Goal: Task Accomplishment & Management: Manage account settings

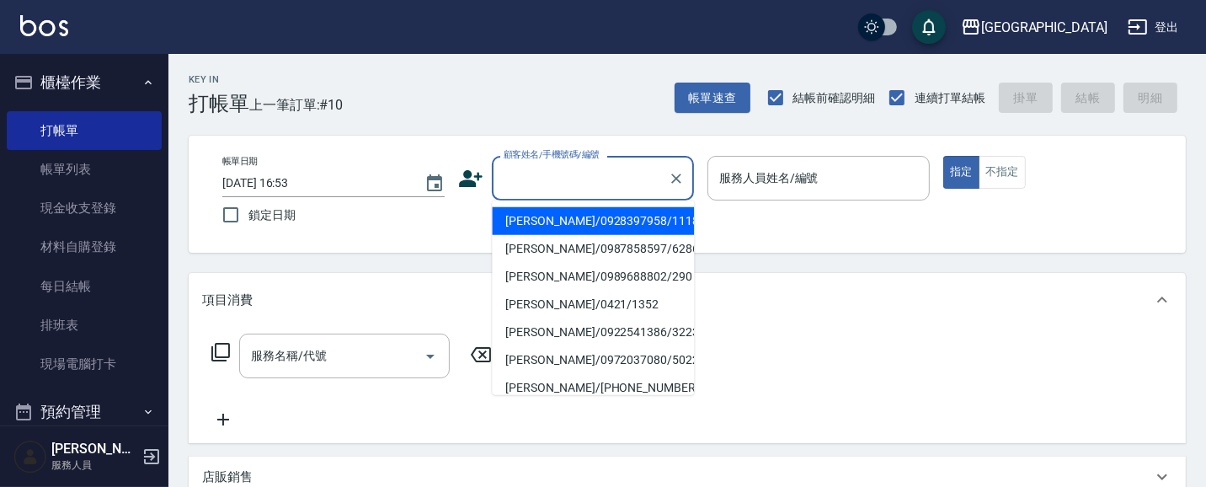
drag, startPoint x: 541, startPoint y: 186, endPoint x: 211, endPoint y: 85, distance: 345.2
click at [525, 178] on input "顧客姓名/手機號碼/編號" at bounding box center [580, 177] width 162 height 29
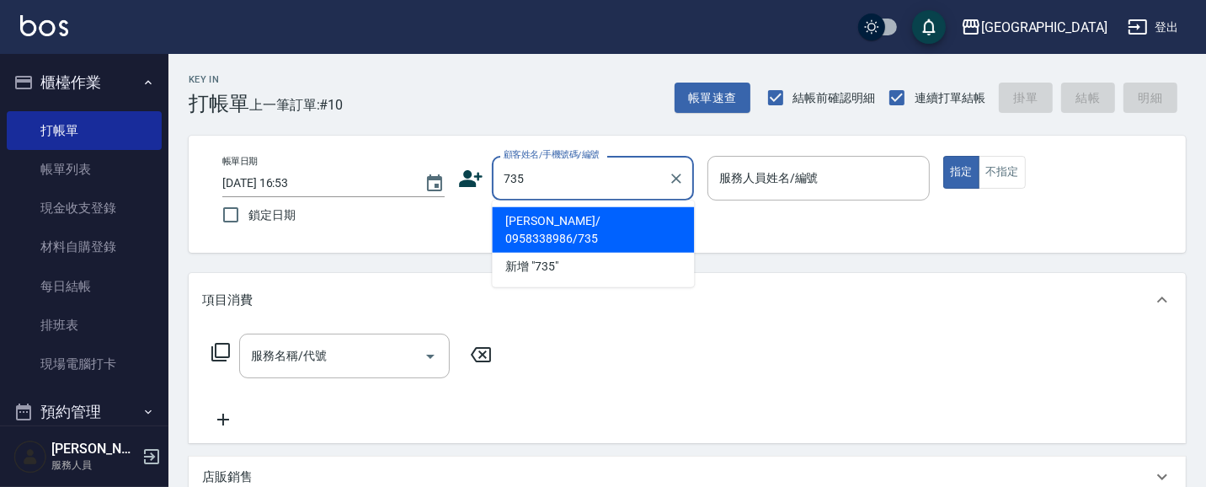
type input "[PERSON_NAME]/ 0958338986/735"
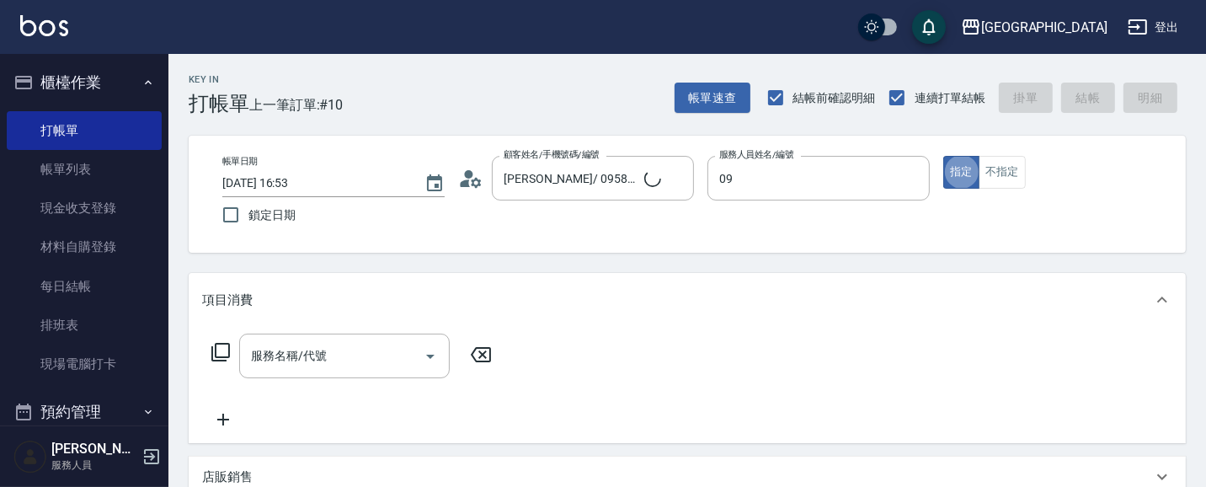
type input "[PERSON_NAME]-09"
type button "true"
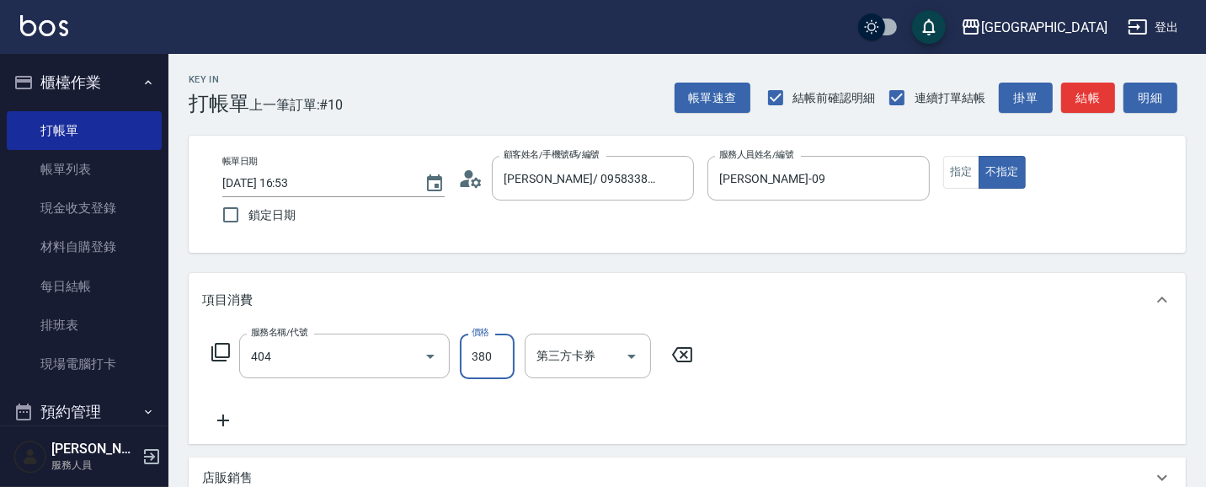
type input "剪髮(380)(404)"
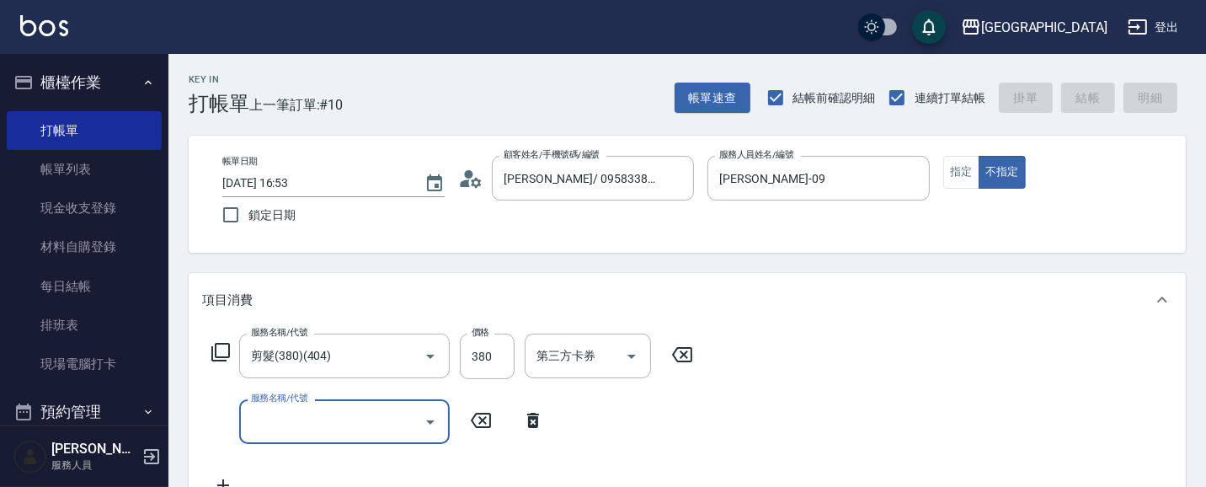
type input "4"
type input "110"
type input "[DATE] 18:28"
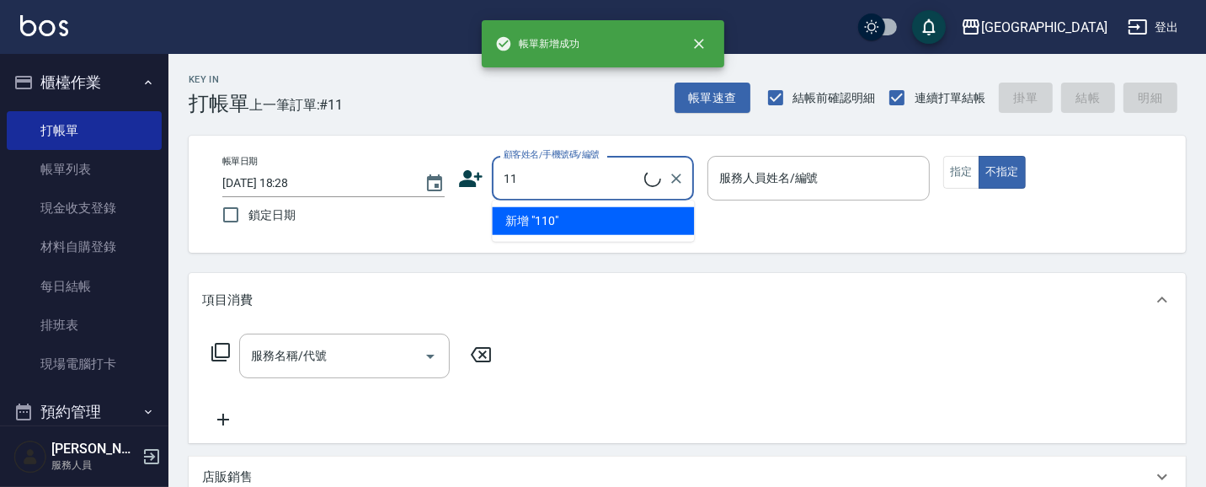
type input "1"
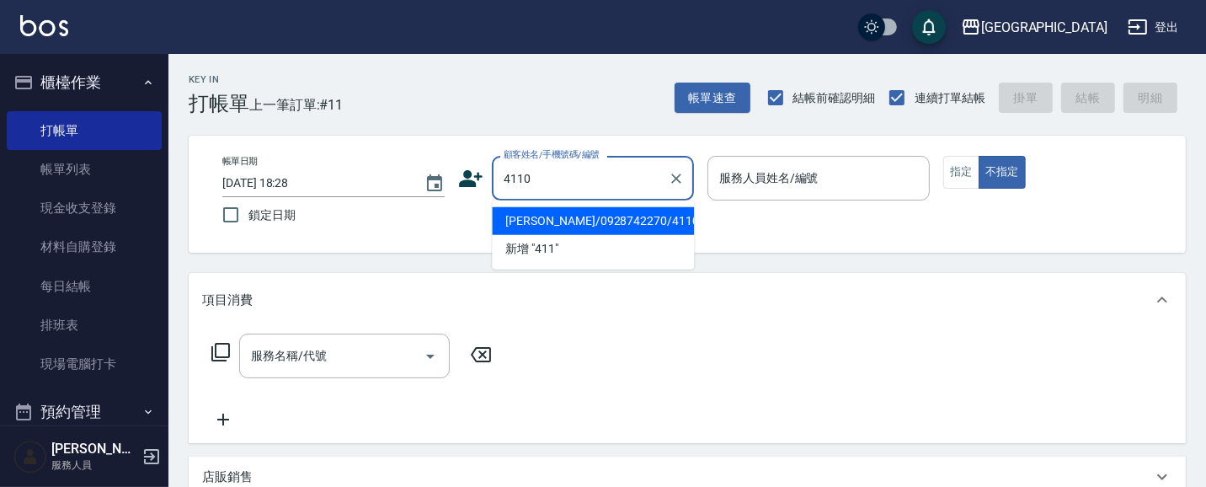
type input "[PERSON_NAME]/0928742270/4110"
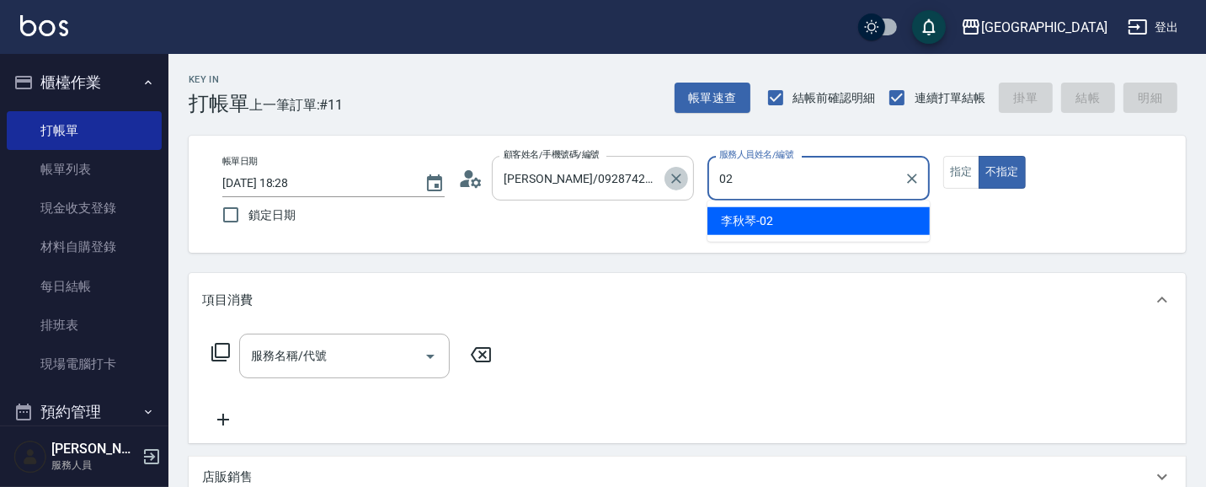
drag, startPoint x: 671, startPoint y: 180, endPoint x: 659, endPoint y: 173, distance: 14.7
click at [671, 179] on icon "Clear" at bounding box center [676, 178] width 17 height 17
type input "02"
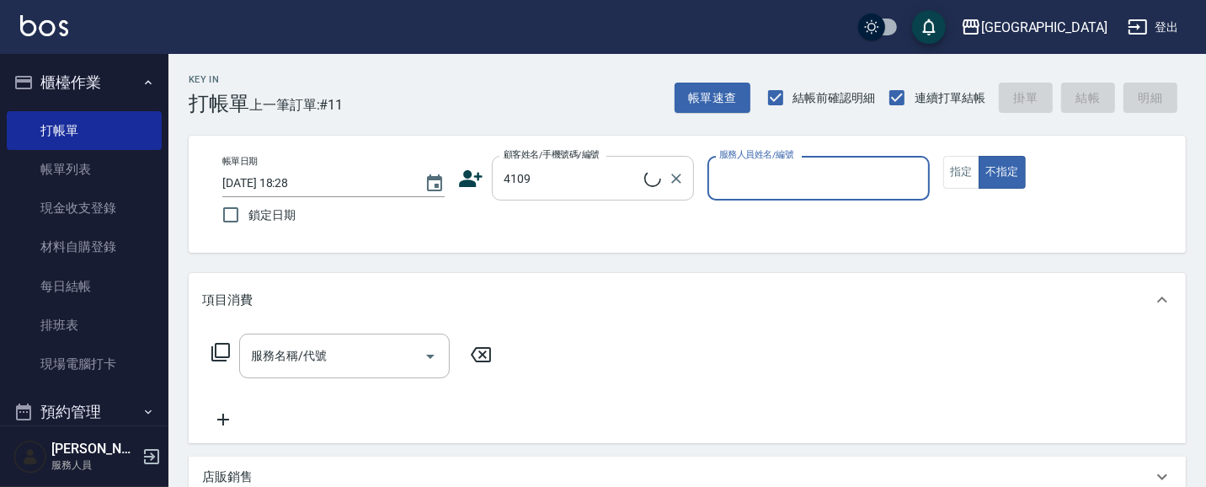
type input "[PERSON_NAME]/0919521051/4109"
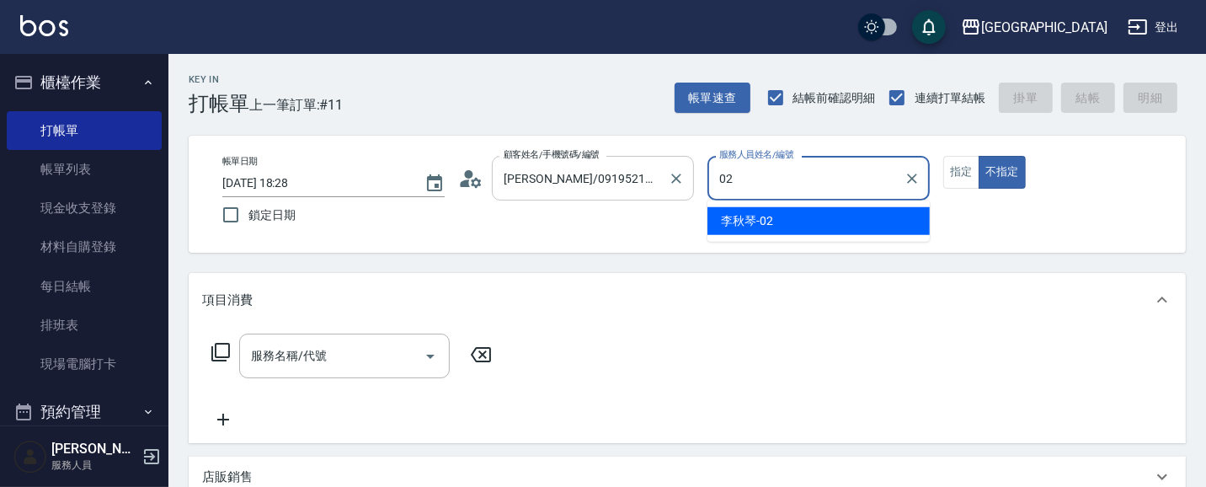
type input "[PERSON_NAME]-02"
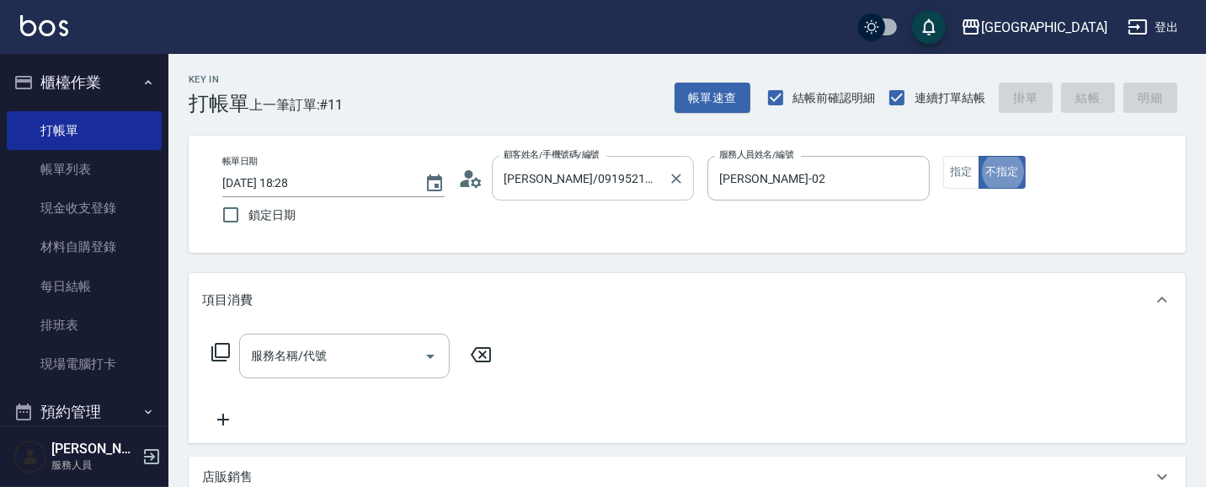
type button "false"
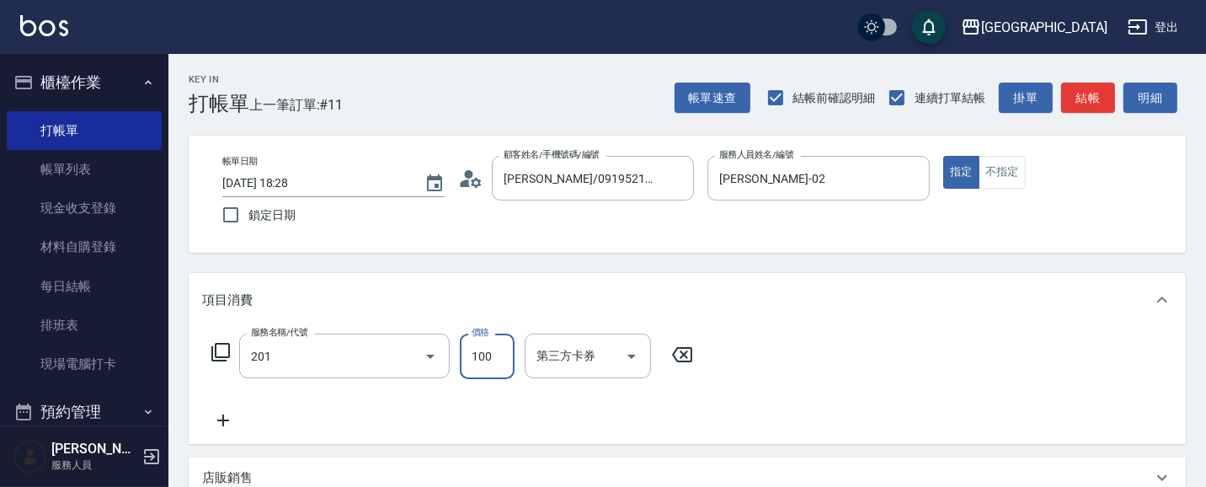
type input "洗髮[100](201)"
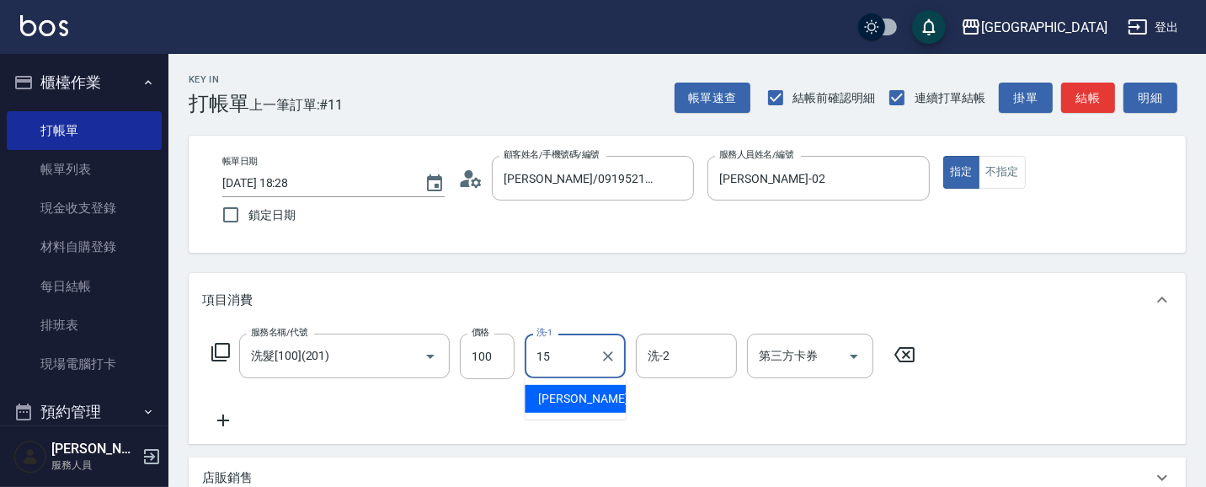
type input "[PERSON_NAME]-15"
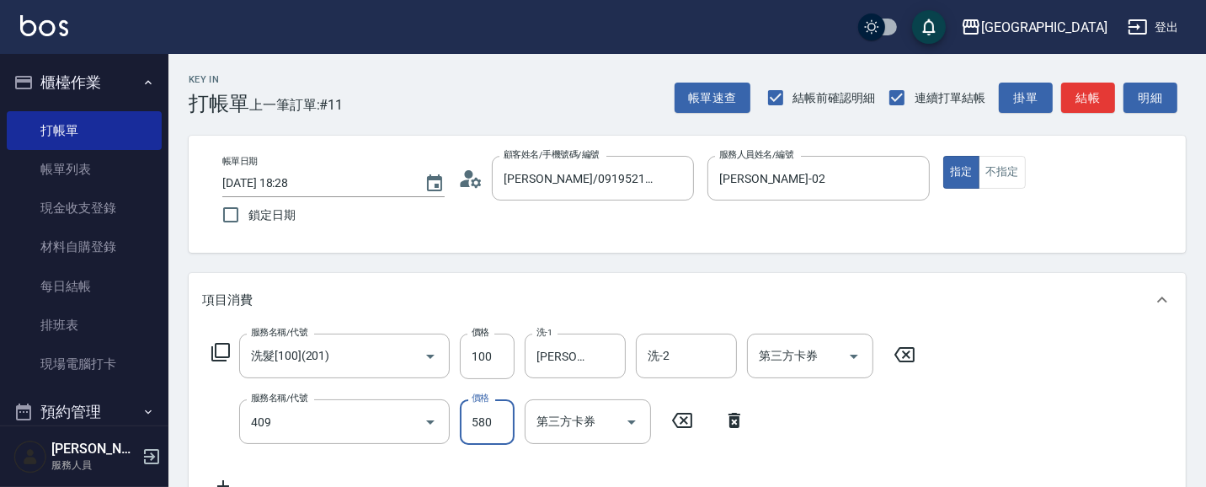
type input "剪髮(550)(409)"
type input "580"
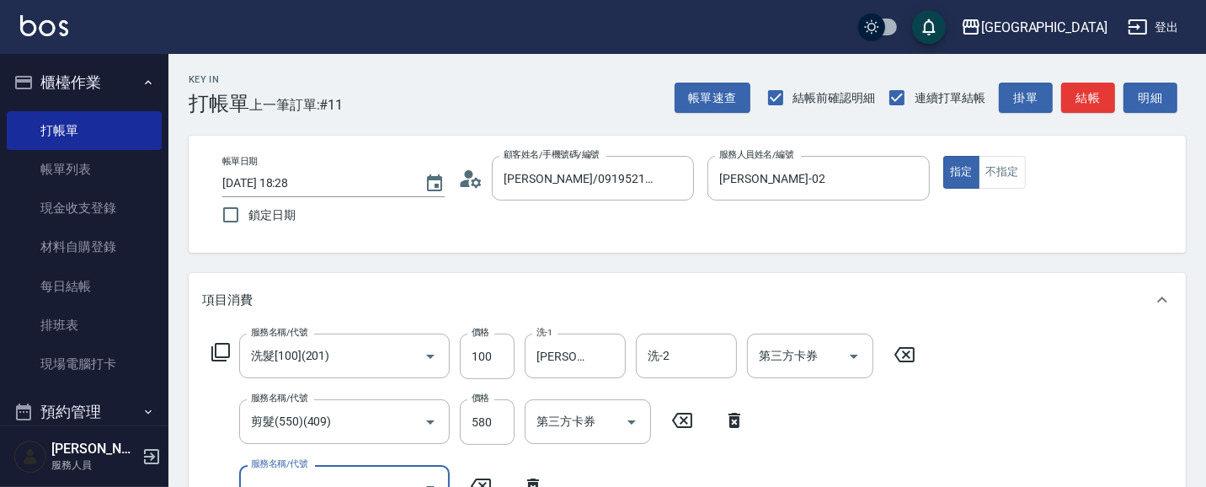
scroll to position [14, 0]
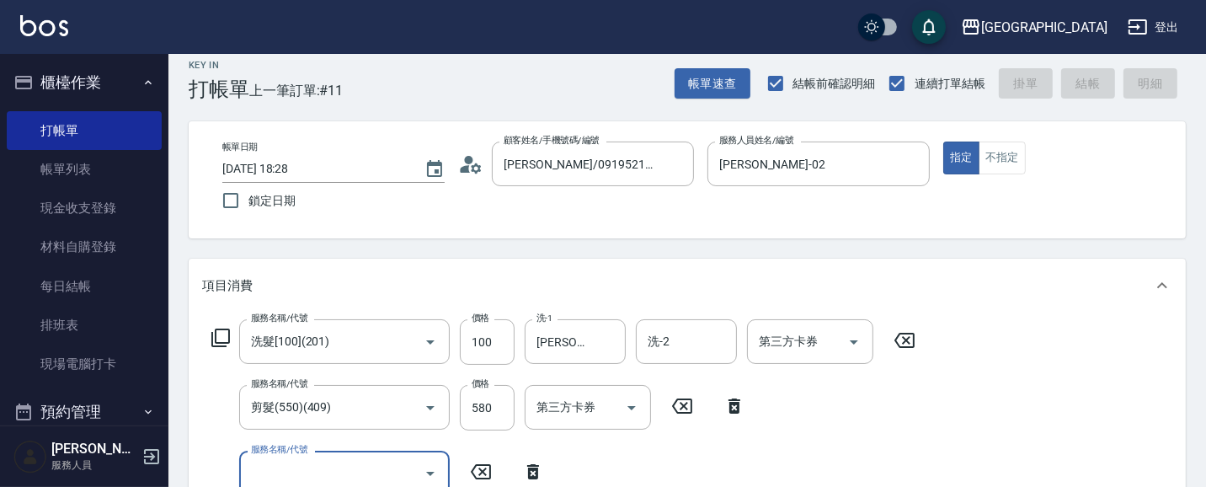
type input "[DATE] 18:29"
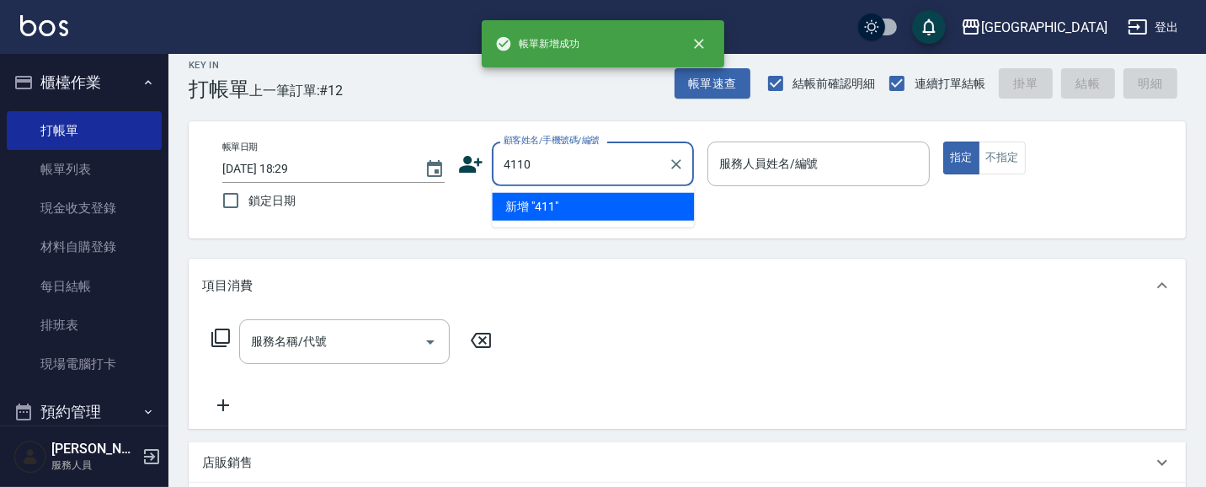
type input "4110"
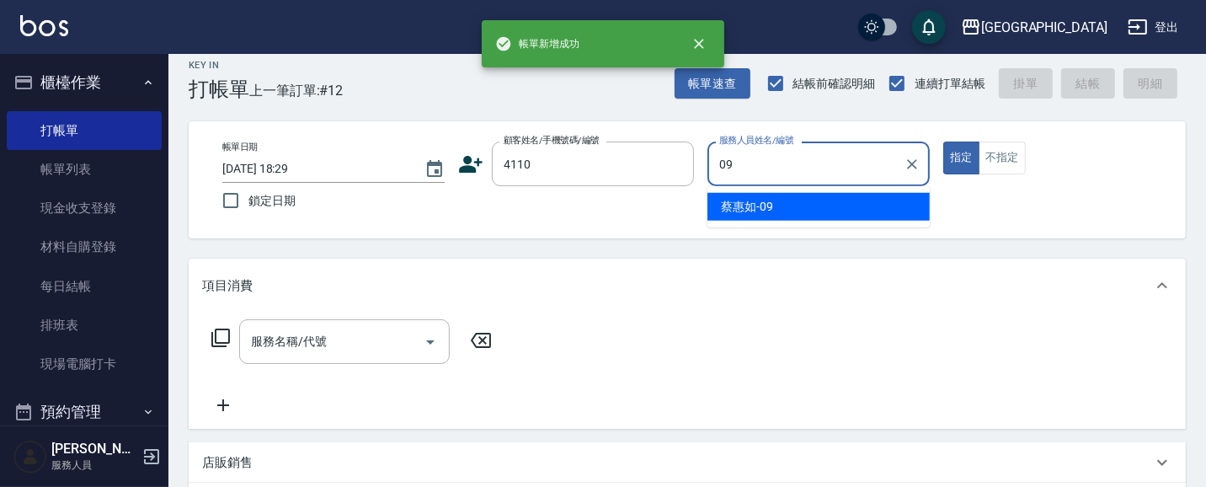
type input "[PERSON_NAME]-09"
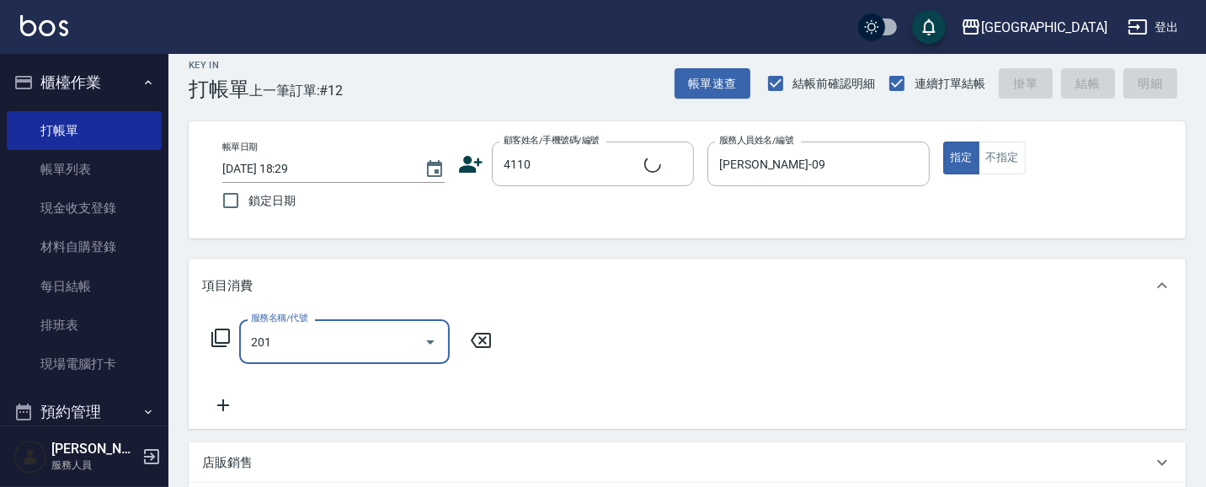
type input "201"
type input "[PERSON_NAME]/0928742270/4110"
type input "洗髮[100](201)"
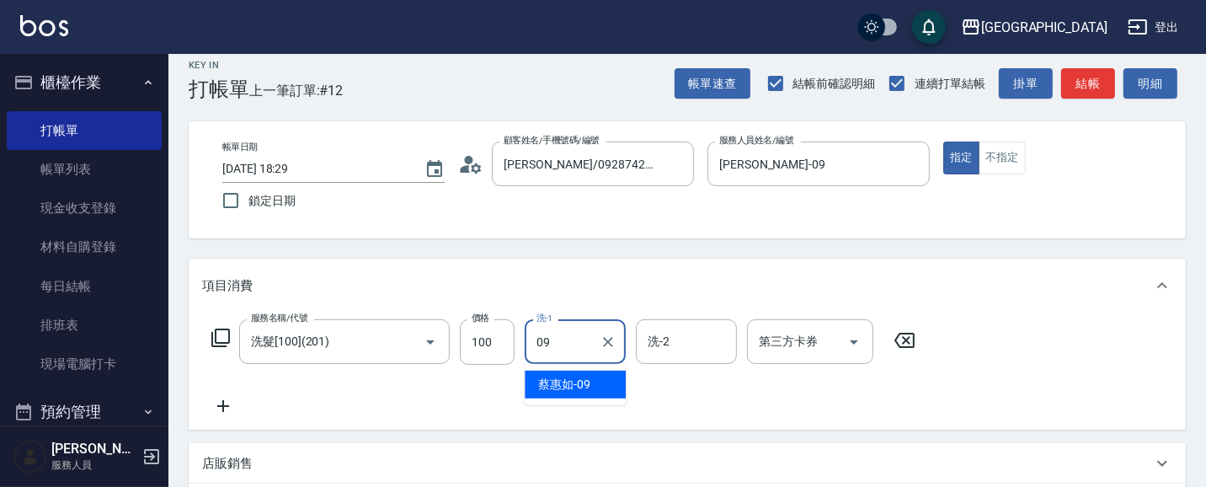
type input "[PERSON_NAME]-09"
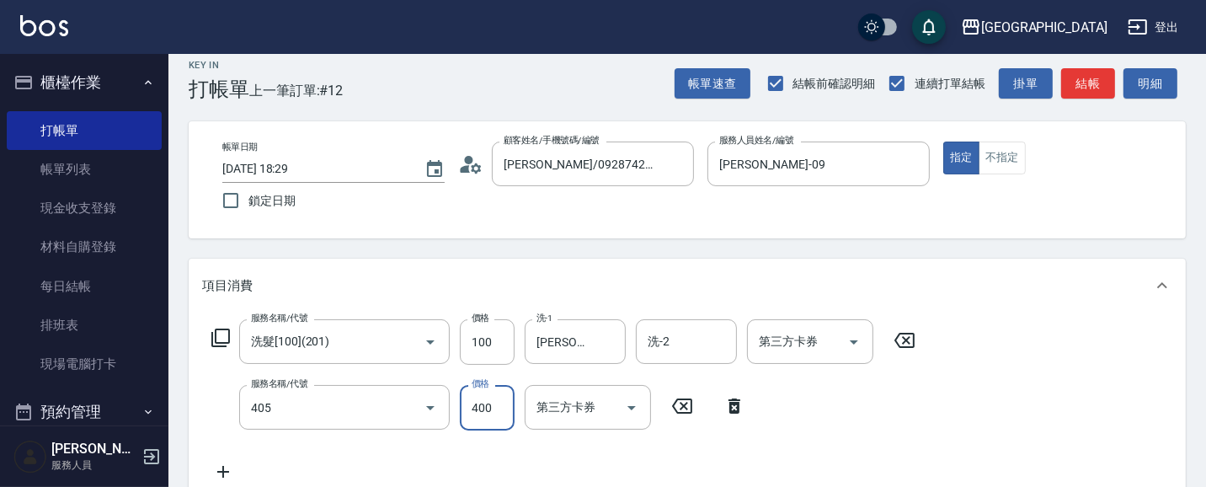
type input "剪髮(400)(405)"
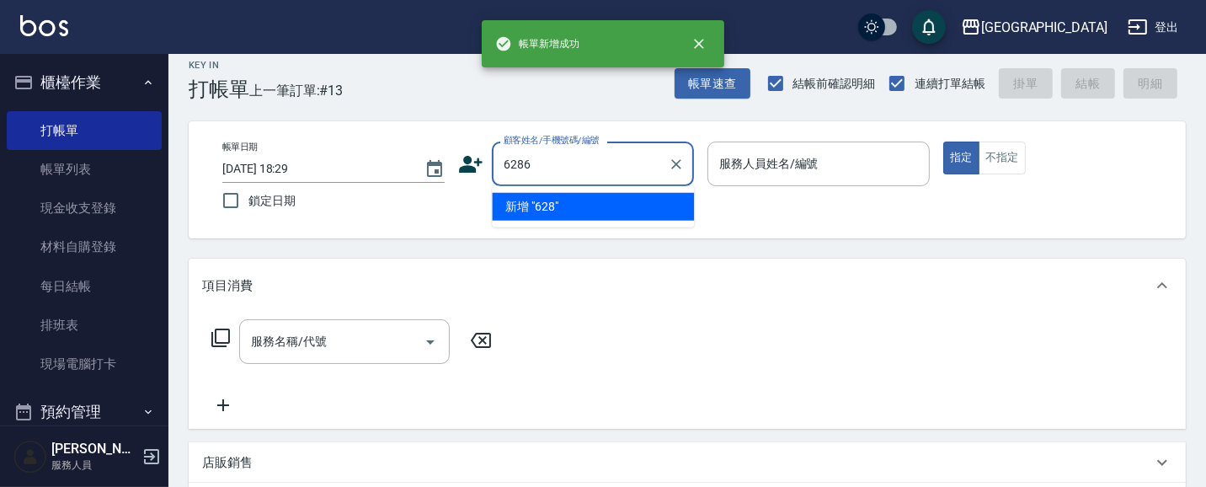
type input "6286"
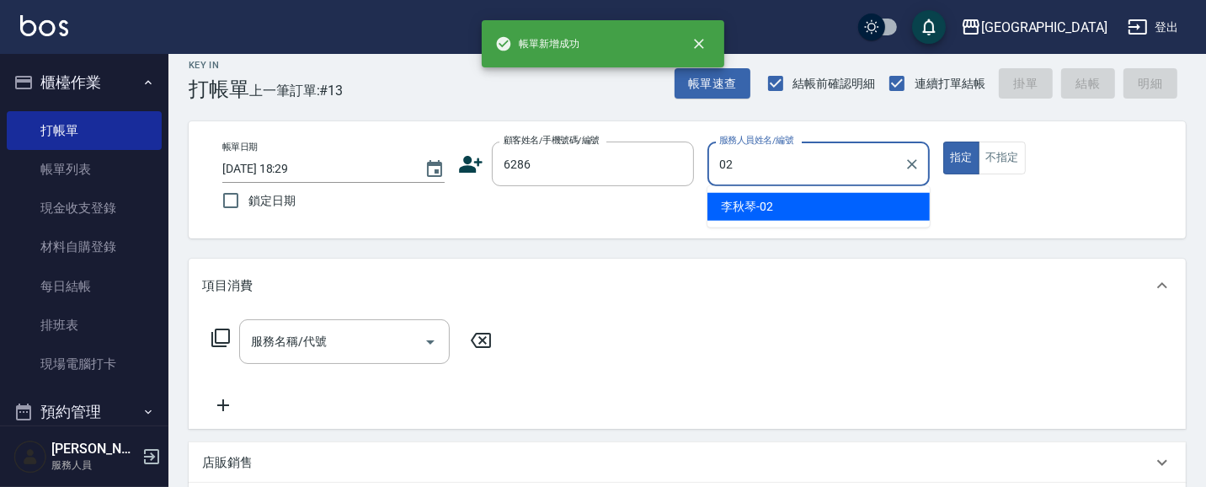
type input "[PERSON_NAME]-02"
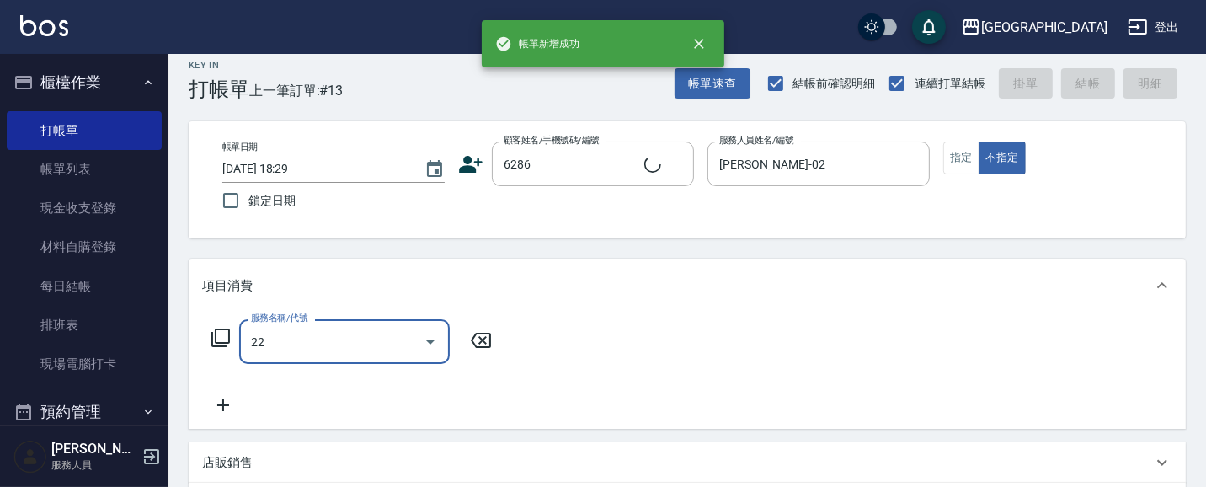
type input "224"
type input "[PERSON_NAME]/0987858597/6286"
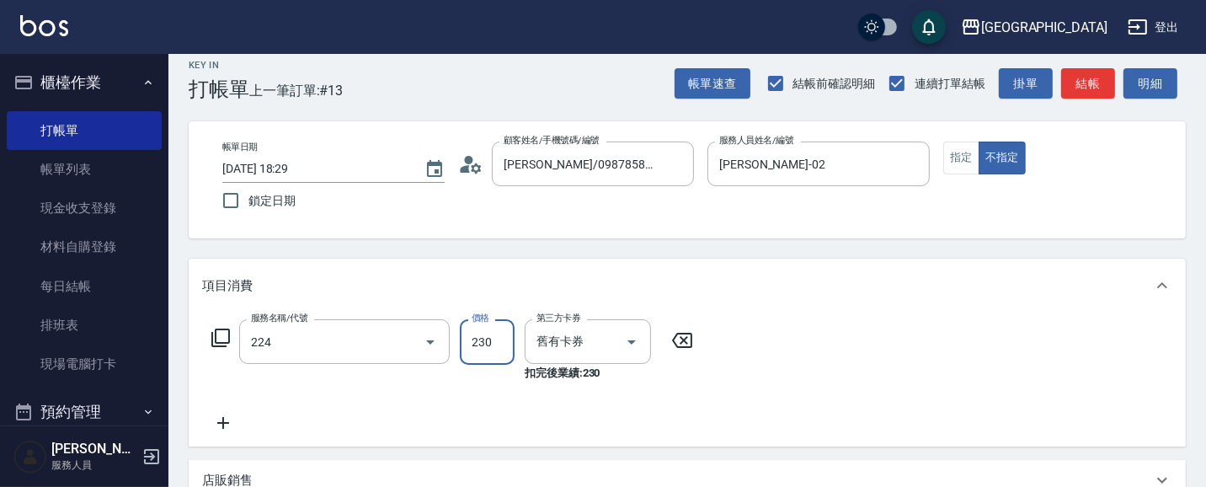
type input "洗髮(卡)230(224)"
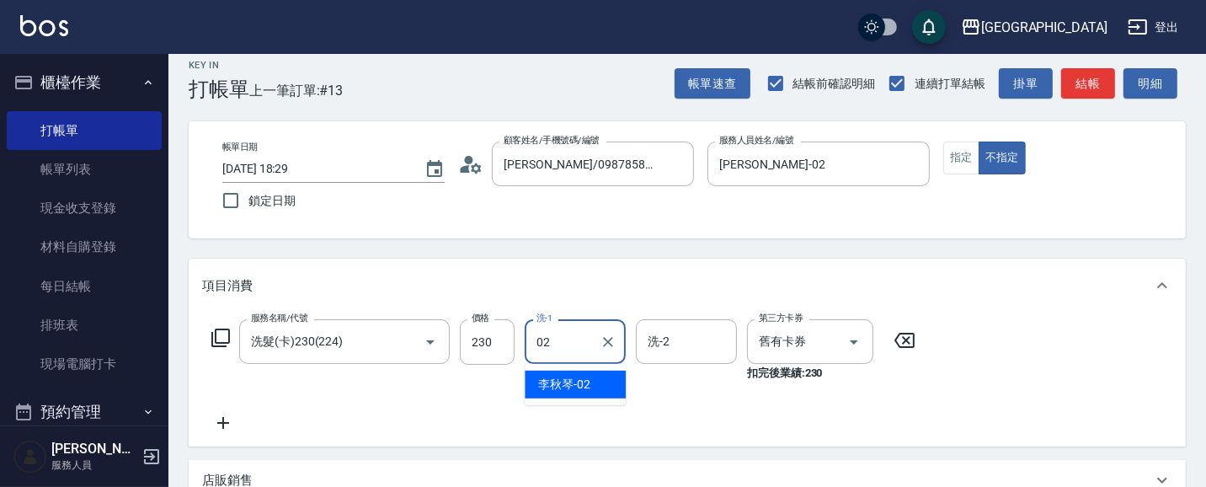
type input "[PERSON_NAME]-02"
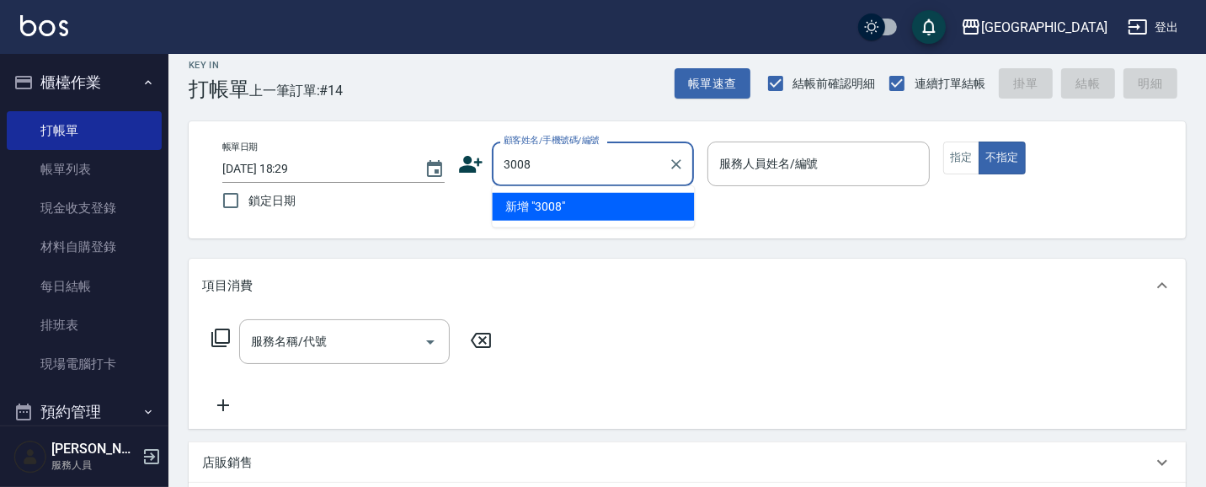
type input "3008"
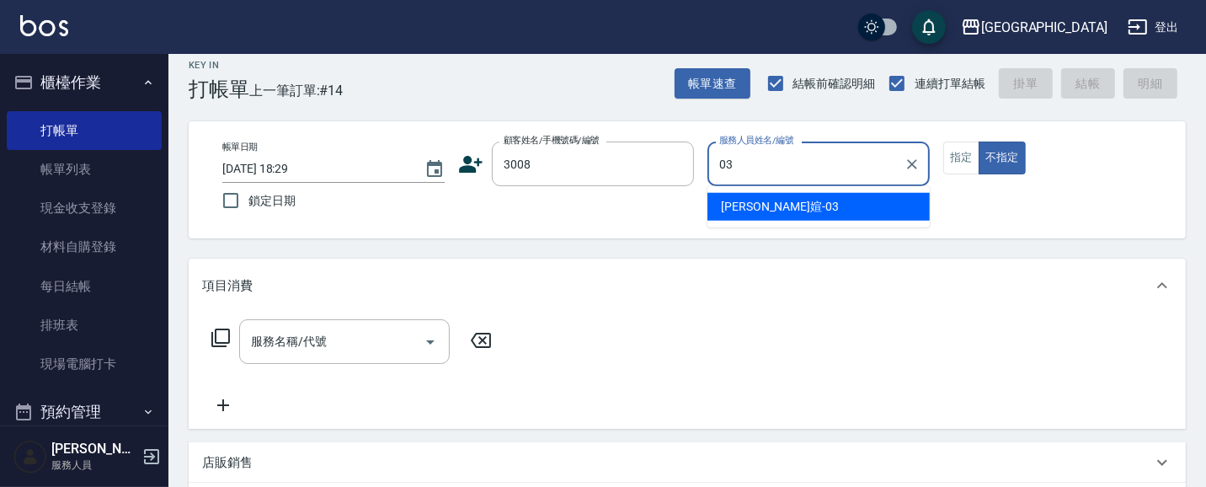
type input "[PERSON_NAME]媗-03"
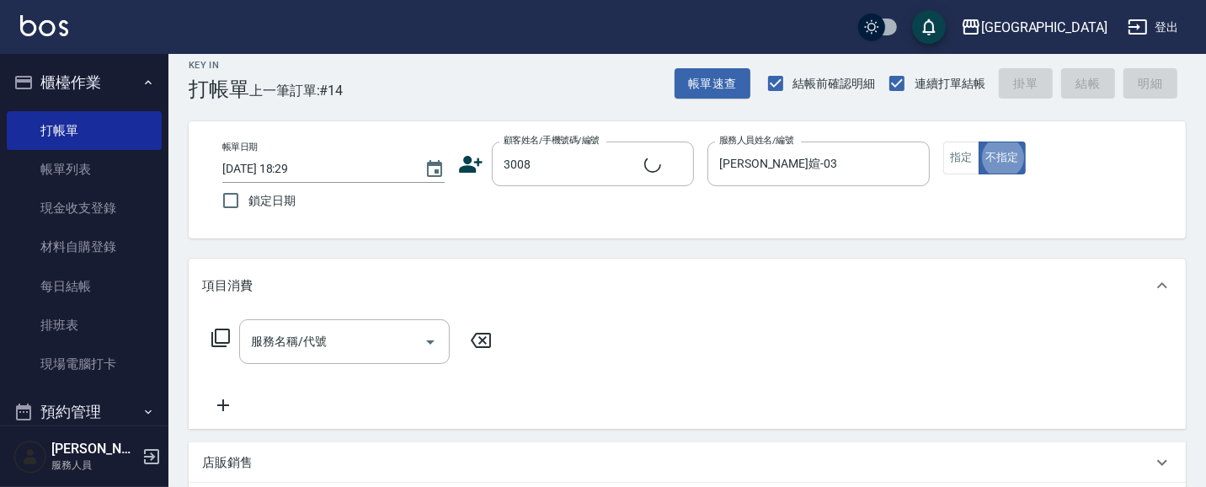
type input "[PERSON_NAME]/0918705976/3008"
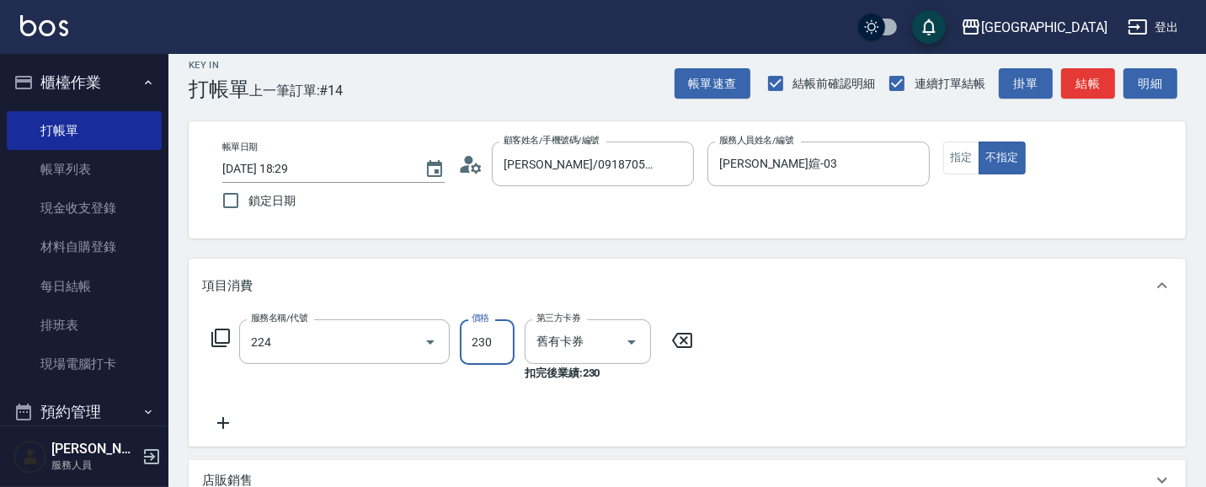
type input "洗髮(卡)230(224)"
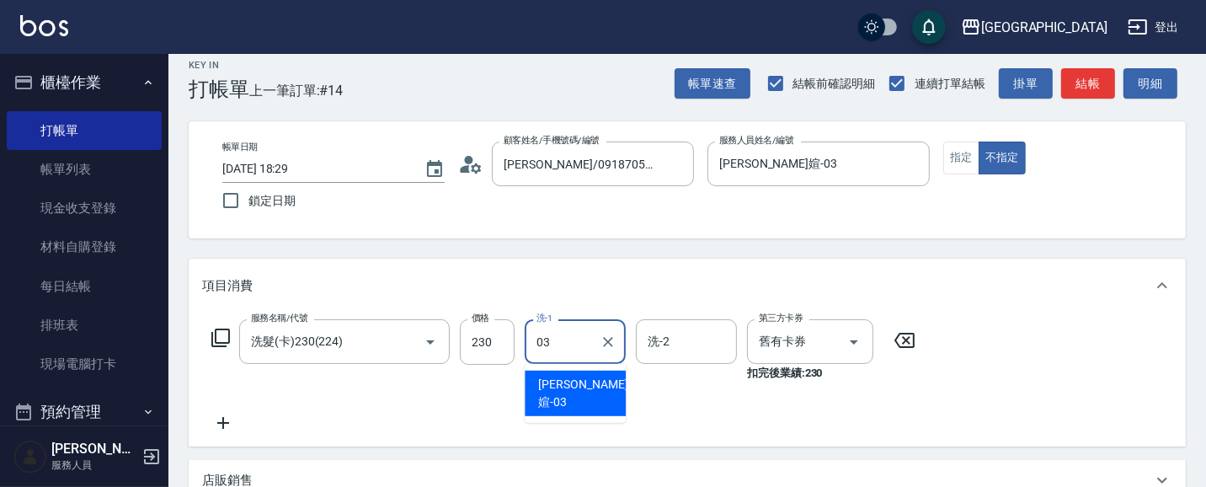
type input "[PERSON_NAME]媗-03"
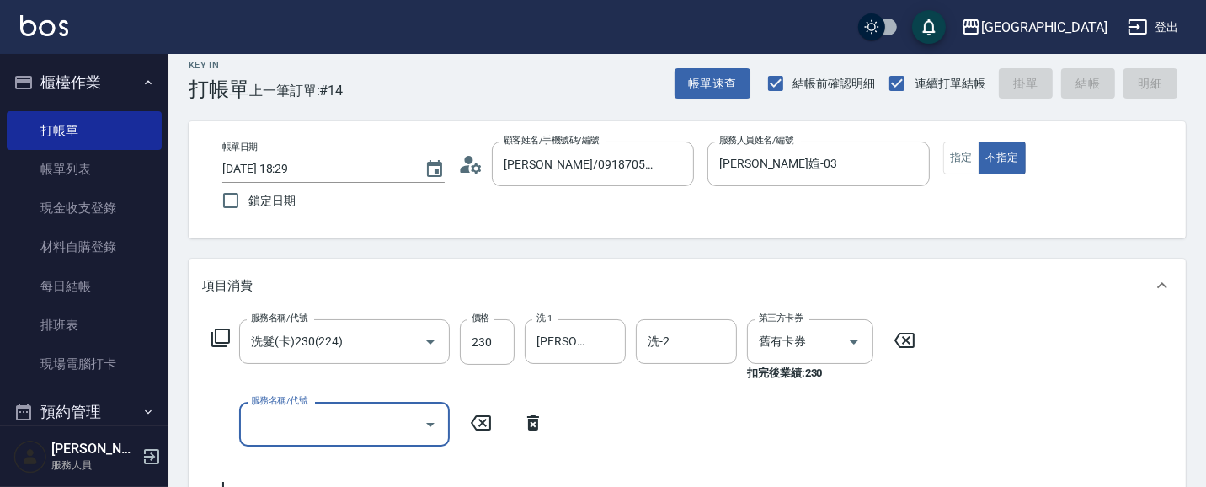
type input "[DATE] 18:30"
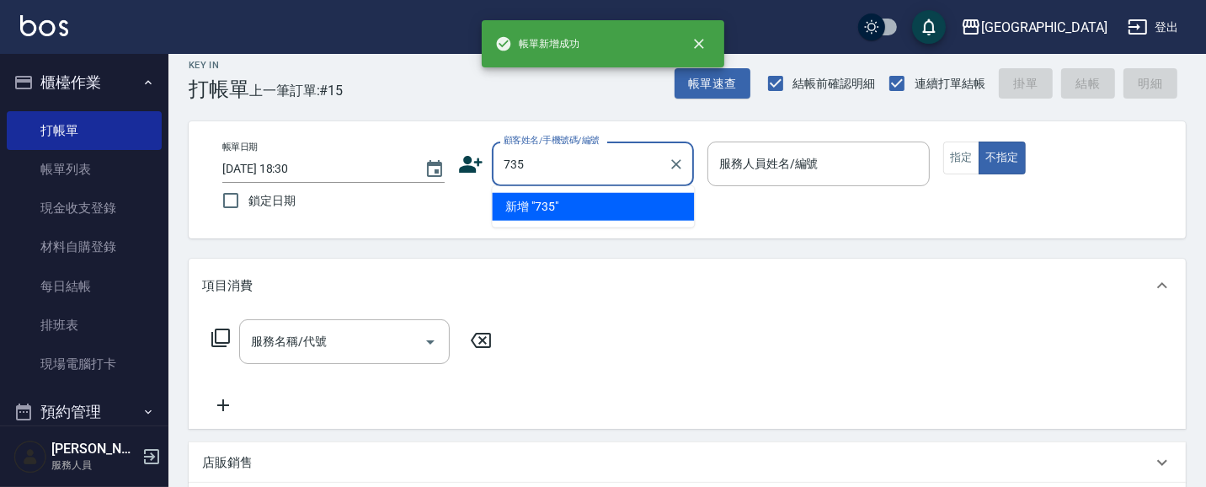
type input "735"
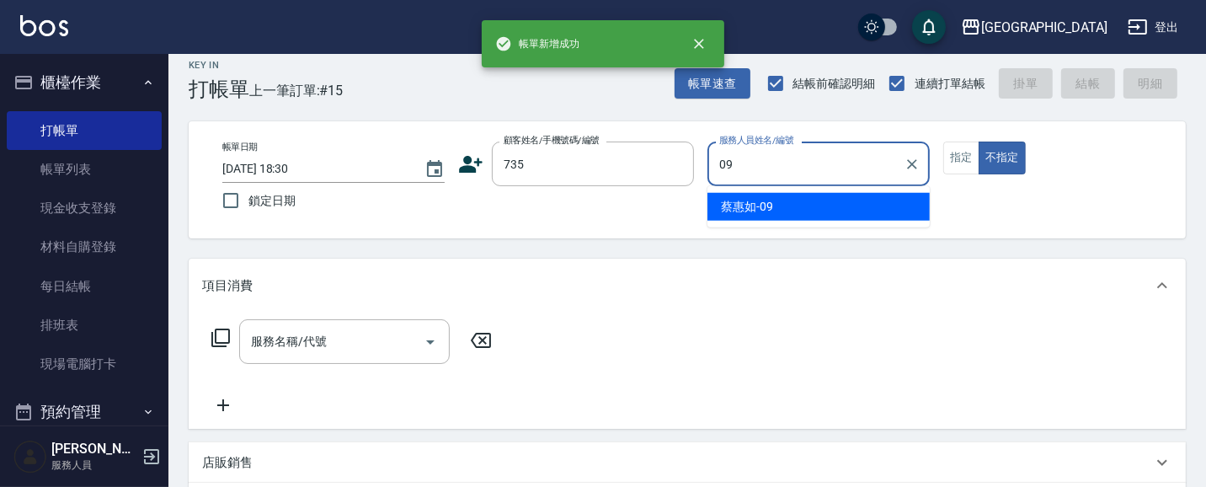
type input "[PERSON_NAME]-09"
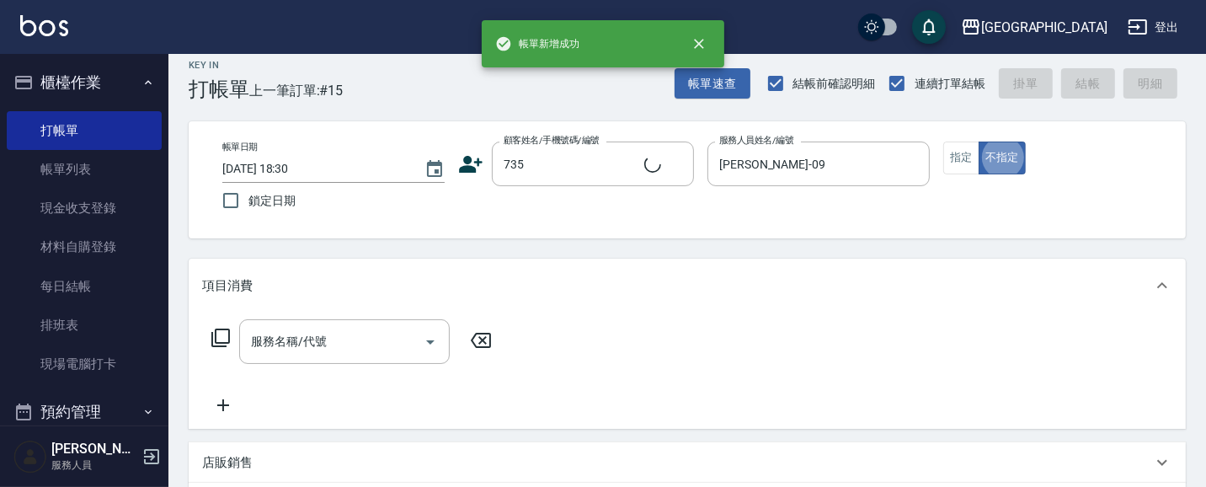
type input "[PERSON_NAME]/ 0958338986/735"
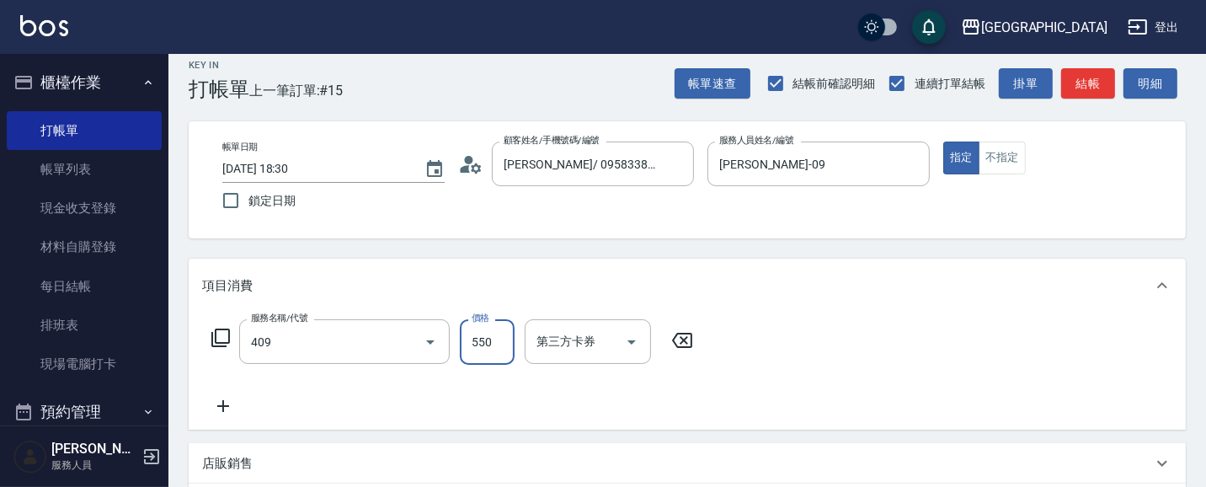
type input "剪髮(550)(409)"
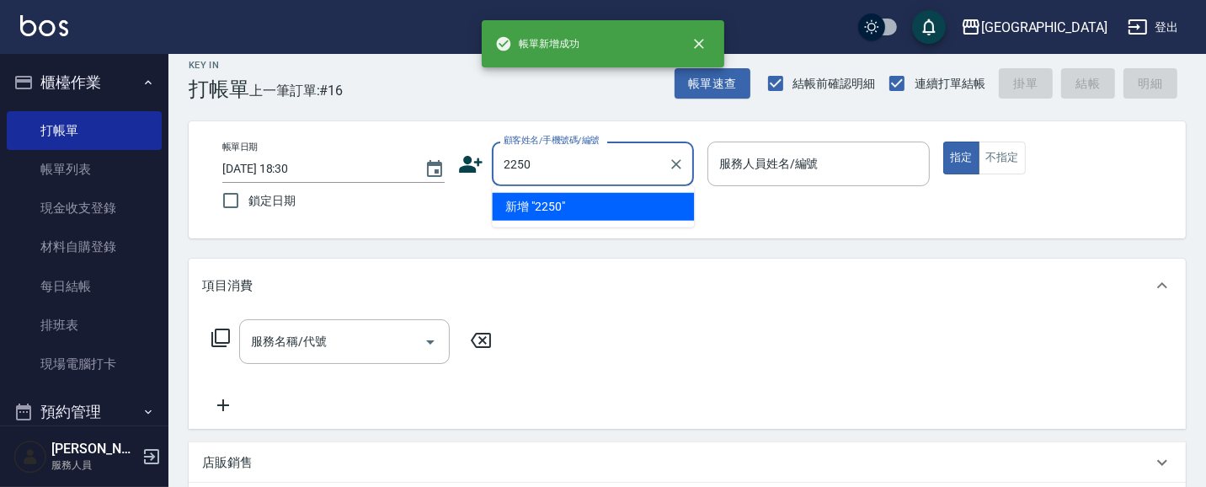
type input "2250"
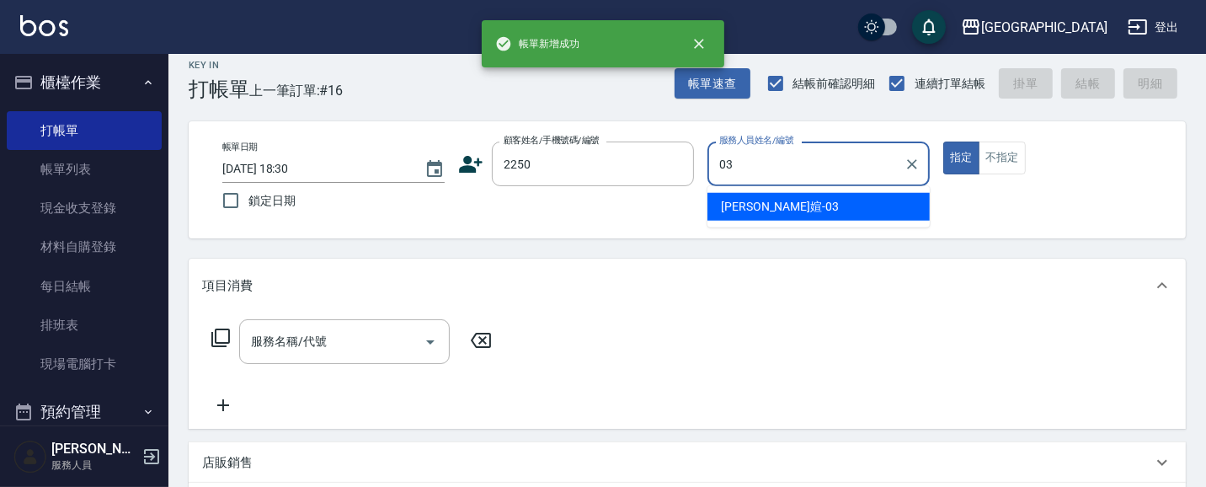
type input "[PERSON_NAME]媗-03"
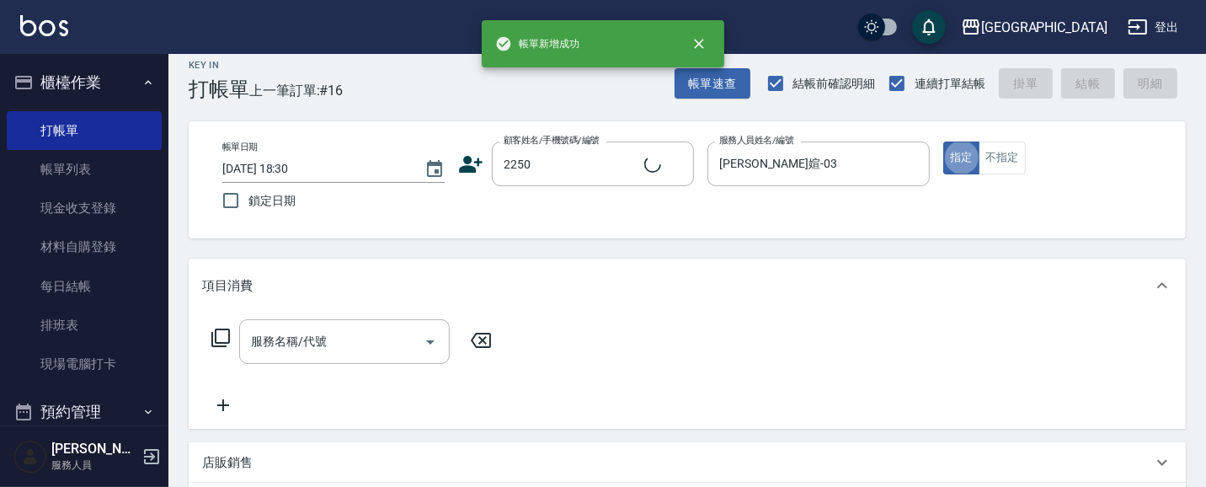
type input "4"
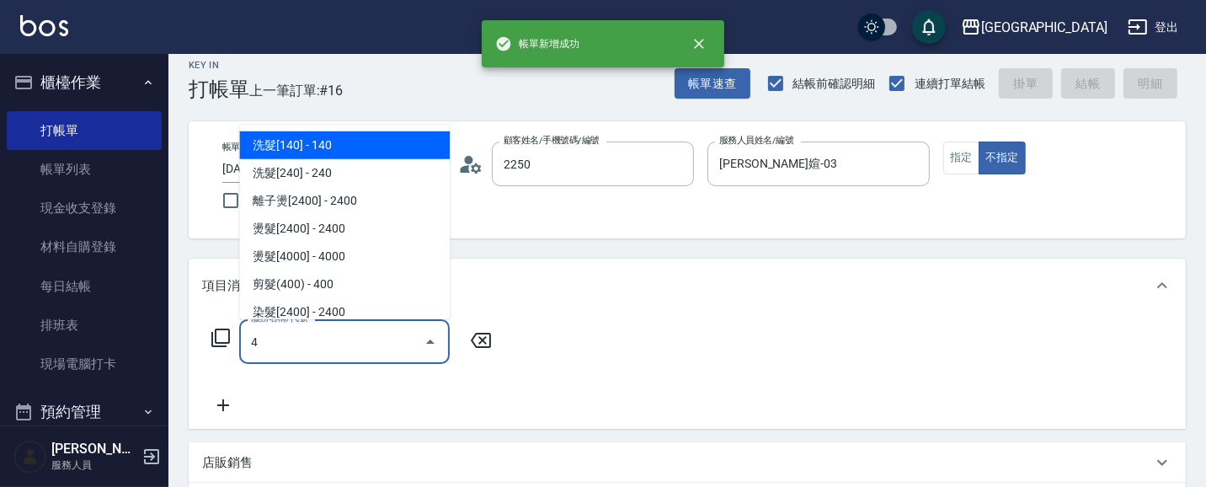
type input "[PERSON_NAME]媗/0911843052/2250"
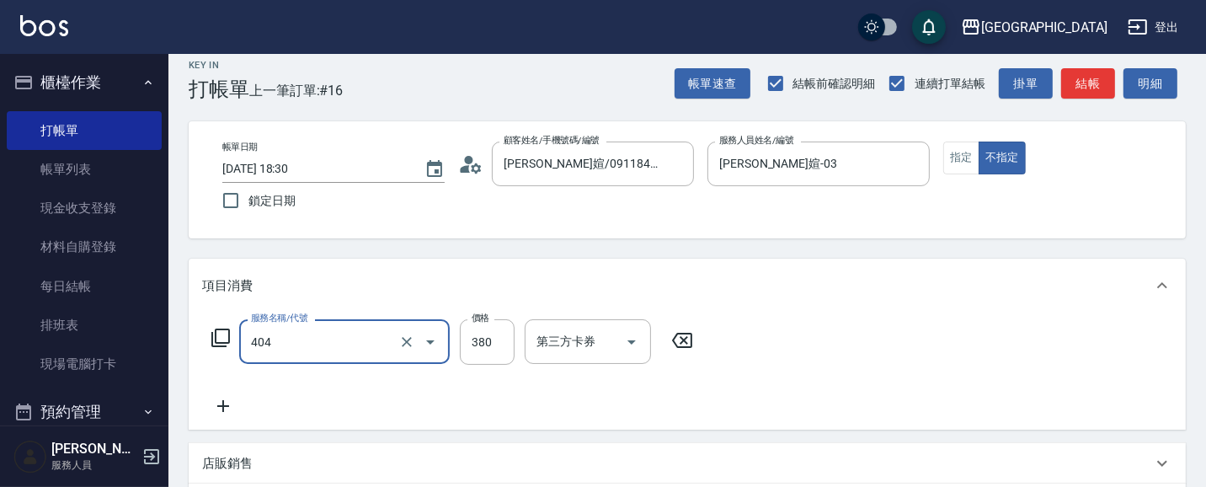
type input "剪髮(380)(404)"
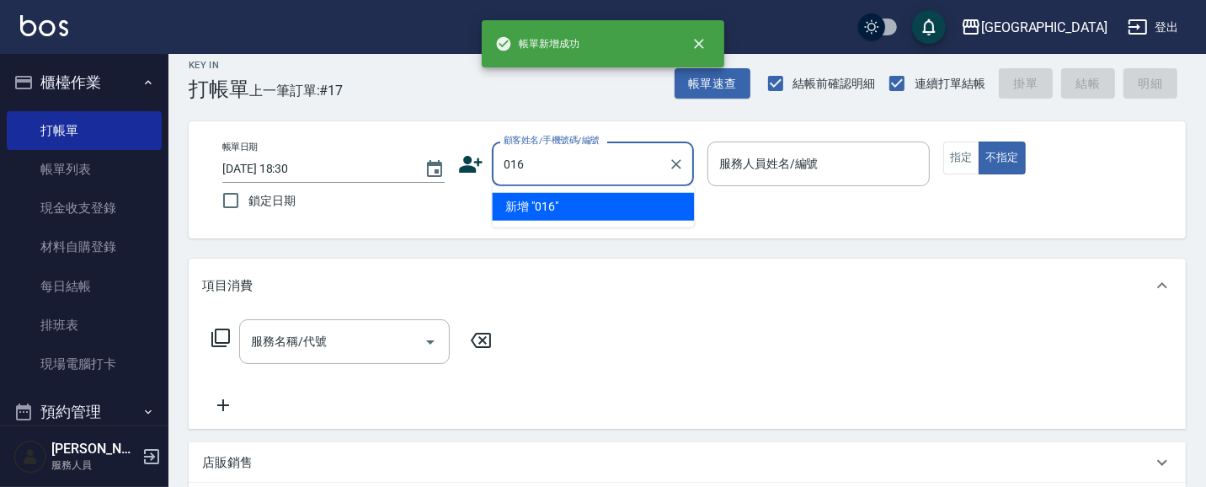
type input "016"
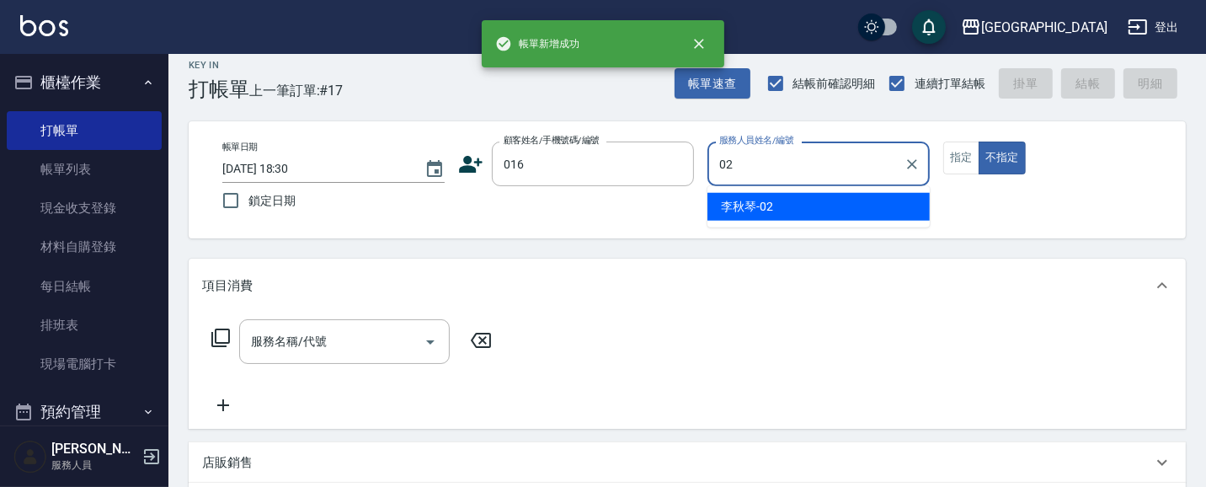
type input "[PERSON_NAME]-02"
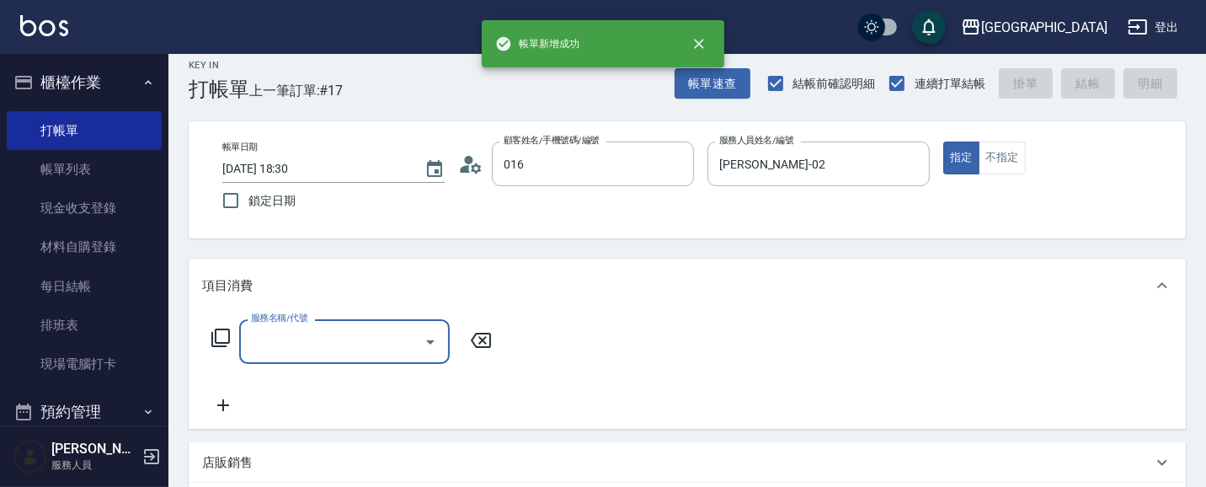
type input "[PERSON_NAME]/0919595188/016"
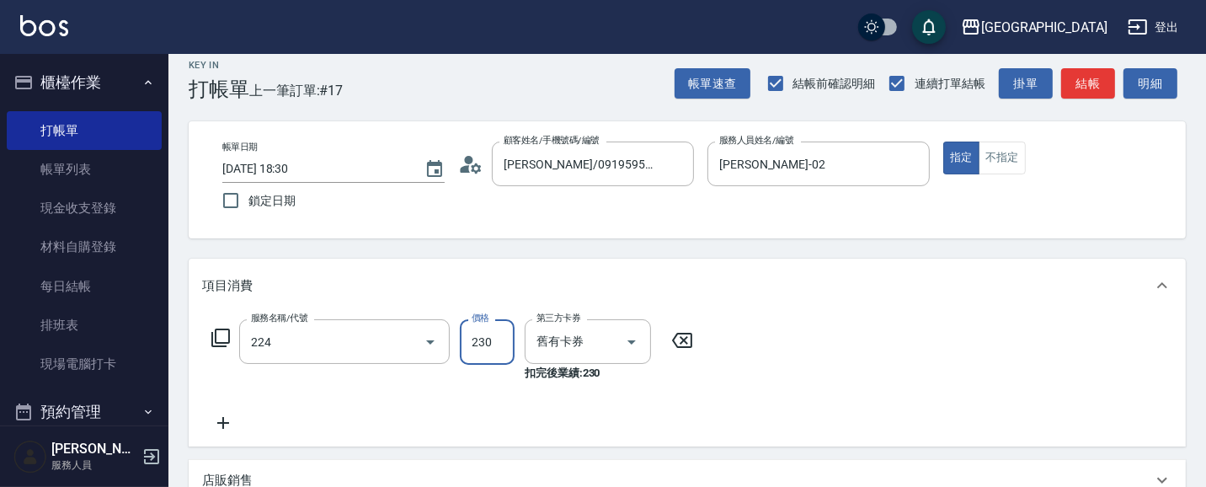
type input "洗髮(卡)230(224)"
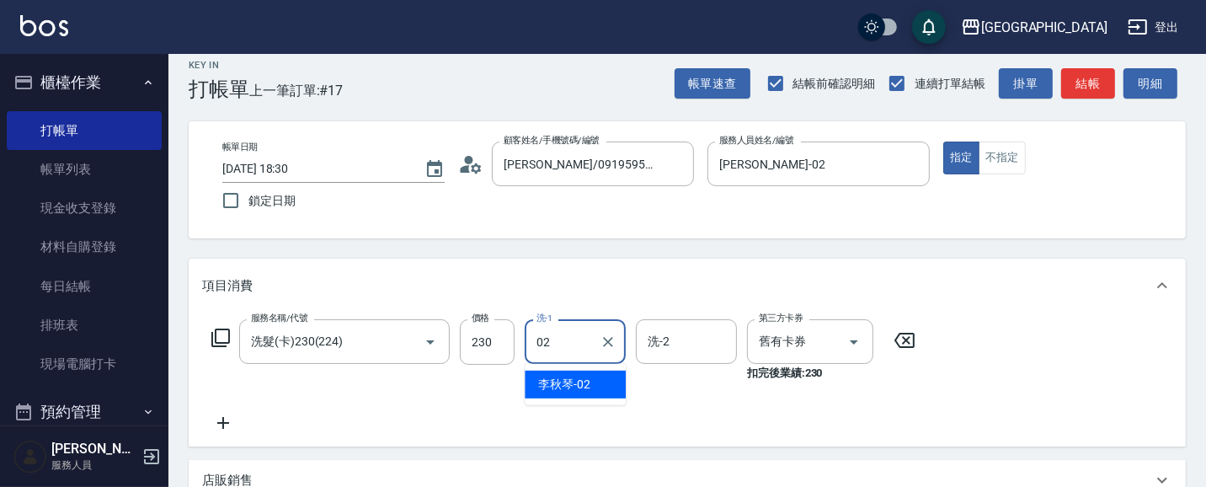
type input "[PERSON_NAME]-02"
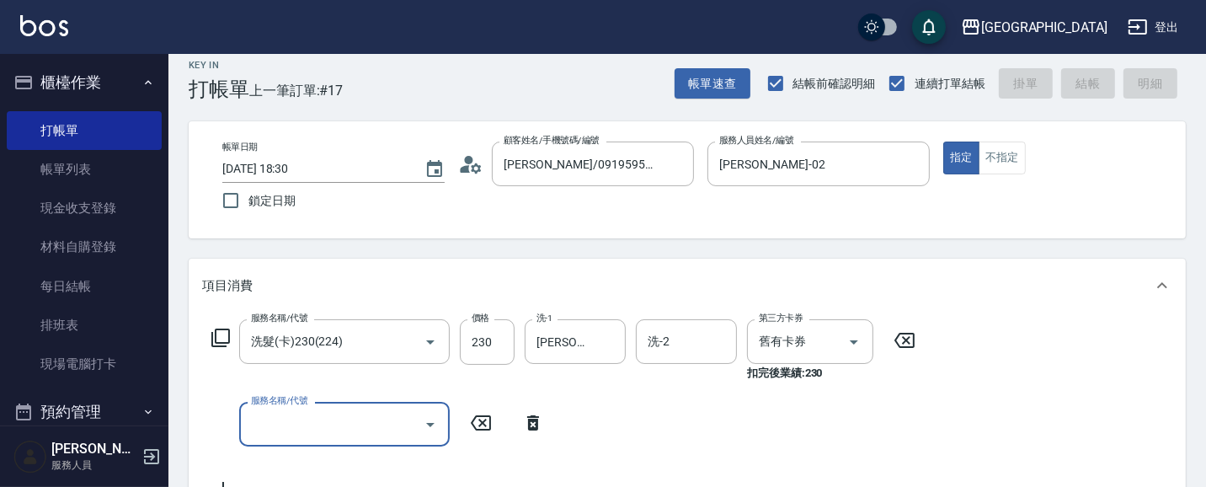
type input "[DATE] 18:31"
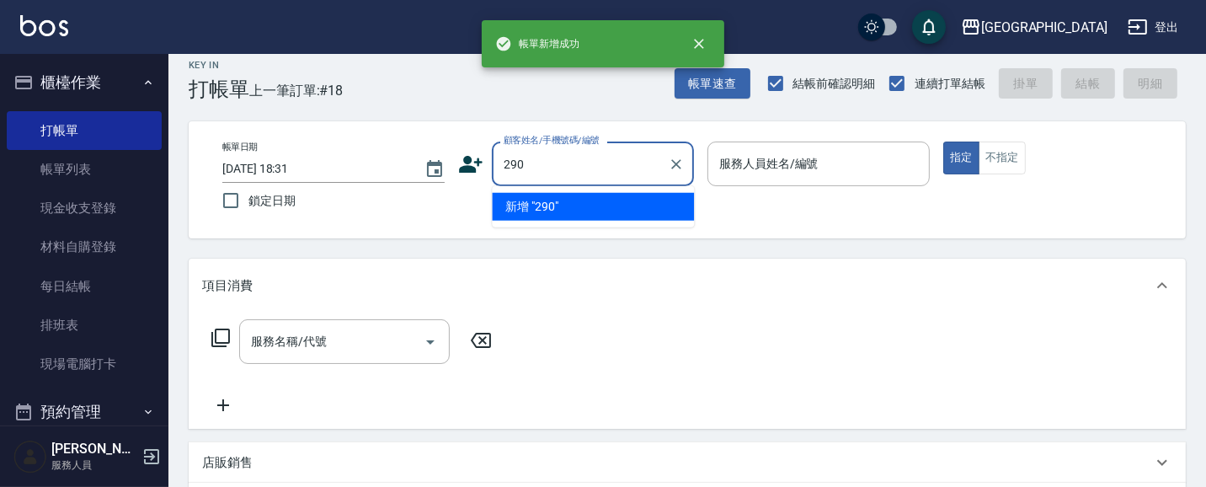
type input "290"
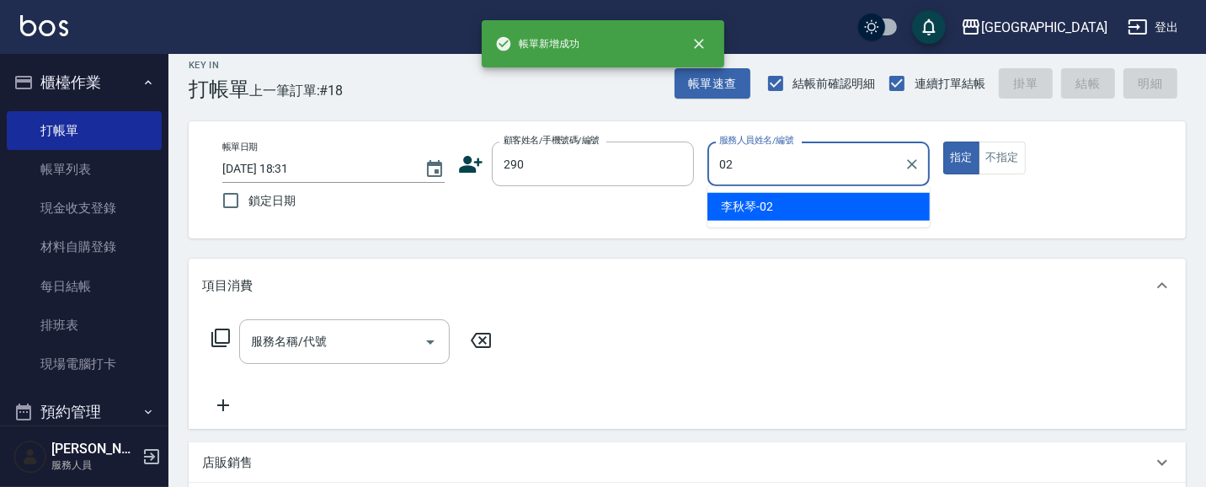
type input "[PERSON_NAME]-02"
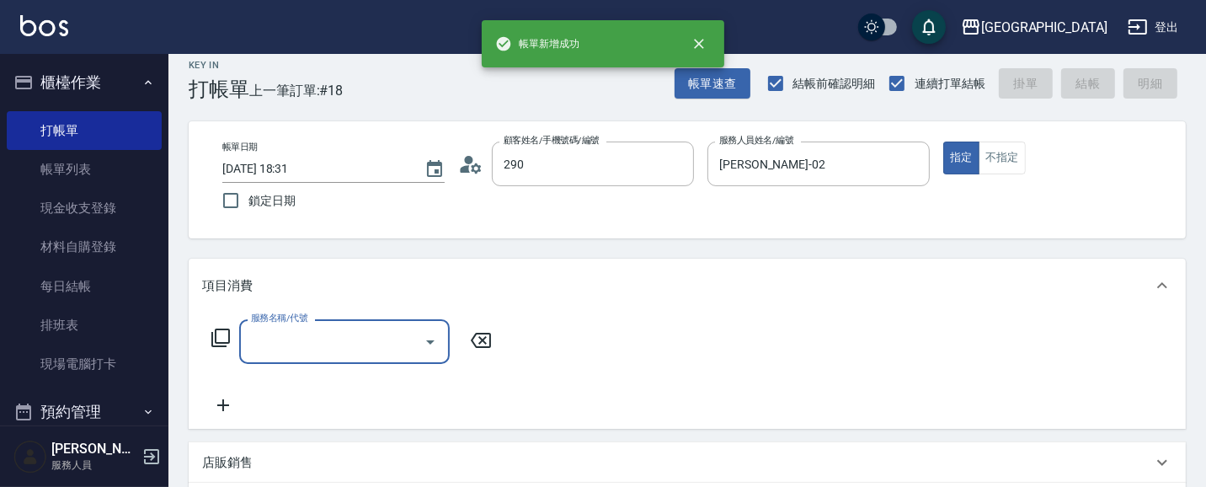
type input "[PERSON_NAME]/0989688802/290"
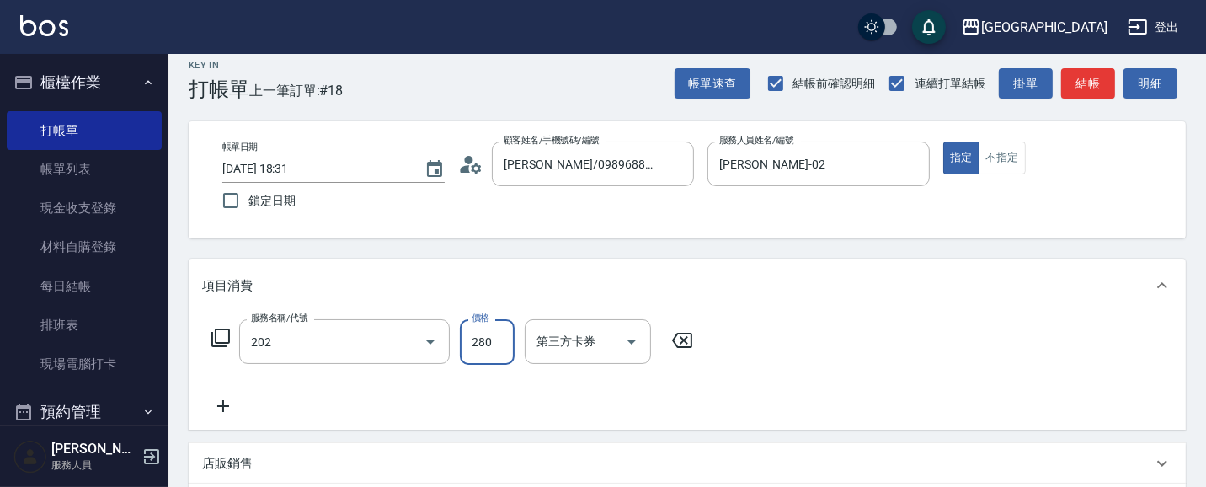
type input "洗髮[280](202)"
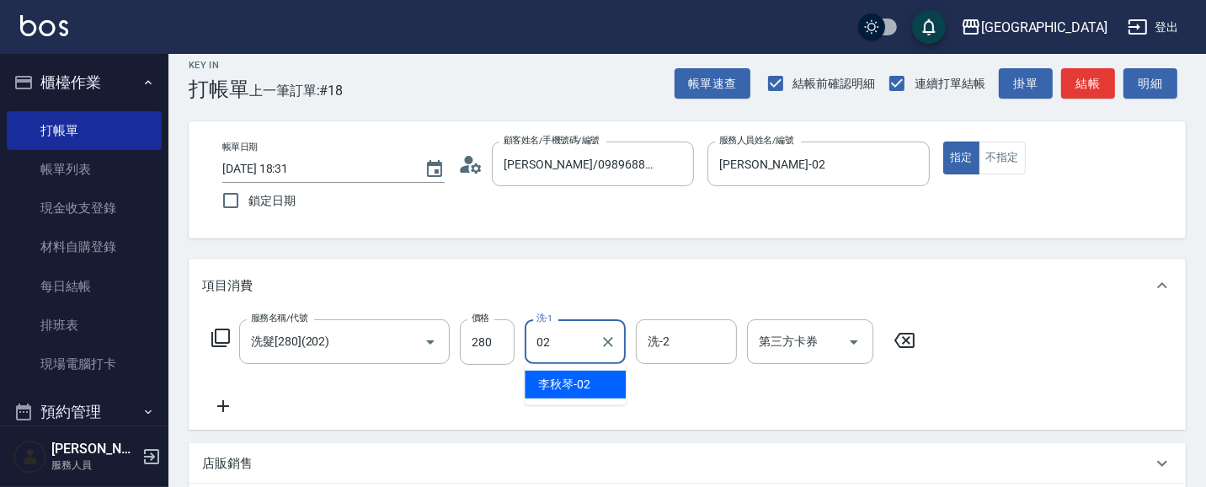
type input "[PERSON_NAME]-02"
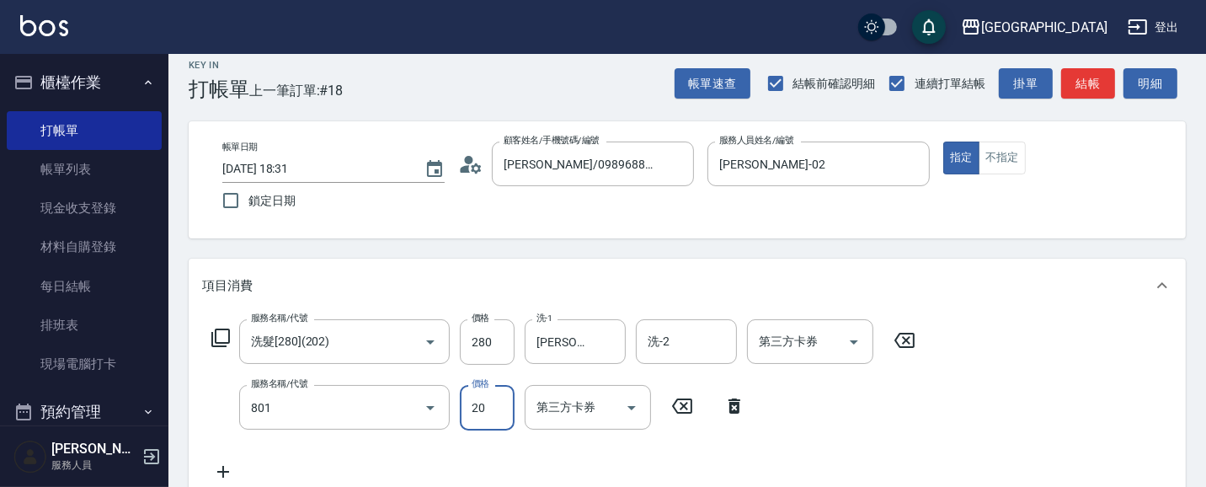
type input "潤絲(801)"
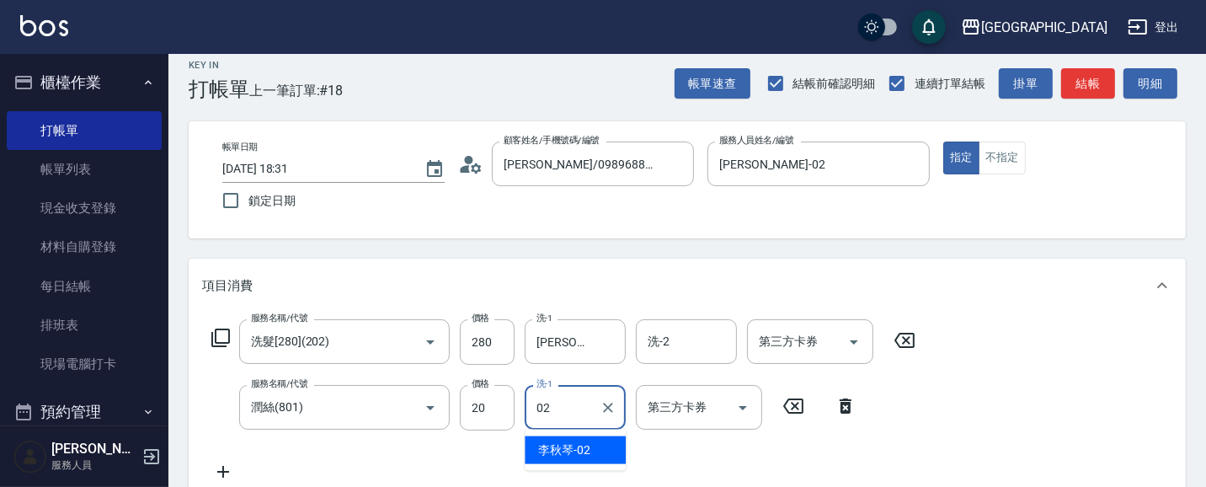
type input "[PERSON_NAME]-02"
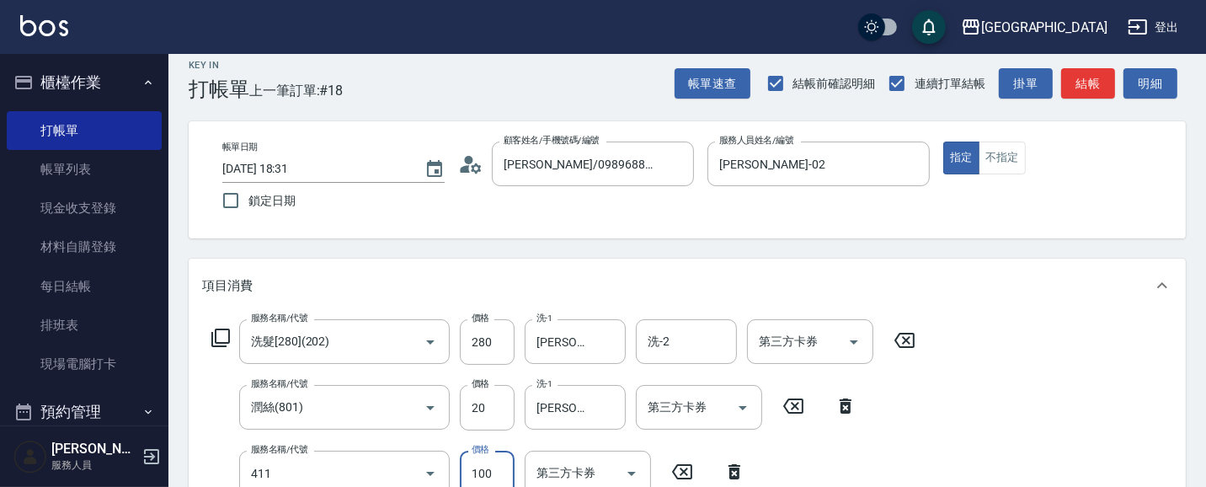
type input "剪髮(100)(411)"
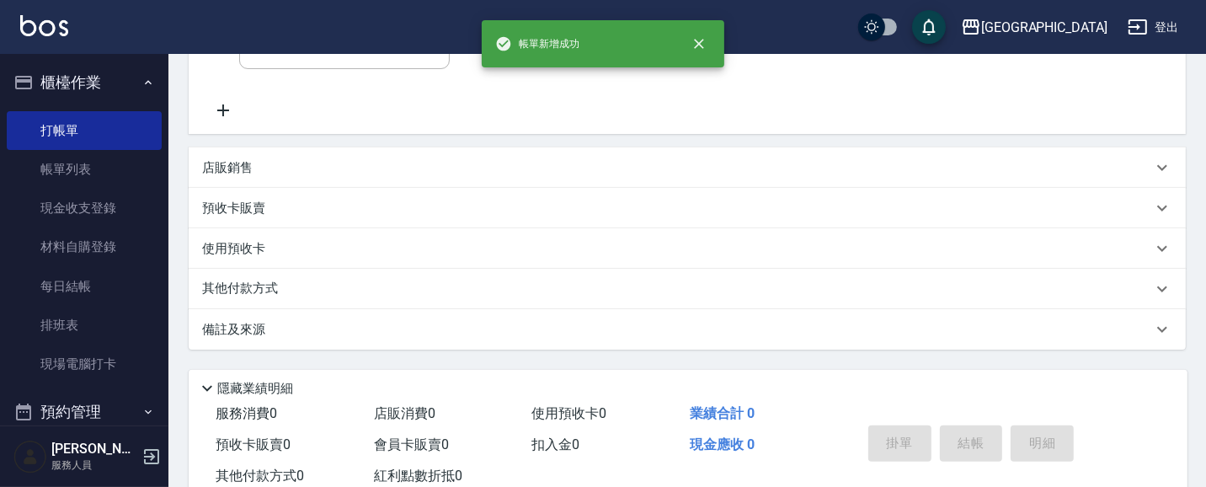
scroll to position [0, 0]
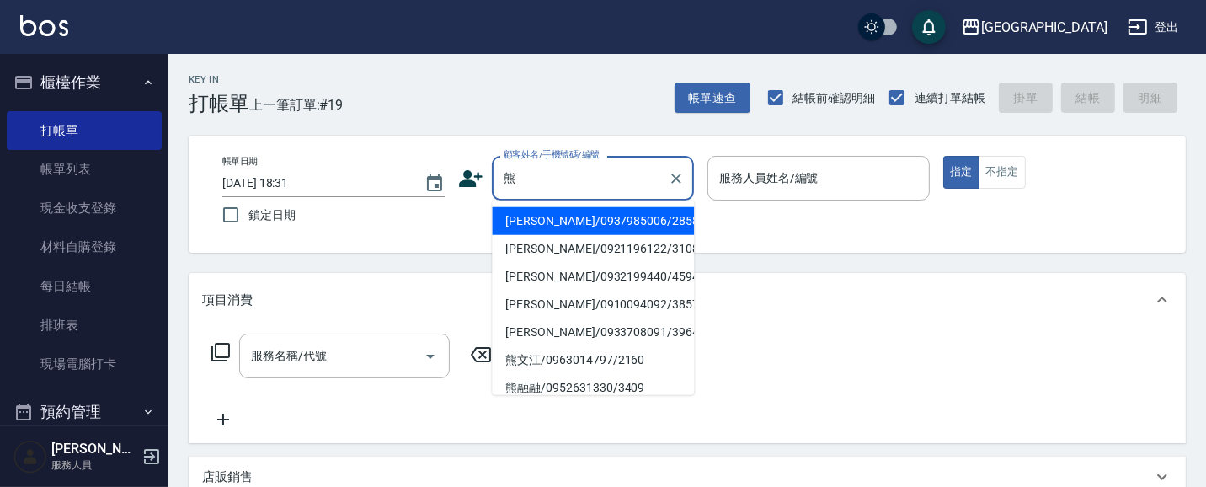
drag, startPoint x: 627, startPoint y: 221, endPoint x: 604, endPoint y: 208, distance: 26.4
click at [625, 219] on li "[PERSON_NAME]/0937985006/2858" at bounding box center [593, 221] width 202 height 28
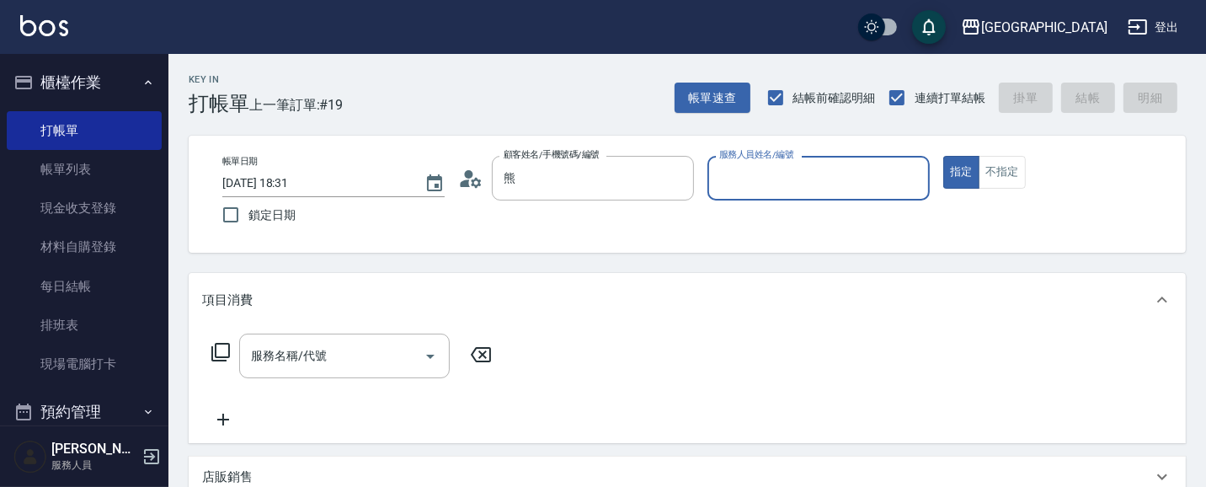
type input "[PERSON_NAME]/0937985006/2858"
click at [943, 156] on button "指定" at bounding box center [961, 172] width 36 height 33
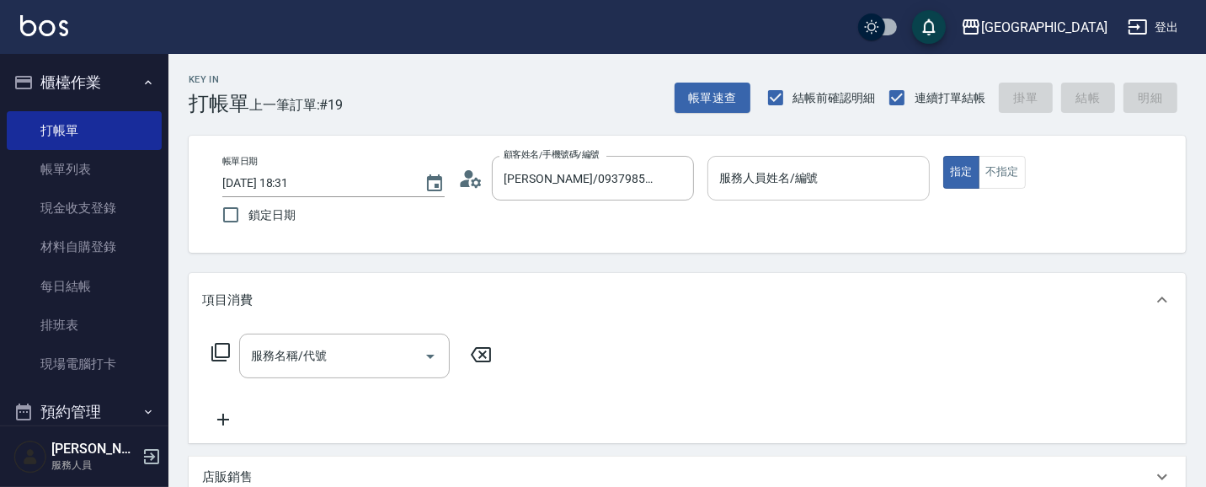
click at [855, 181] on input "服務人員姓名/編號" at bounding box center [818, 177] width 207 height 29
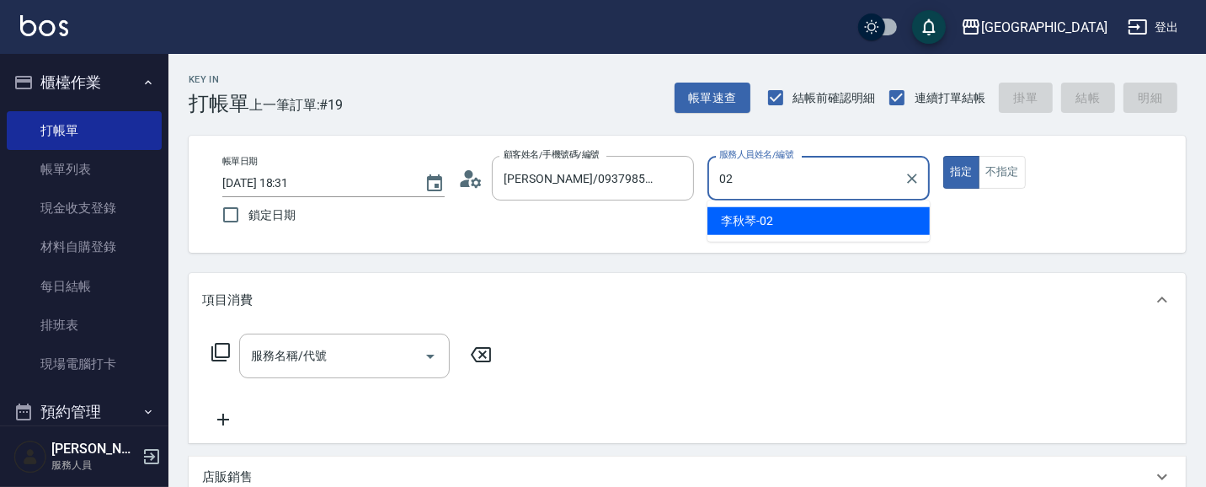
type input "[PERSON_NAME]-02"
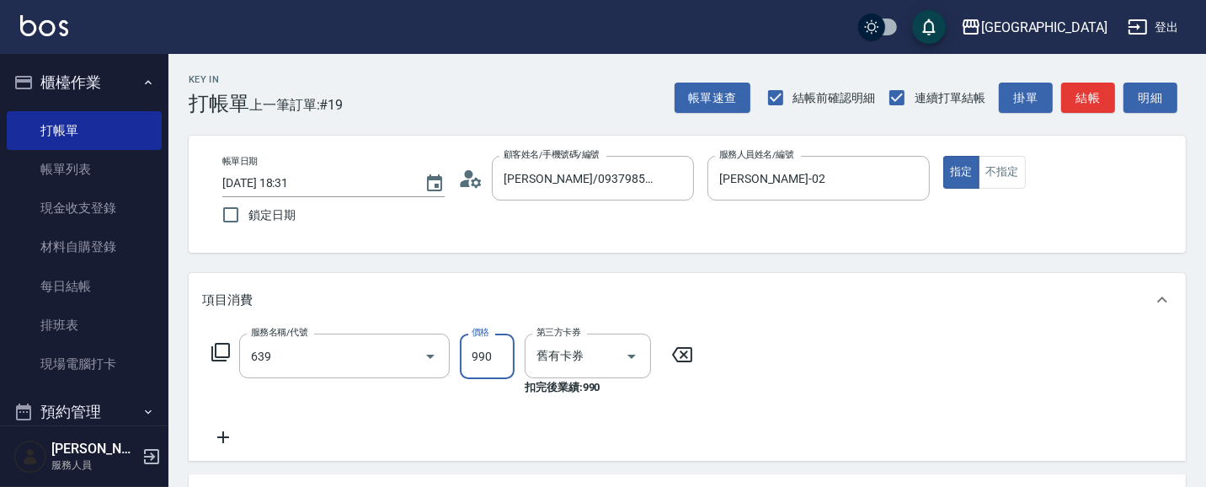
type input "(芙)蘆薈髮膜套卡(自材)(639)"
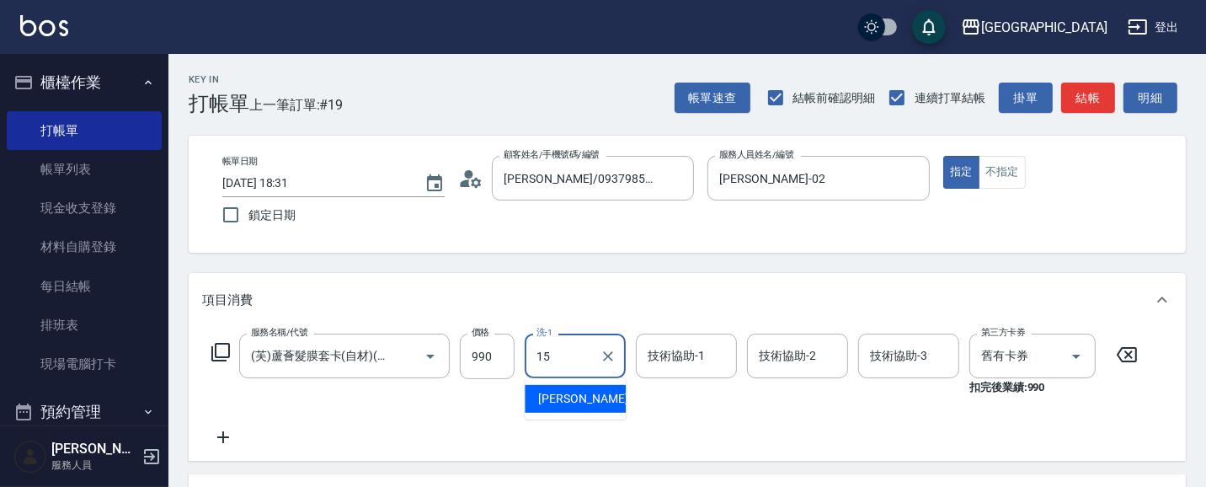
type input "[PERSON_NAME]-15"
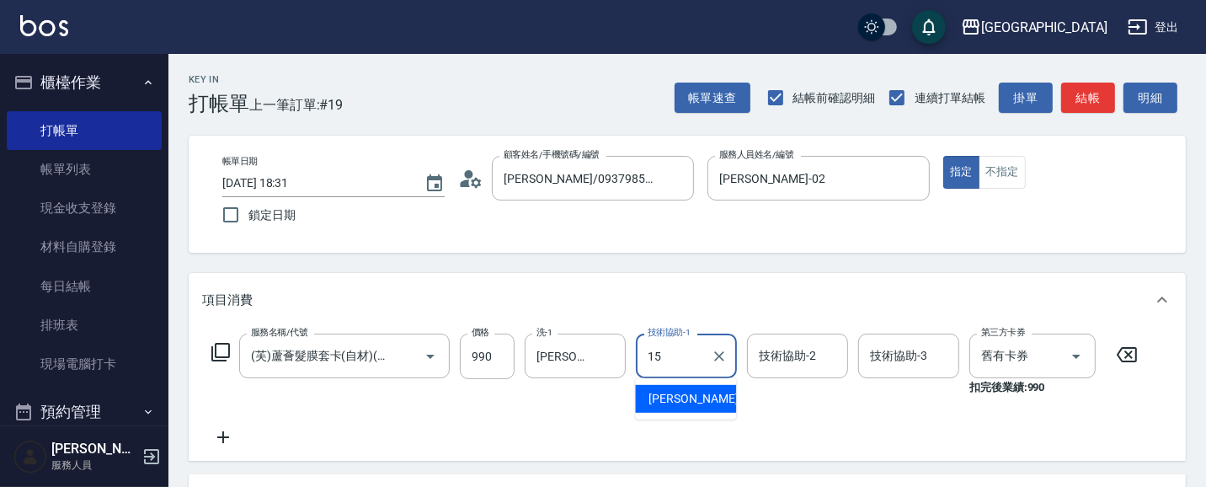
type input "[PERSON_NAME]-15"
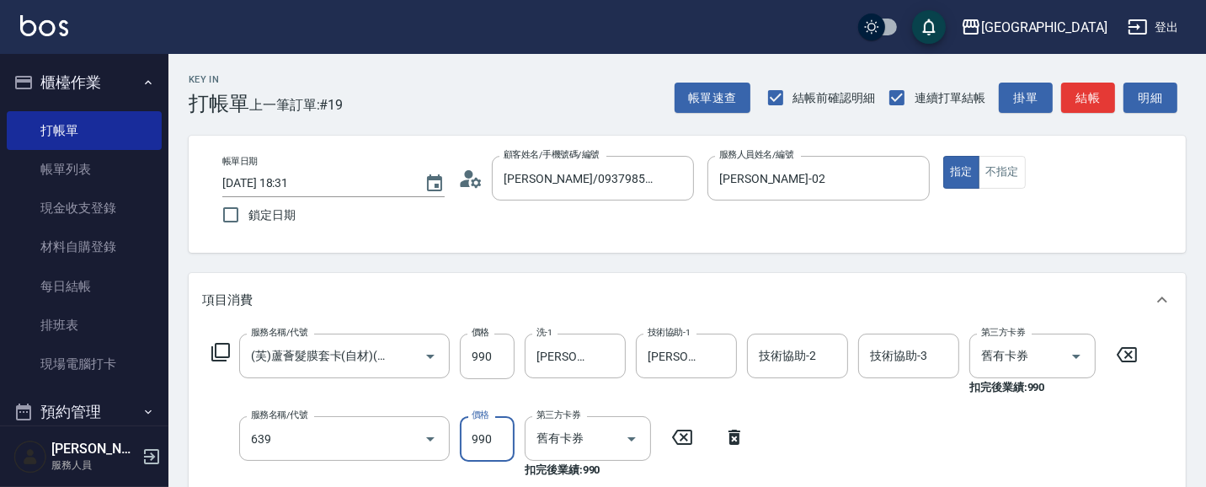
type input "(芙)蘆薈髮膜套卡(自材)(639)"
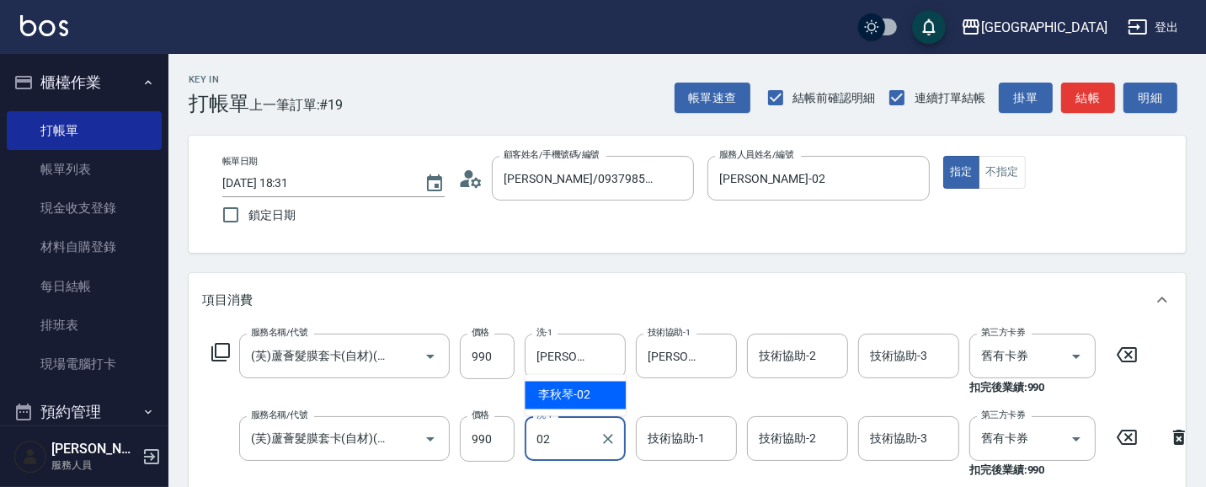
type input "[PERSON_NAME]-02"
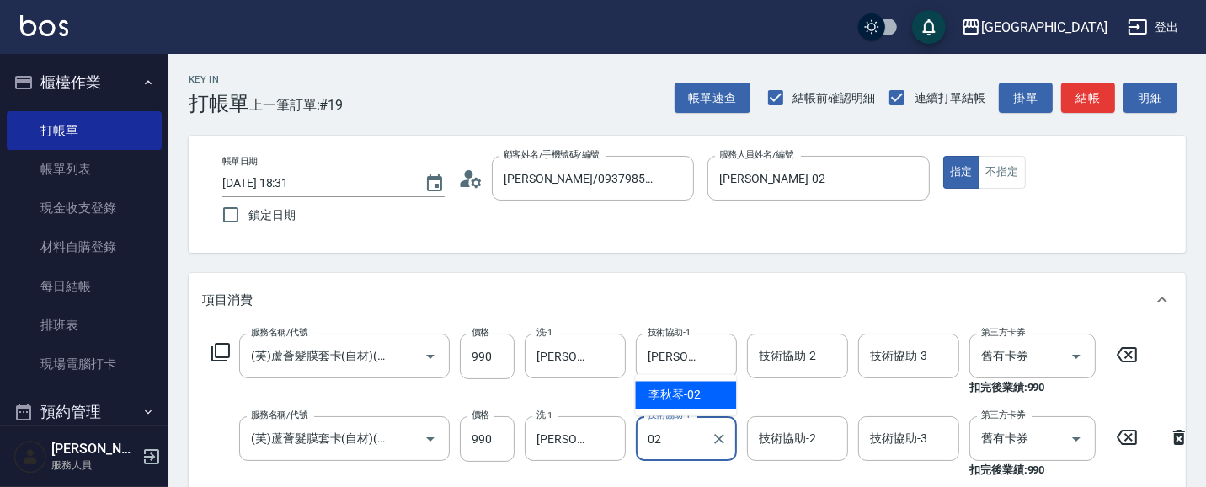
type input "[PERSON_NAME]-02"
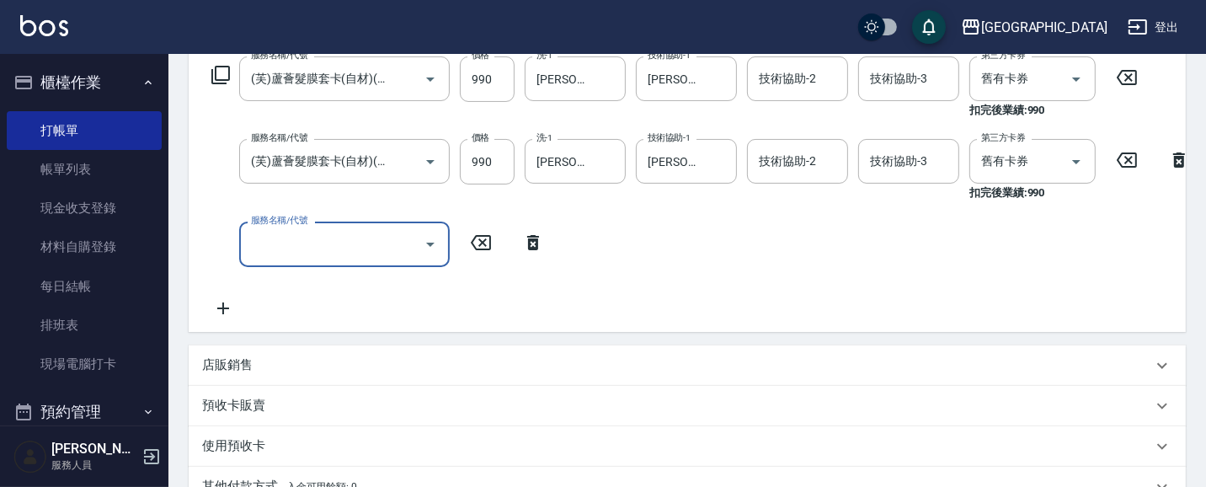
click at [384, 247] on input "服務名稱/代號" at bounding box center [332, 243] width 170 height 29
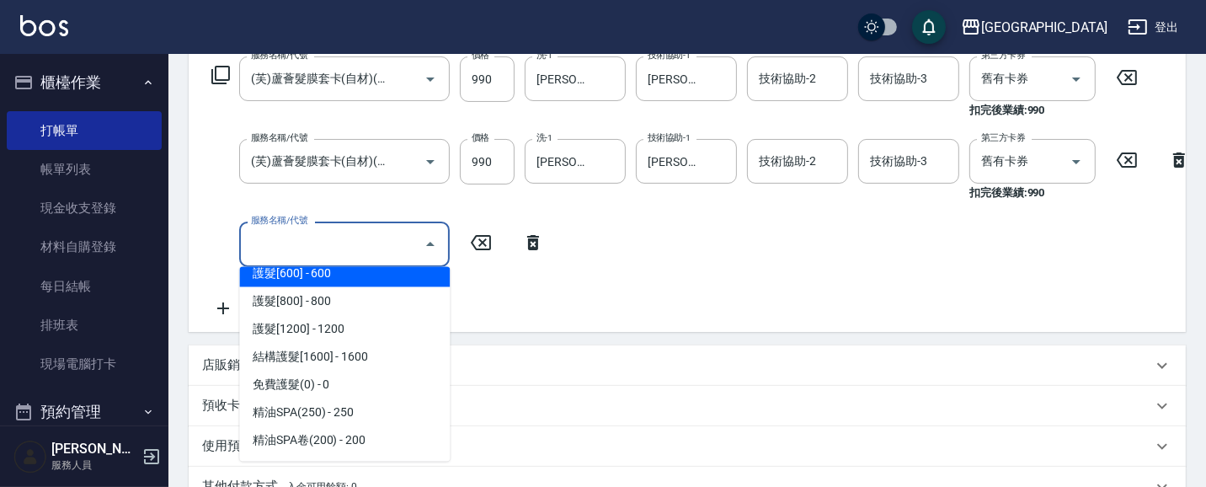
scroll to position [2043, 0]
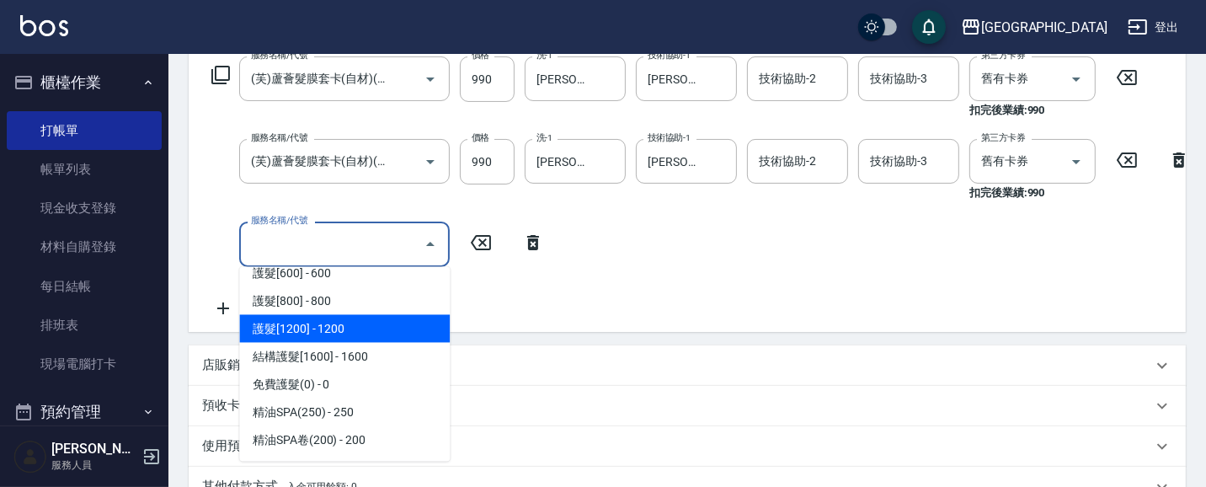
drag, startPoint x: 377, startPoint y: 333, endPoint x: 482, endPoint y: 274, distance: 119.9
click at [377, 333] on span "護髮[1200] - 1200" at bounding box center [344, 329] width 211 height 28
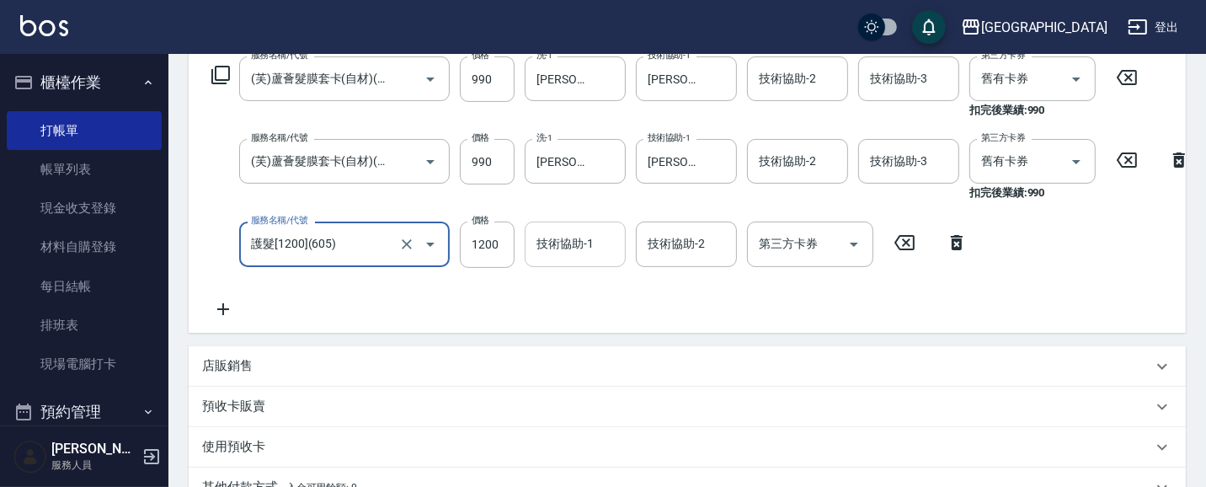
click at [573, 247] on div "技術協助-1 技術協助-1" at bounding box center [575, 243] width 101 height 45
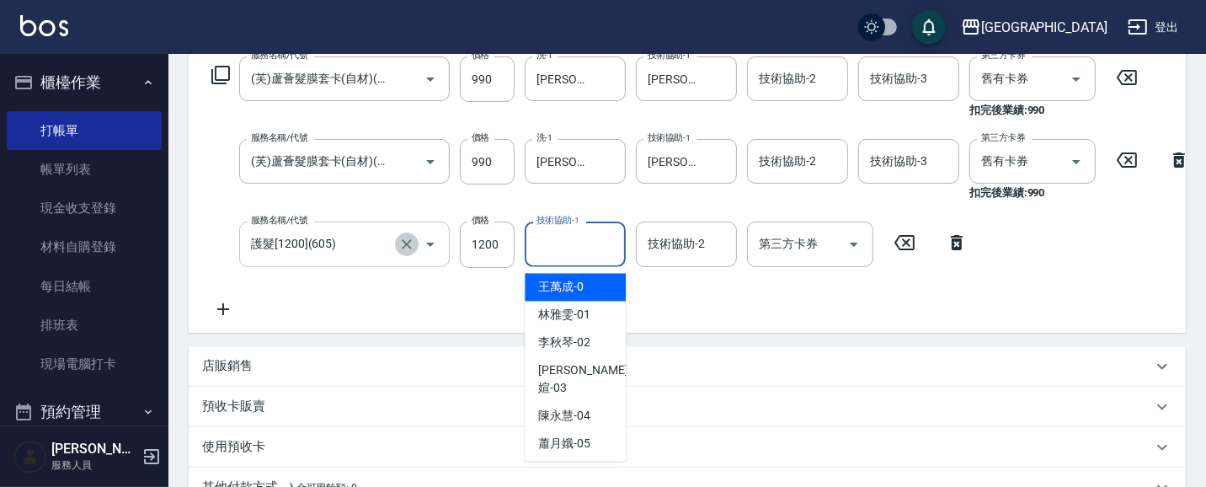
click at [411, 248] on icon "Clear" at bounding box center [406, 244] width 17 height 17
type input "護髮[1200](605)"
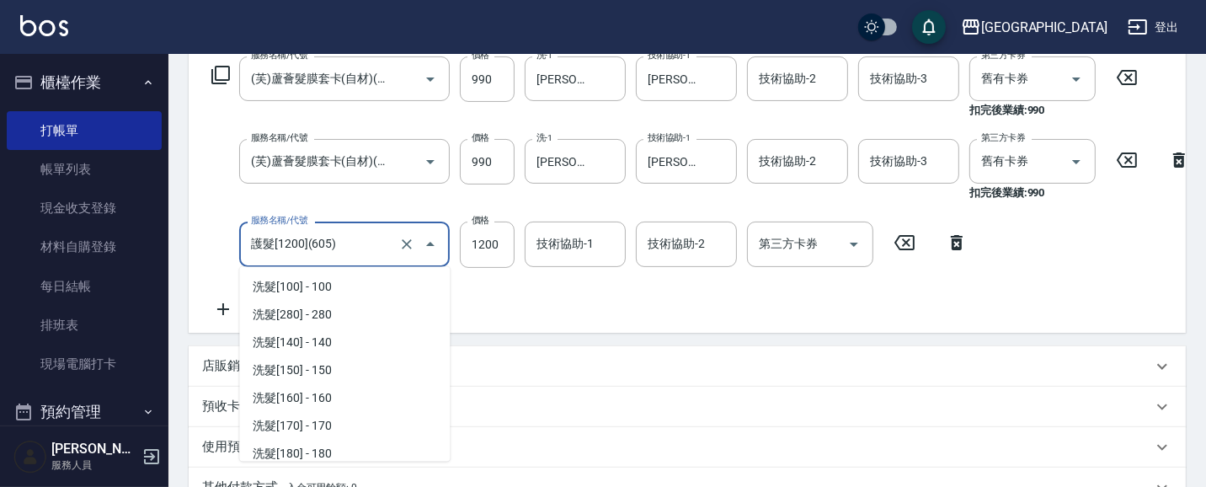
scroll to position [1922, 0]
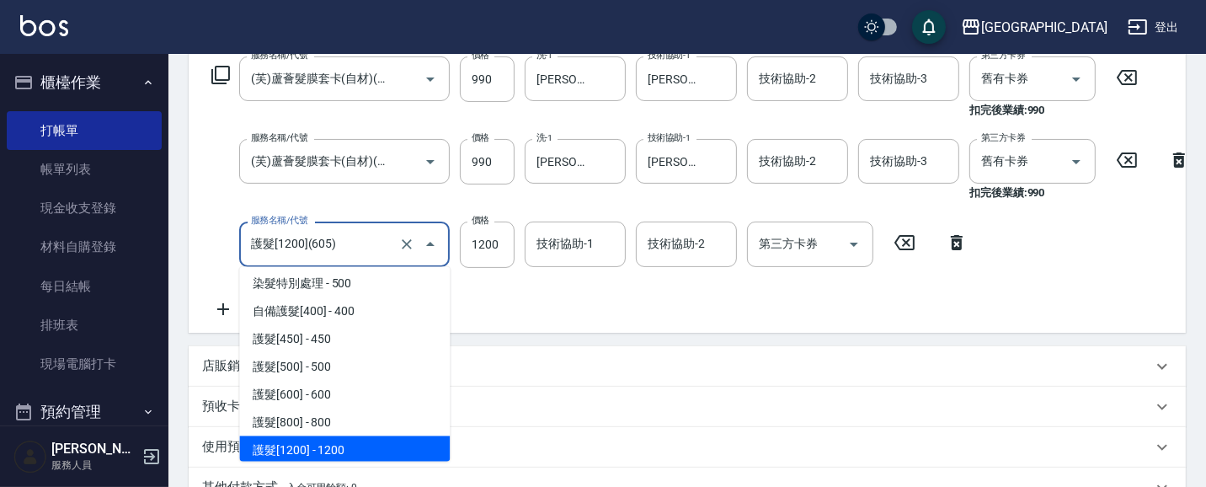
drag, startPoint x: 362, startPoint y: 249, endPoint x: 250, endPoint y: 245, distance: 112.1
click at [265, 247] on input "護髮[1200](605)" at bounding box center [321, 243] width 148 height 29
click at [500, 250] on input "1200" at bounding box center [487, 243] width 55 height 45
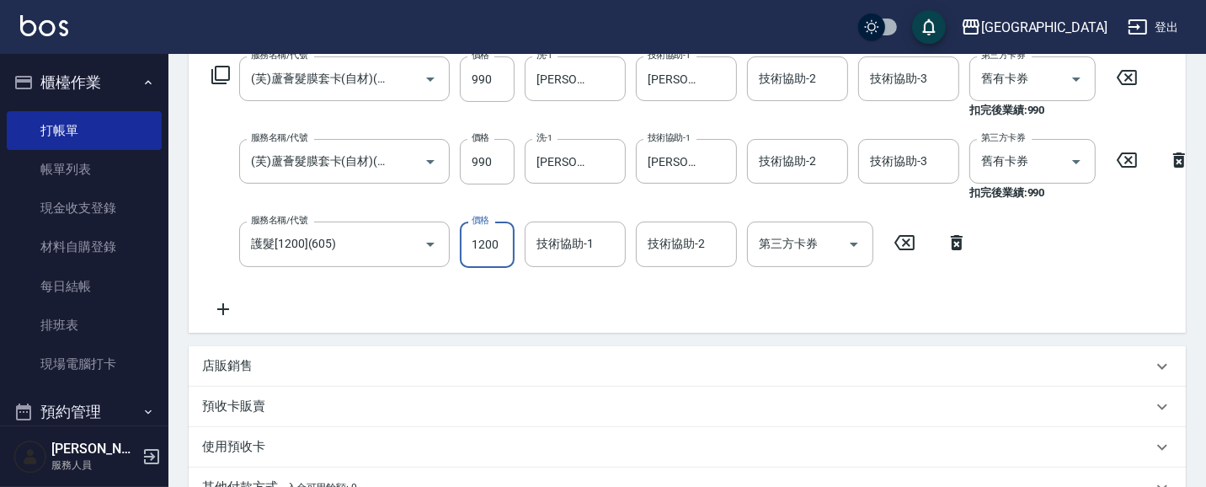
click at [570, 248] on div "技術協助-1 技術協助-1" at bounding box center [575, 243] width 101 height 45
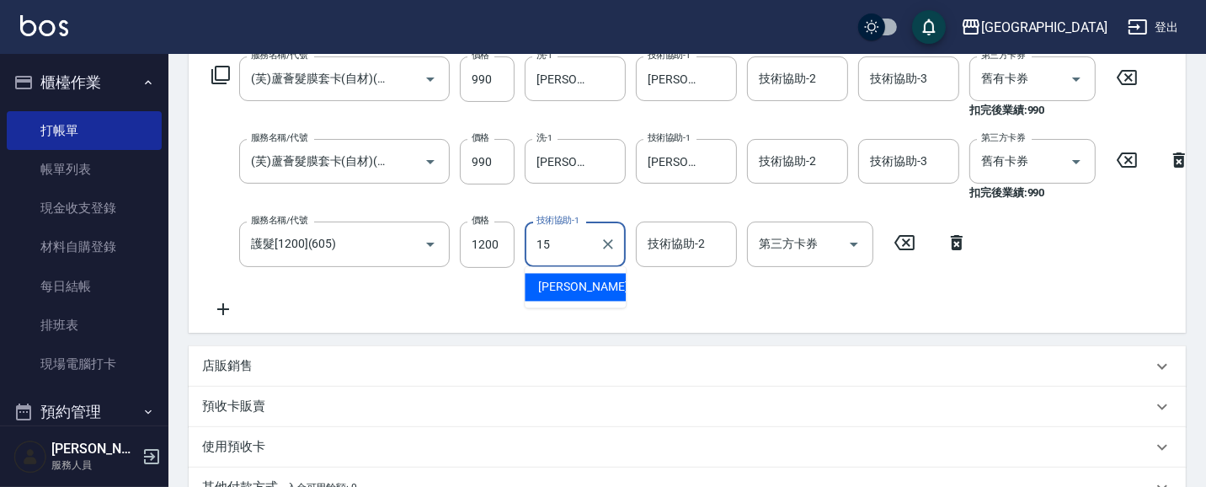
type input "[PERSON_NAME]-15"
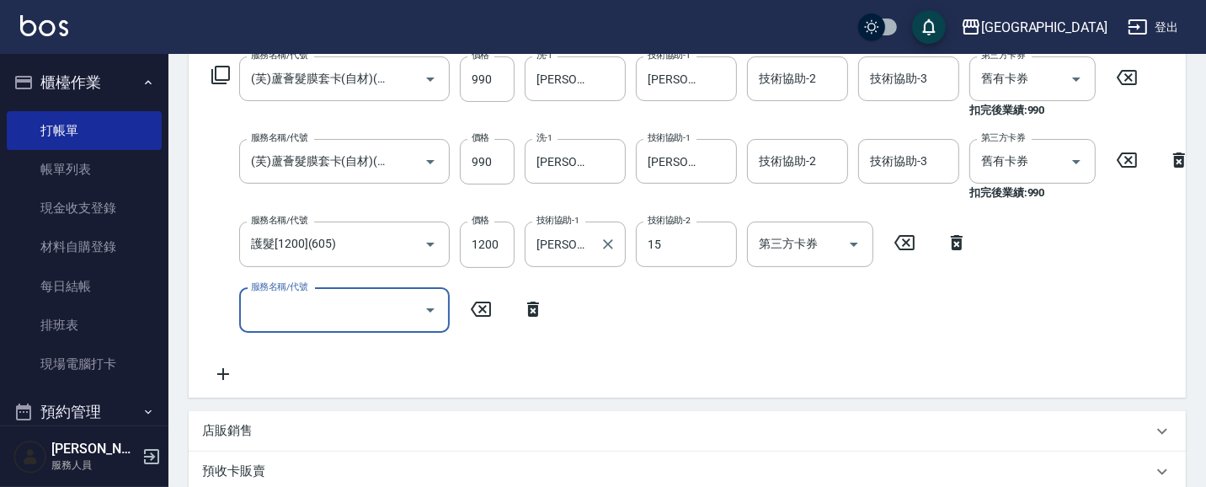
type input "[PERSON_NAME]-15"
click at [717, 241] on icon "Clear" at bounding box center [719, 244] width 17 height 17
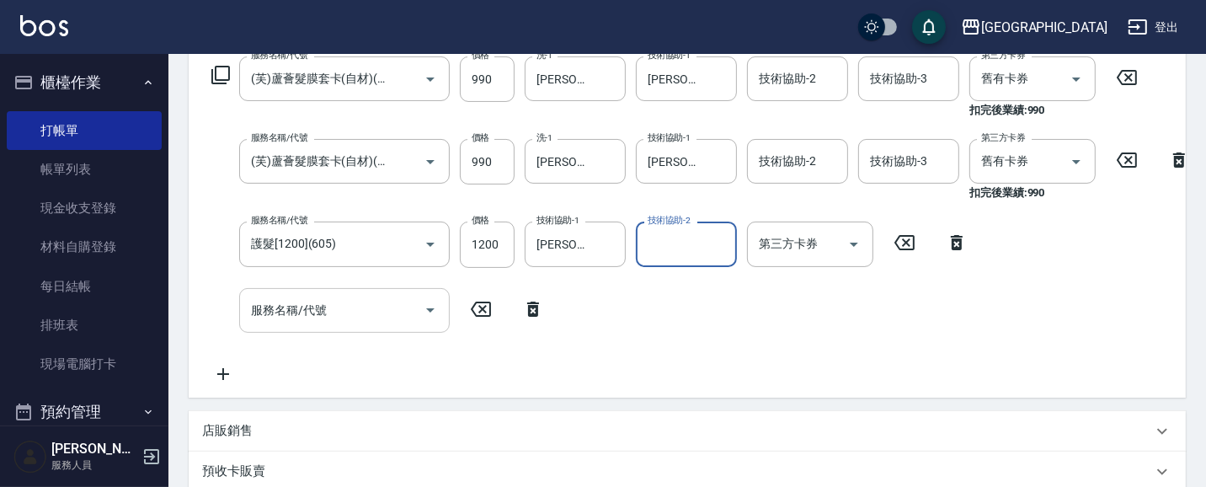
click at [427, 309] on icon "Open" at bounding box center [430, 310] width 20 height 20
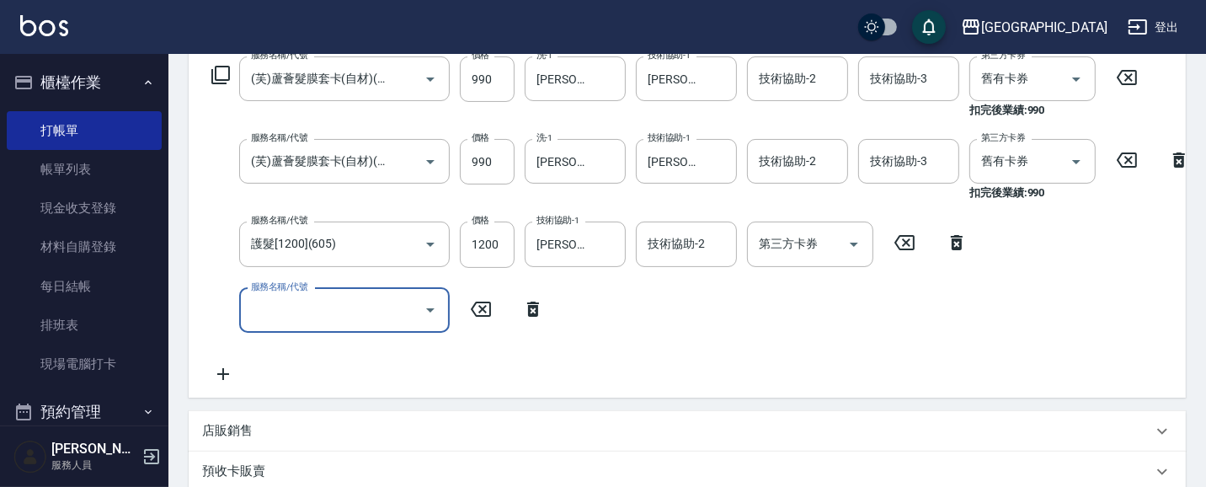
click at [430, 307] on icon "Open" at bounding box center [430, 310] width 20 height 20
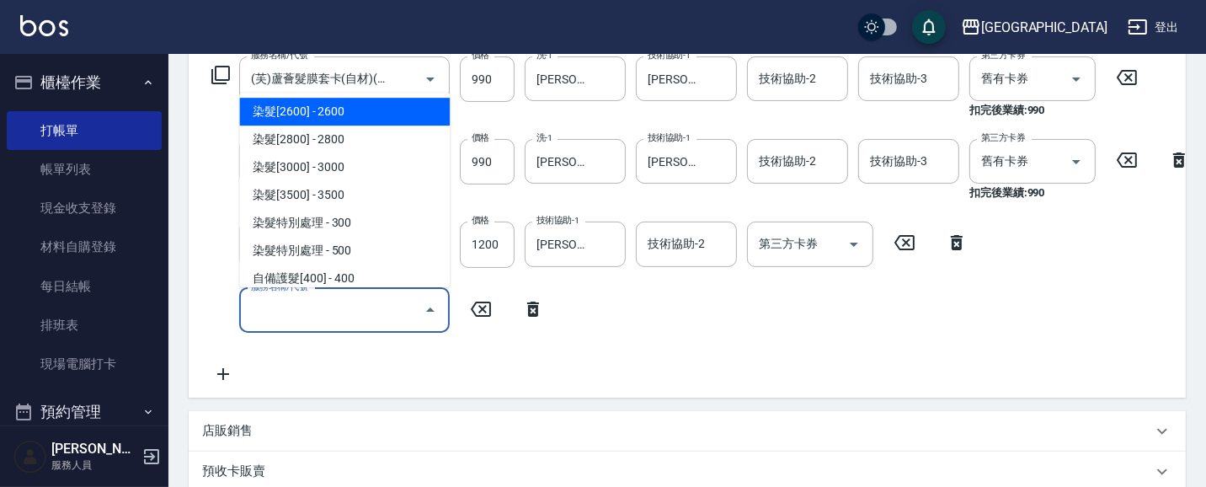
scroll to position [1780, 0]
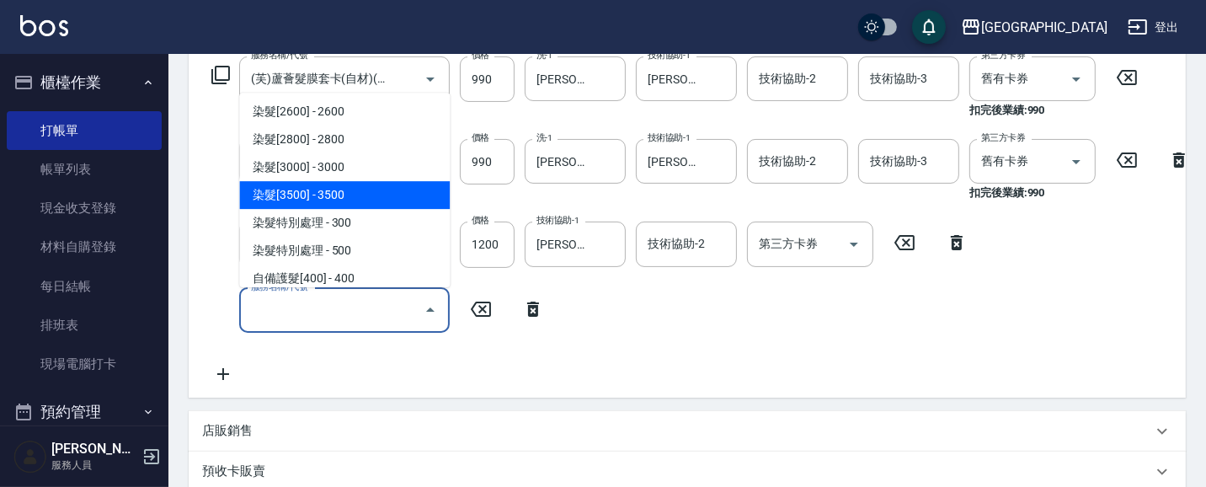
click at [392, 195] on span "染髮[3500] - 3500" at bounding box center [344, 195] width 211 height 28
type input "染髮[3500](514)"
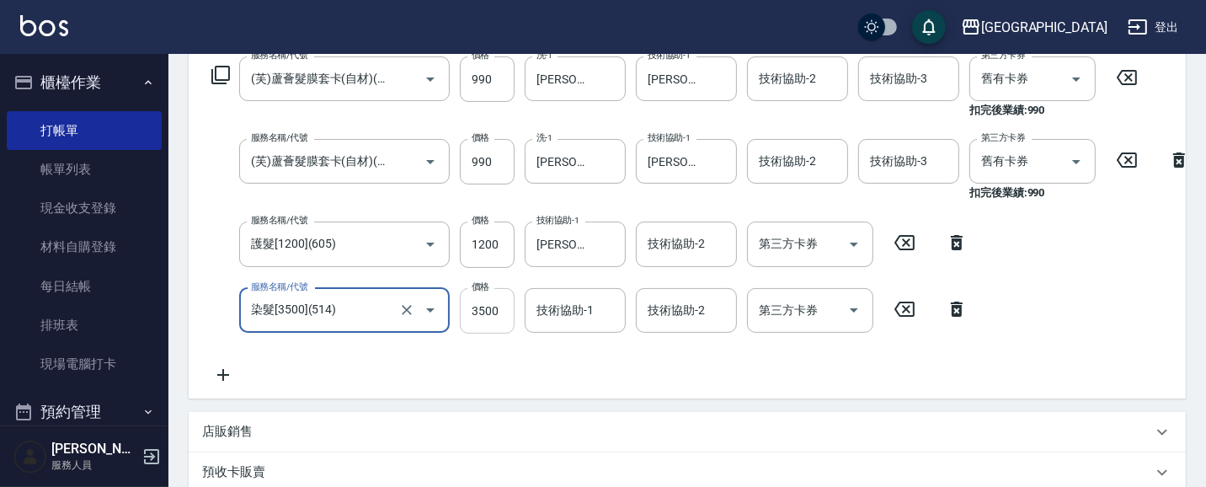
click at [499, 307] on input "3500" at bounding box center [487, 310] width 55 height 45
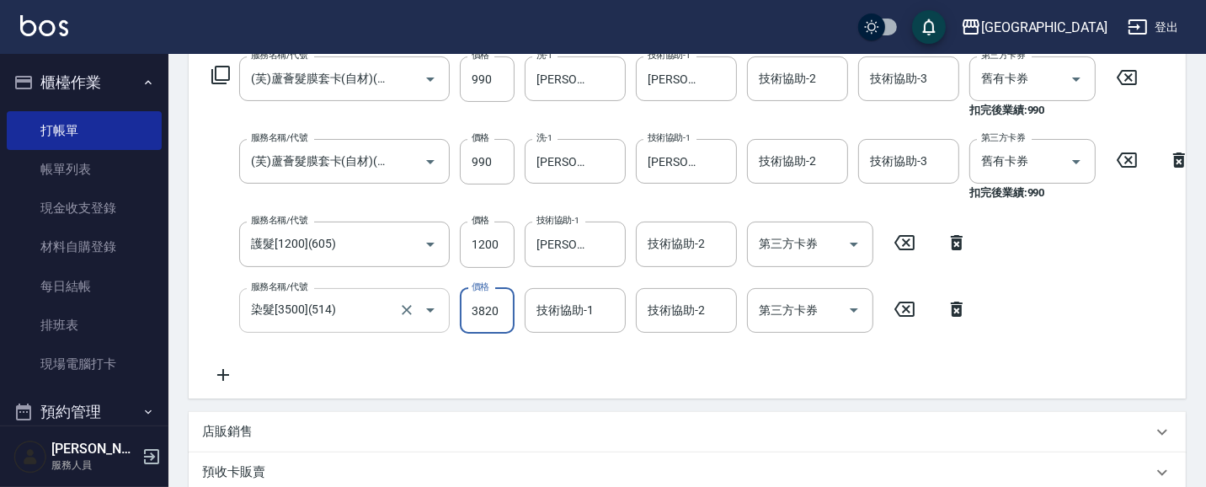
type input "3820"
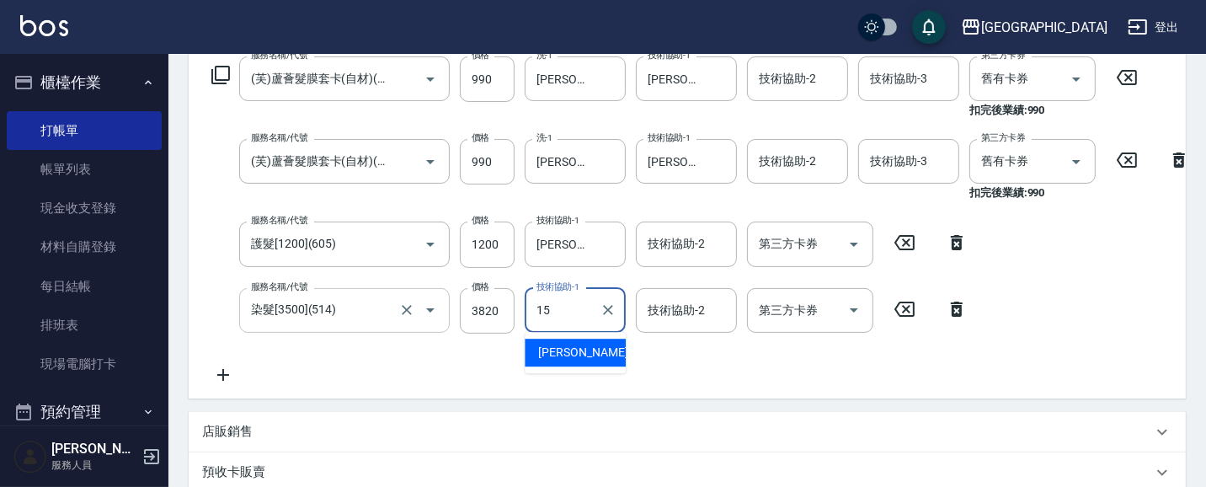
type input "[PERSON_NAME]-15"
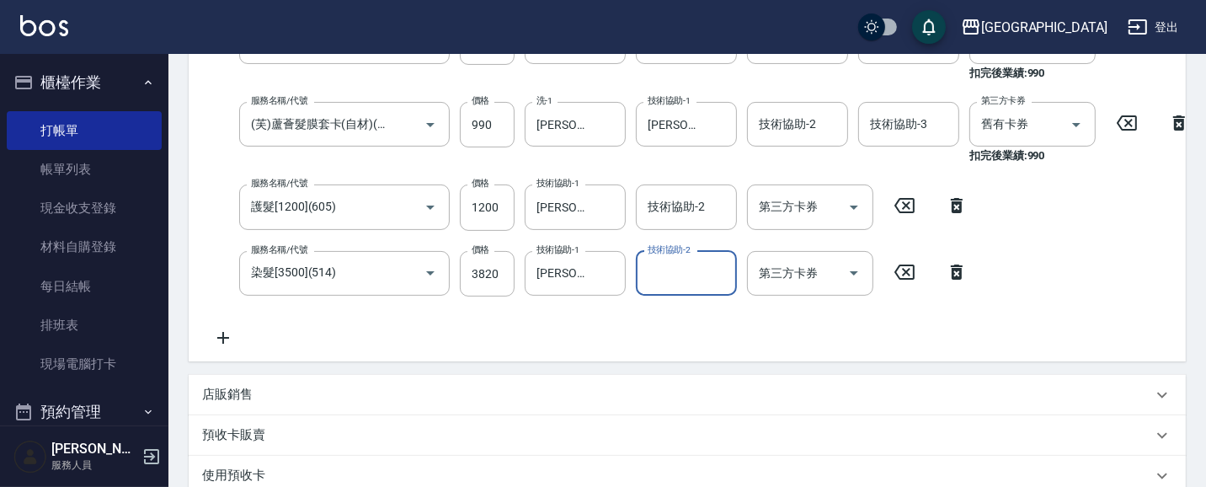
scroll to position [314, 0]
click at [676, 211] on div "技術協助-2 技術協助-2" at bounding box center [686, 206] width 101 height 45
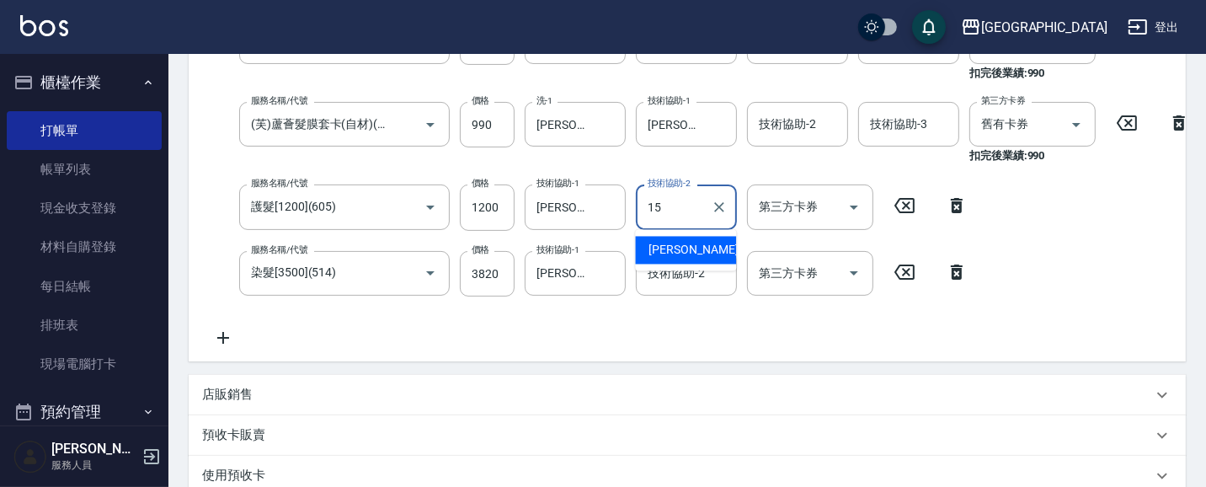
type input "[PERSON_NAME]-15"
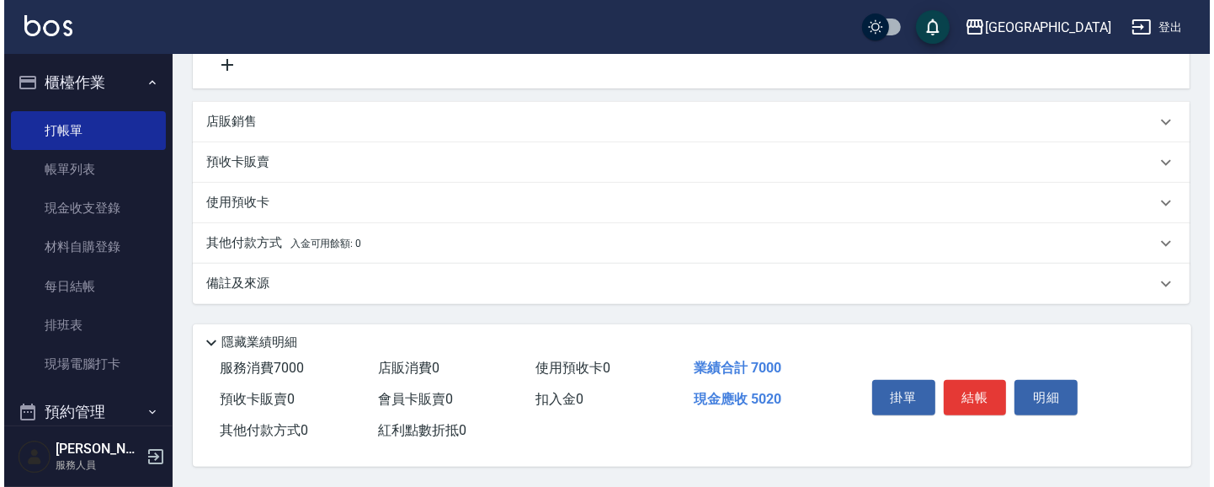
scroll to position [607, 0]
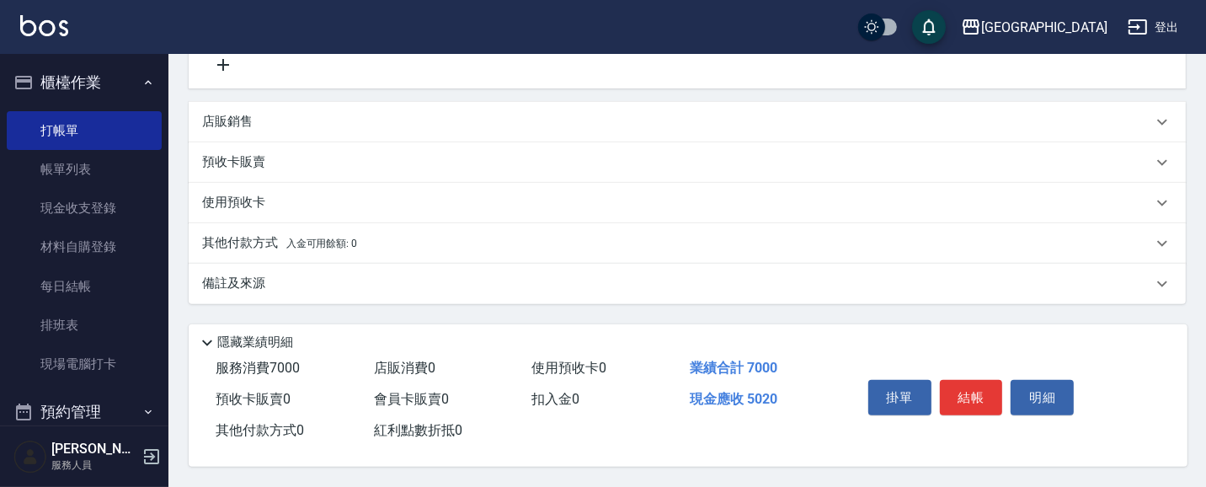
drag, startPoint x: 874, startPoint y: 478, endPoint x: 747, endPoint y: 436, distance: 134.0
click at [747, 436] on div "服務消費 7000 店販消費 0 使用預收卡 0 業績合計 7000 預收卡販賣 0 會員卡販賣 0 扣入金 0 現金應收 5020 其他付款方式 0 紅利點…" at bounding box center [515, 399] width 653 height 93
drag, startPoint x: 955, startPoint y: 387, endPoint x: 943, endPoint y: 382, distance: 12.8
click at [954, 386] on button "結帳" at bounding box center [971, 397] width 63 height 35
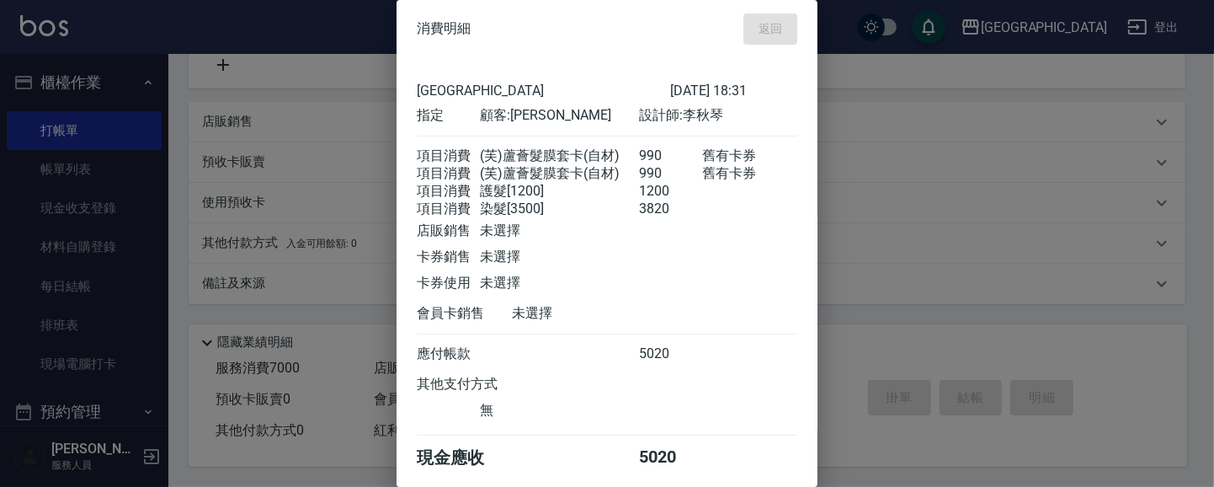
type input "[DATE] 18:33"
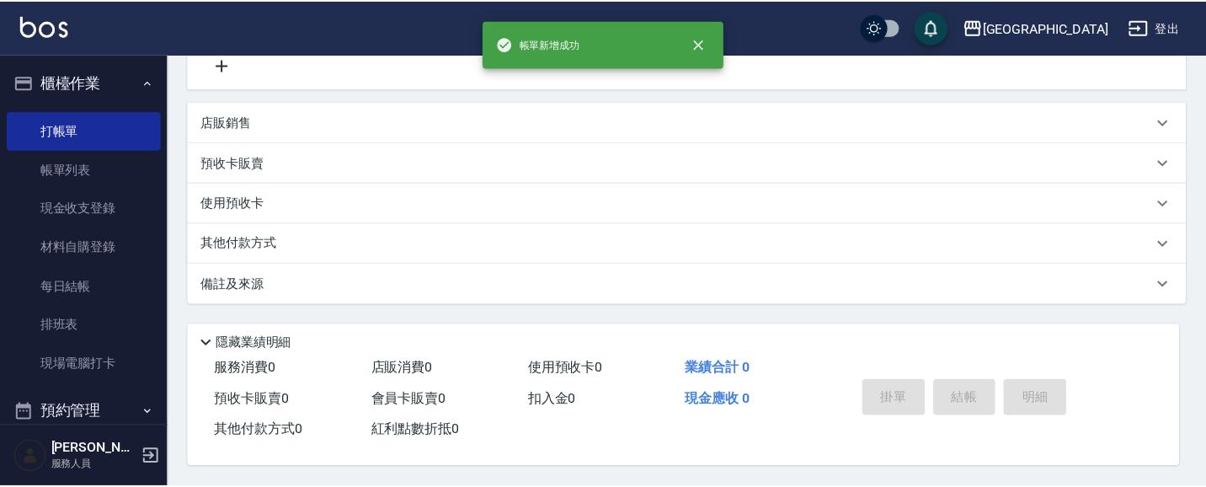
scroll to position [0, 0]
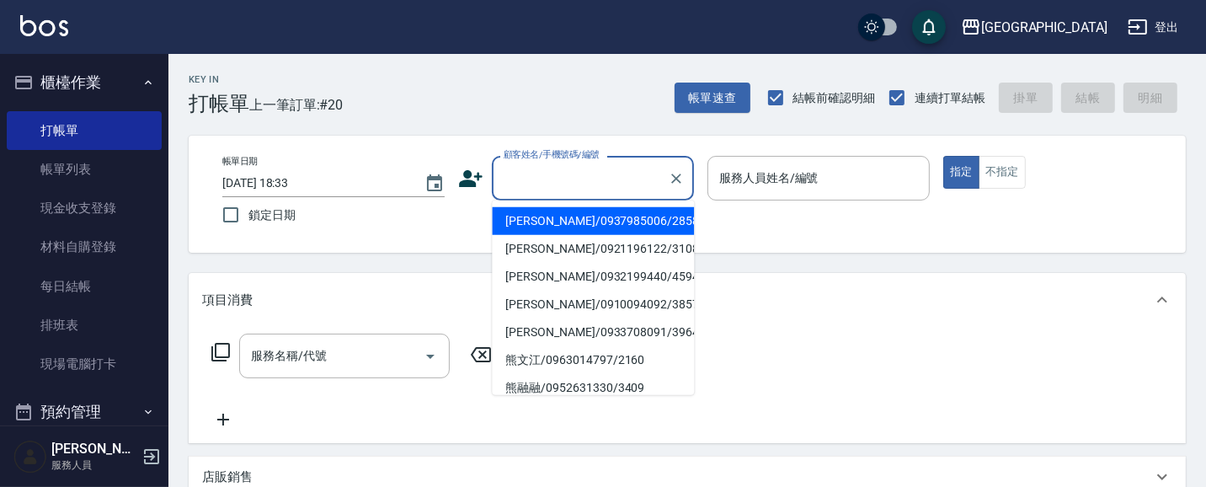
click at [531, 184] on input "顧客姓名/手機號碼/編號" at bounding box center [580, 177] width 162 height 29
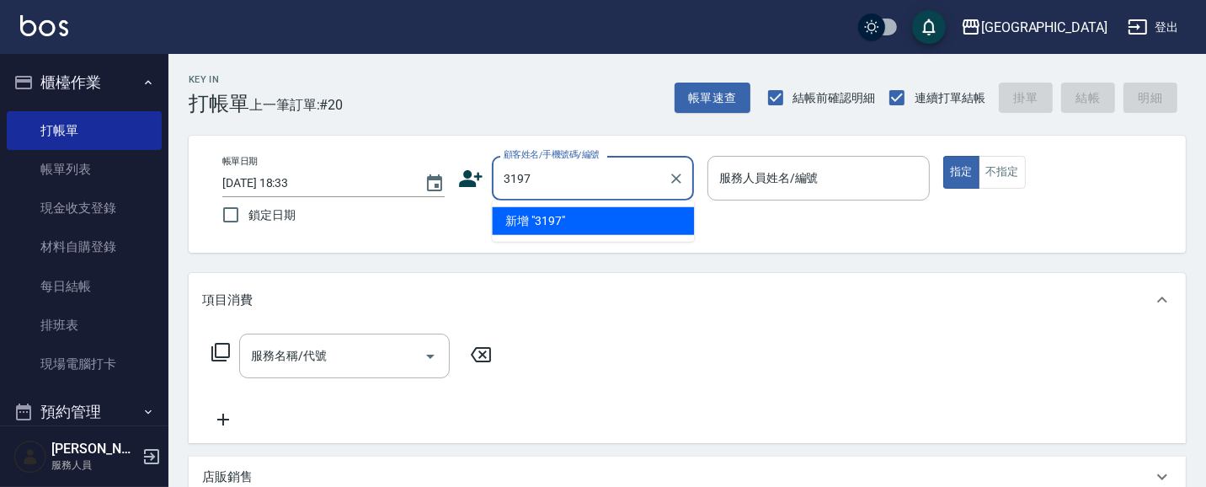
type input "3197"
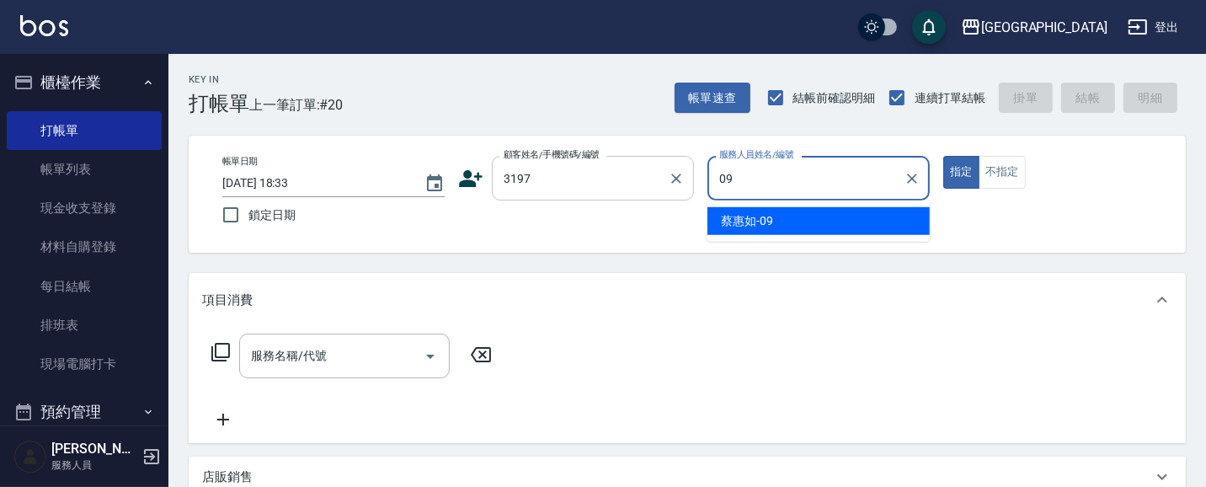
type input "[PERSON_NAME]-09"
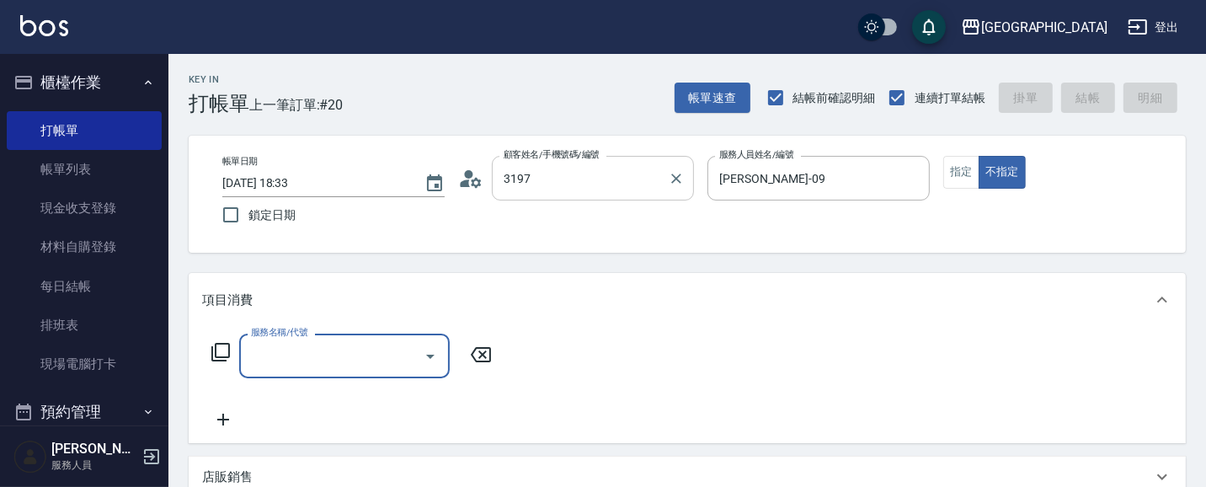
type input "[PERSON_NAME]/0933872572/3197"
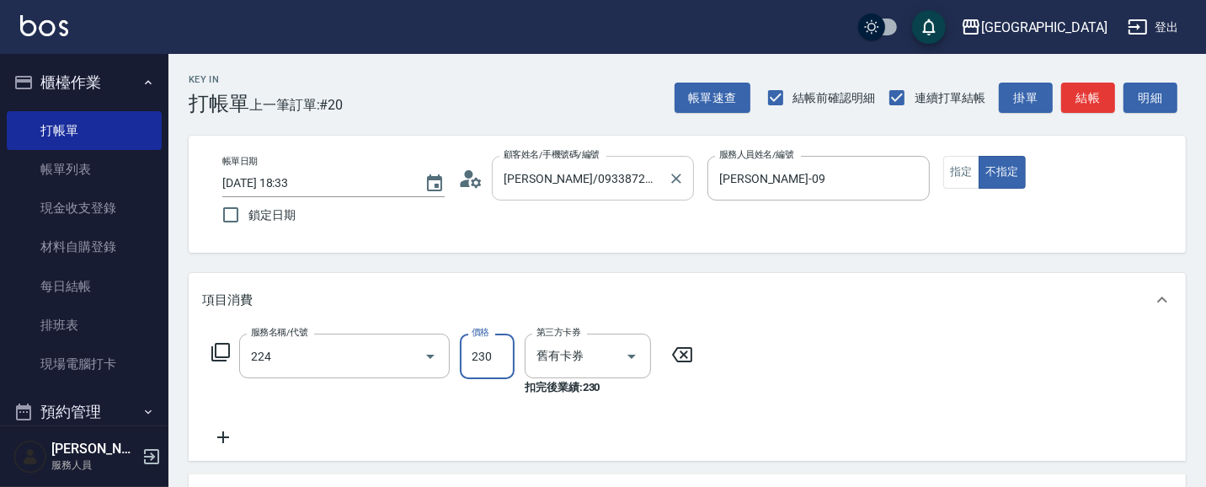
type input "洗髮(卡)230(224)"
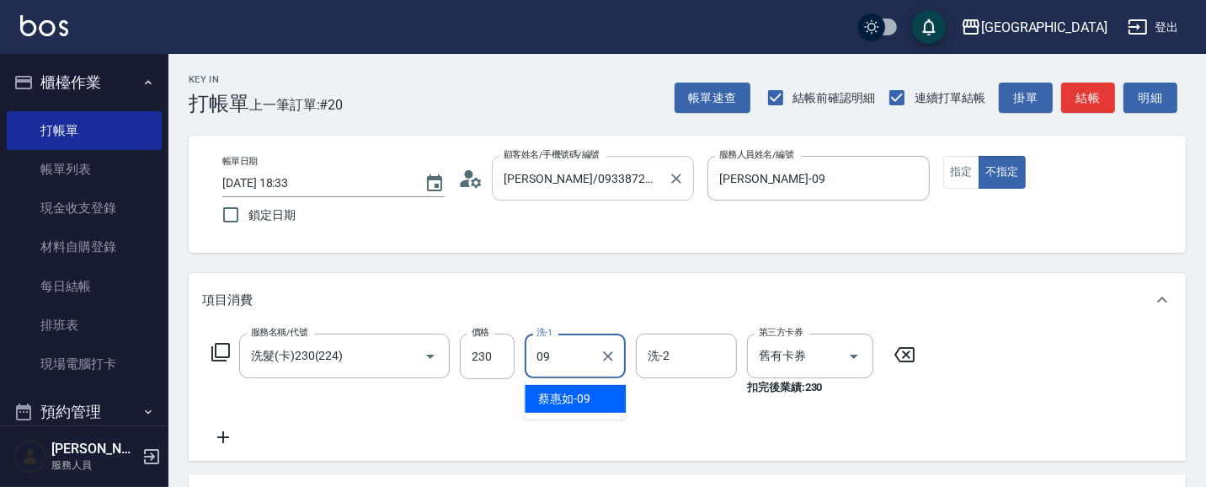
type input "[PERSON_NAME]-09"
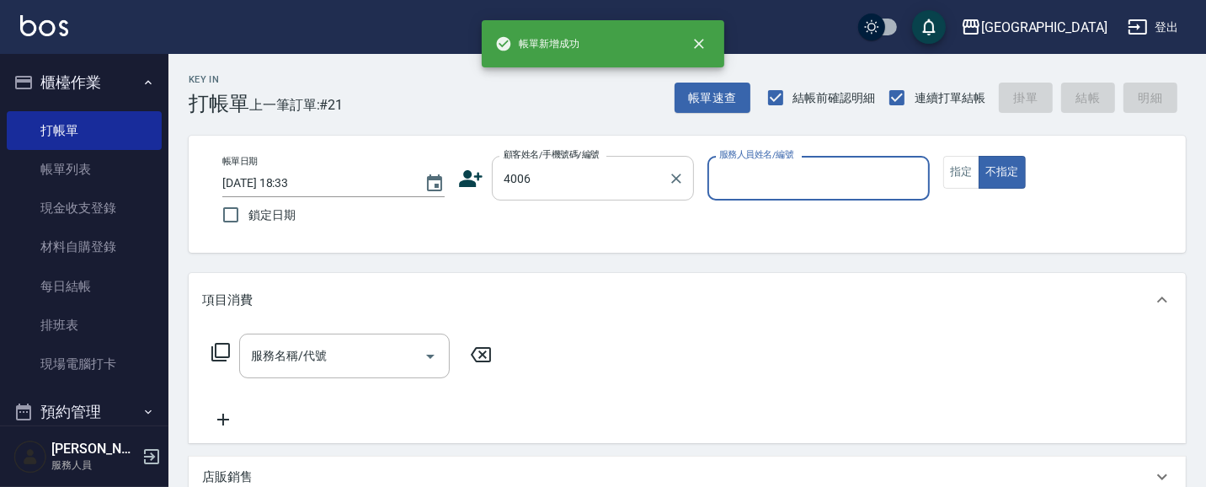
type input "4006"
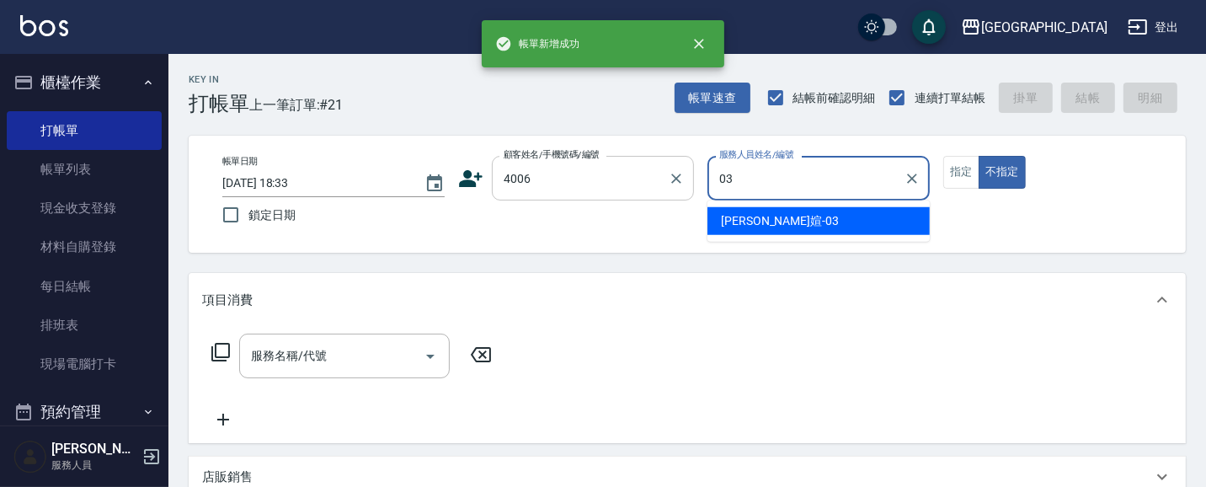
type input "[PERSON_NAME]媗-03"
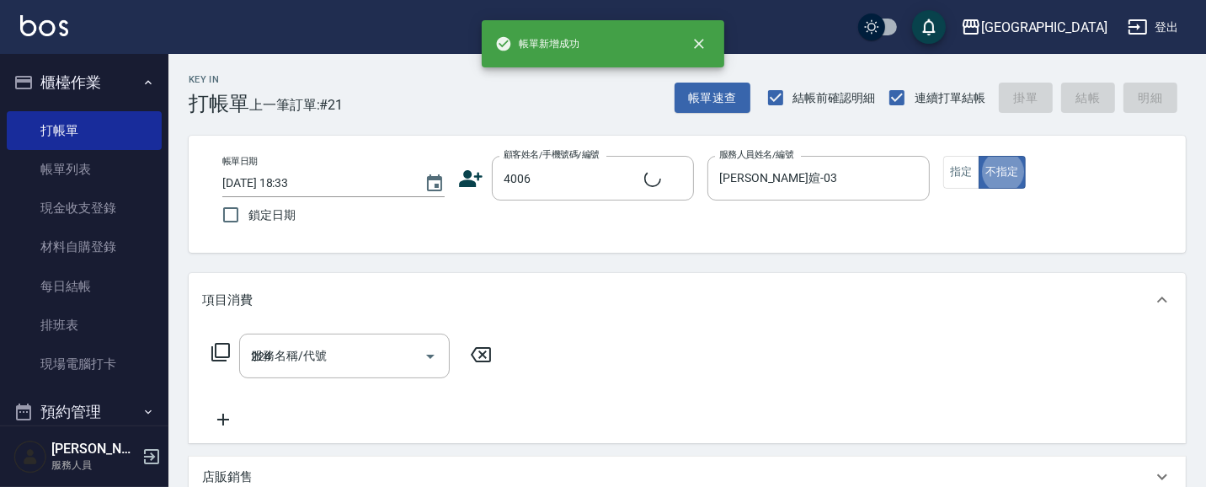
type input "224"
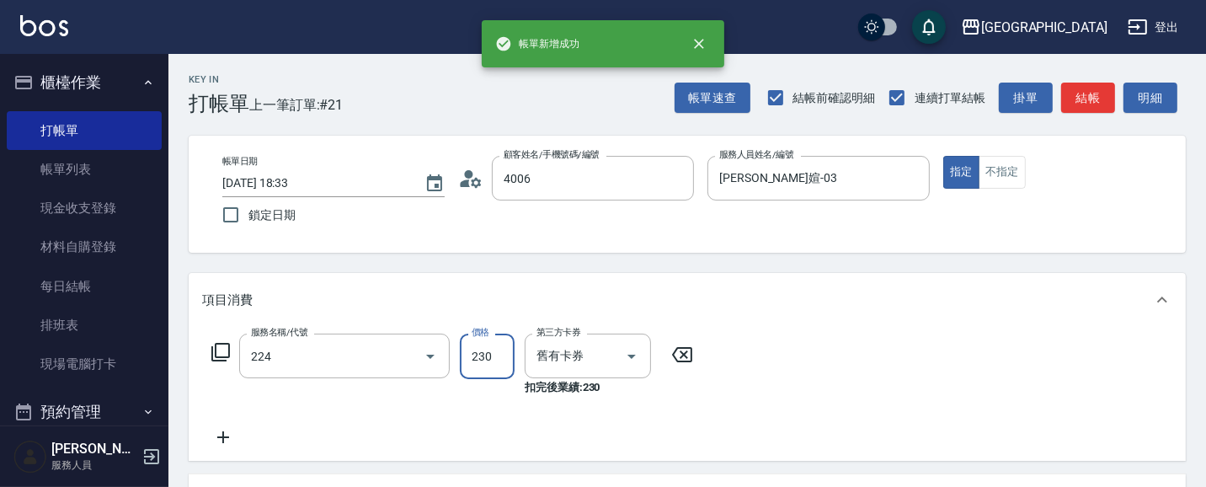
type input "[PERSON_NAME]/0987883504/4006"
type input "洗髮(卡)230(224)"
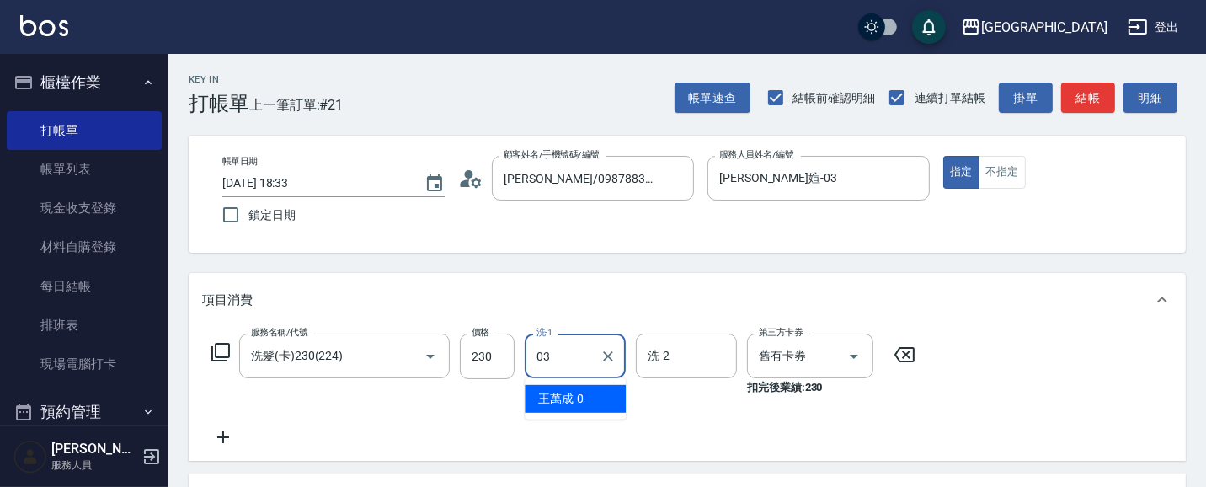
type input "[PERSON_NAME]媗-03"
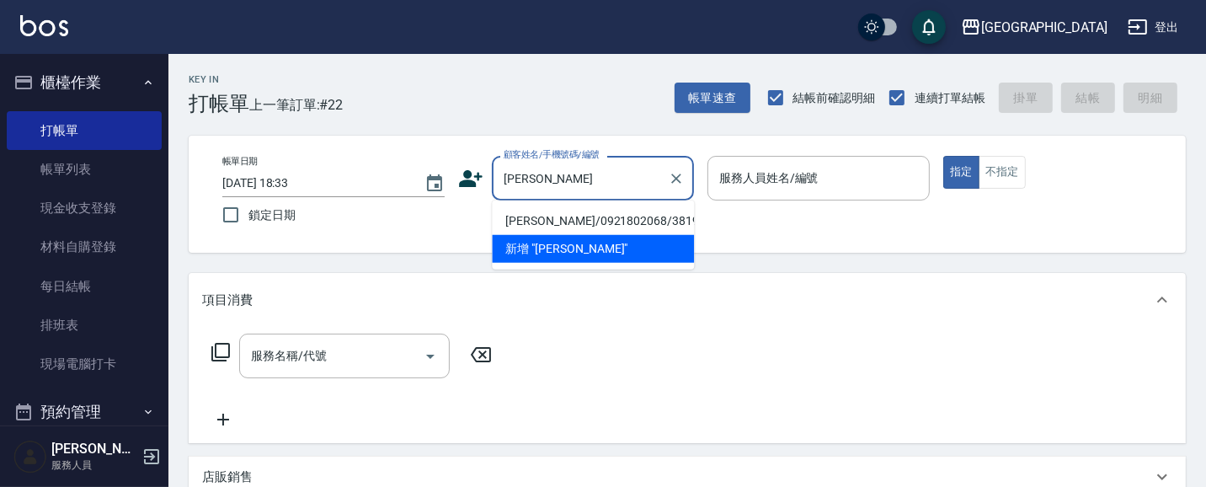
click at [595, 223] on li "[PERSON_NAME]/0921802068/3819" at bounding box center [593, 221] width 202 height 28
type input "[PERSON_NAME]/0921802068/3819"
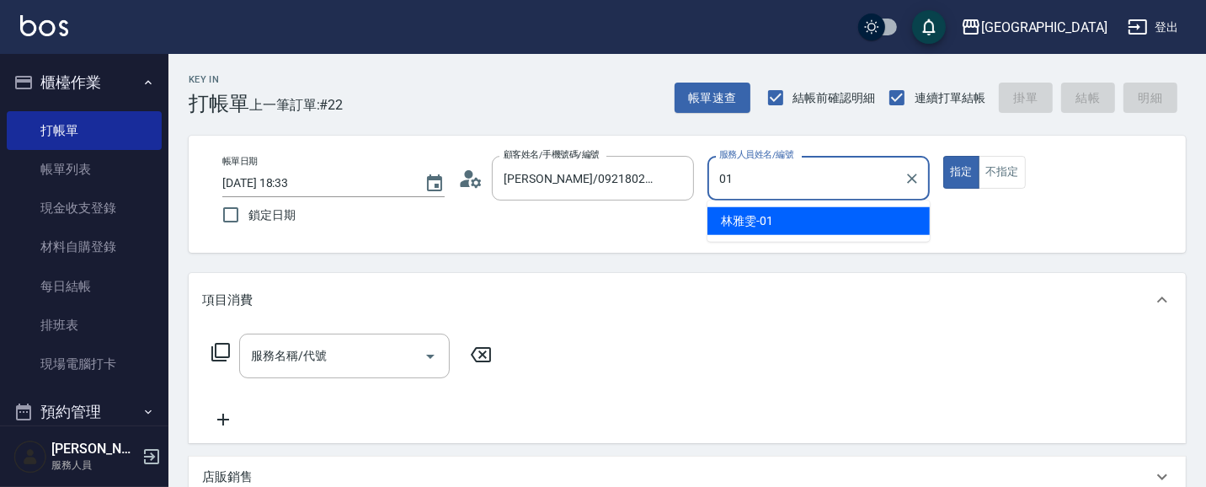
type input "[PERSON_NAME]-01"
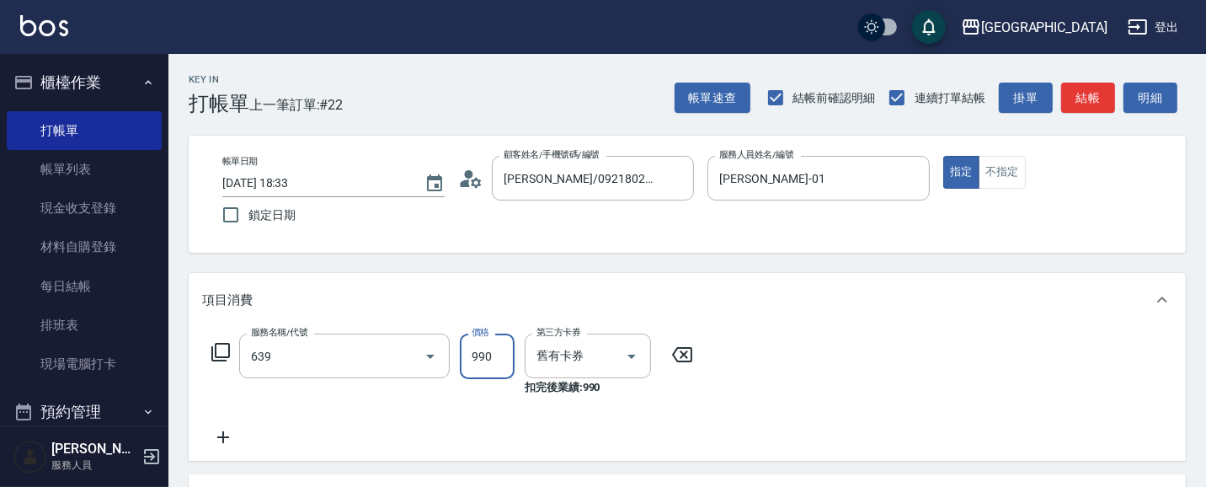
type input "(芙)蘆薈髮膜套卡(自材)(639)"
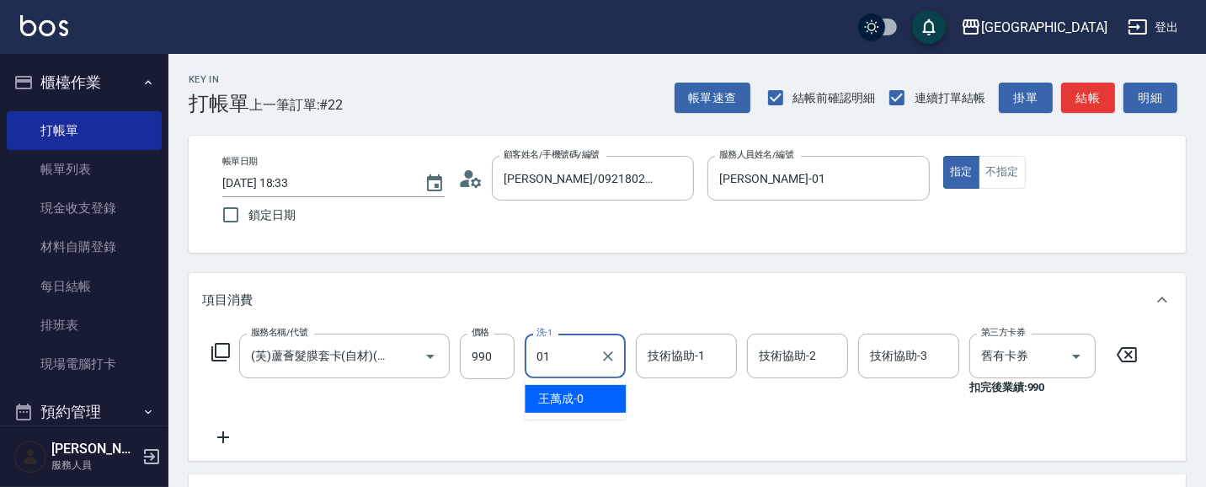
type input "[PERSON_NAME]-01"
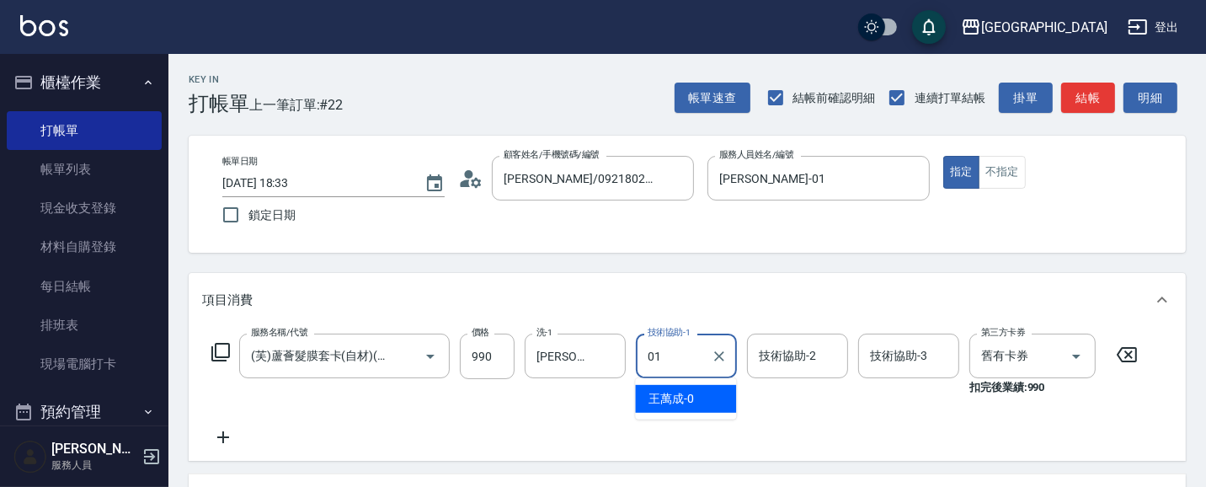
type input "[PERSON_NAME]-01"
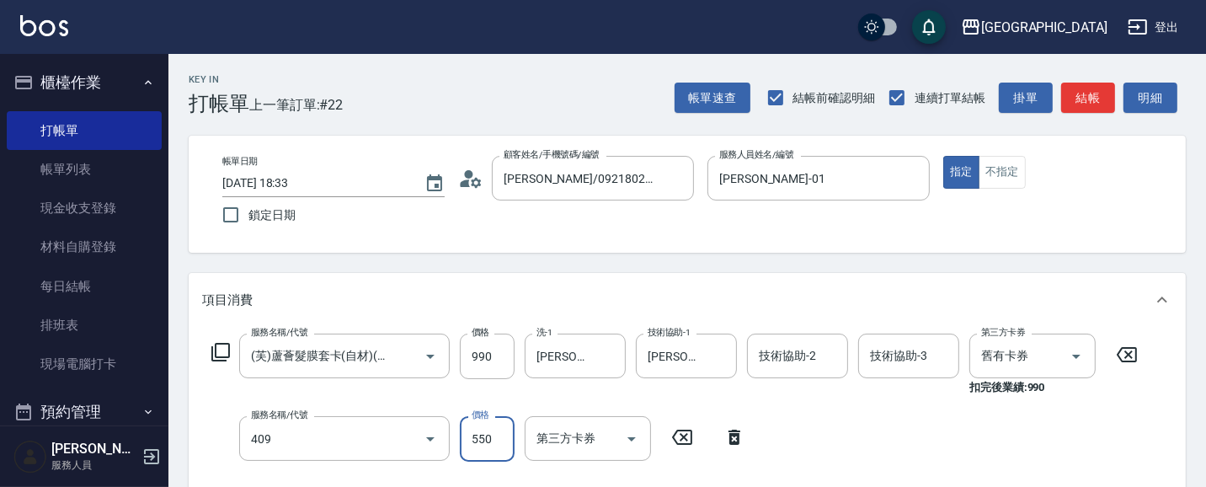
type input "剪髮(550)(409)"
type input "560"
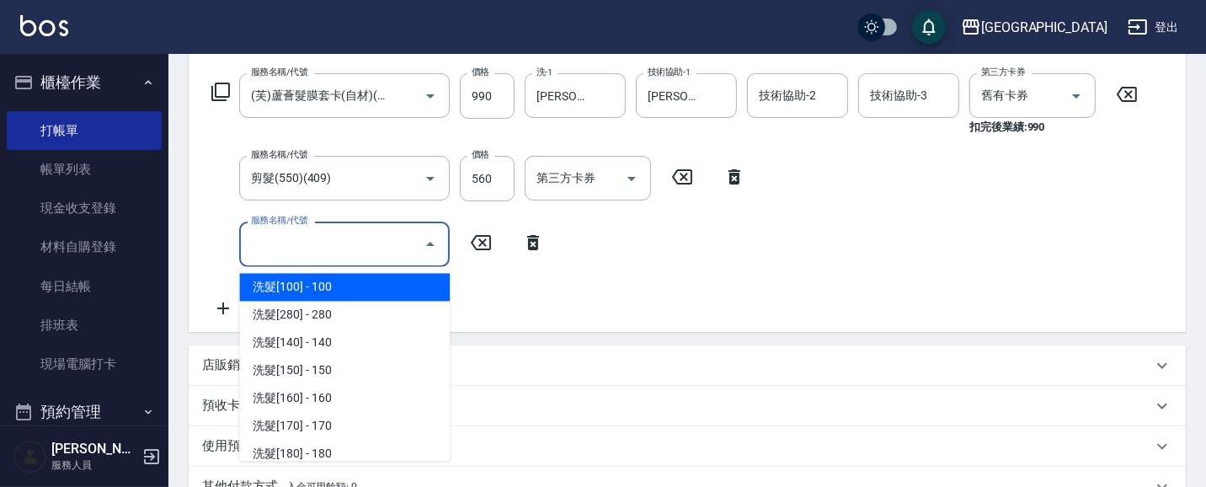
click at [377, 250] on input "服務名稱/代號" at bounding box center [332, 243] width 170 height 29
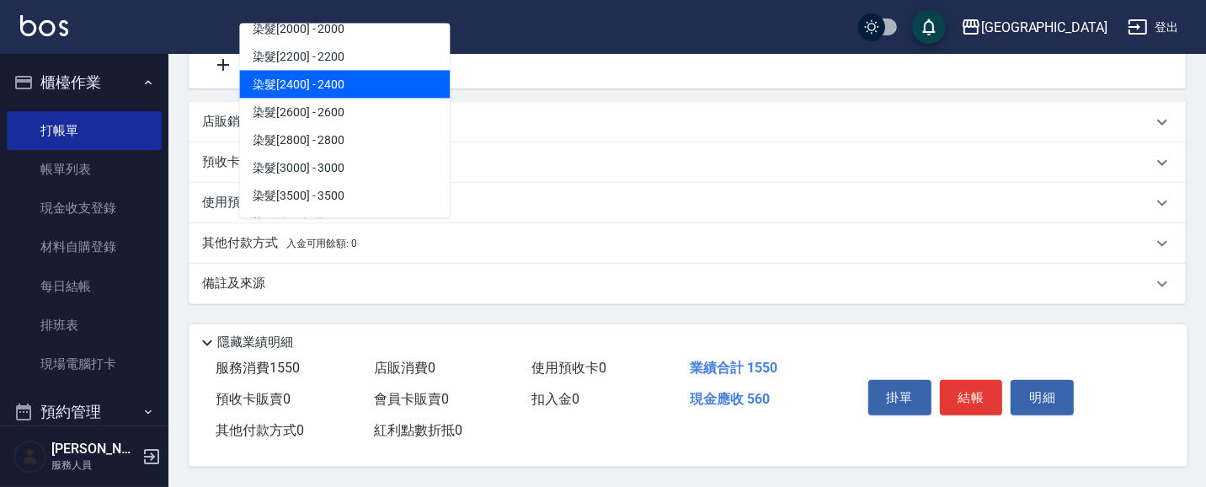
scroll to position [1722, 0]
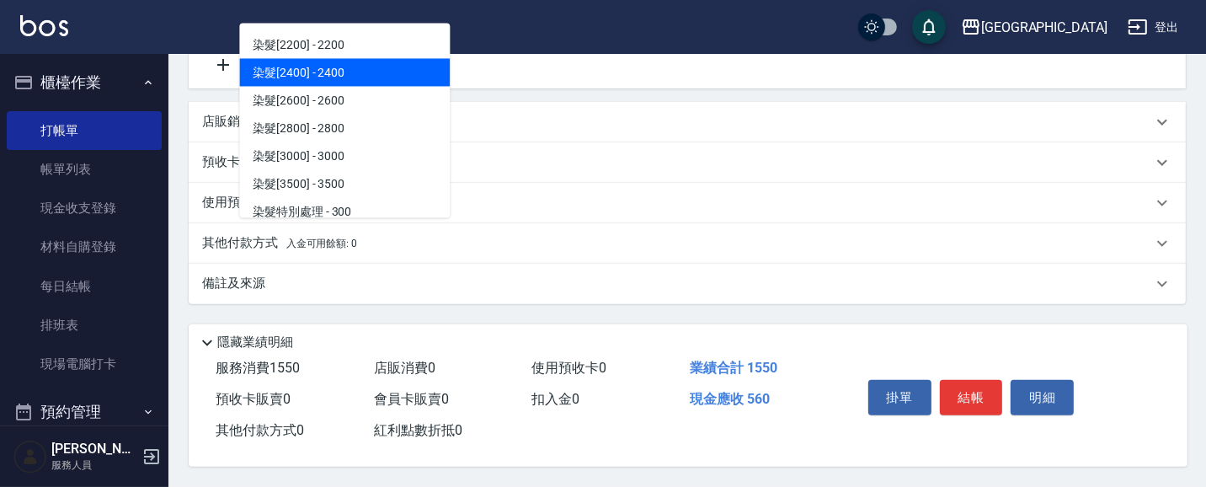
click at [371, 68] on span "染髮[2400] - 2400" at bounding box center [344, 73] width 211 height 28
type input "染髮[2400](510)"
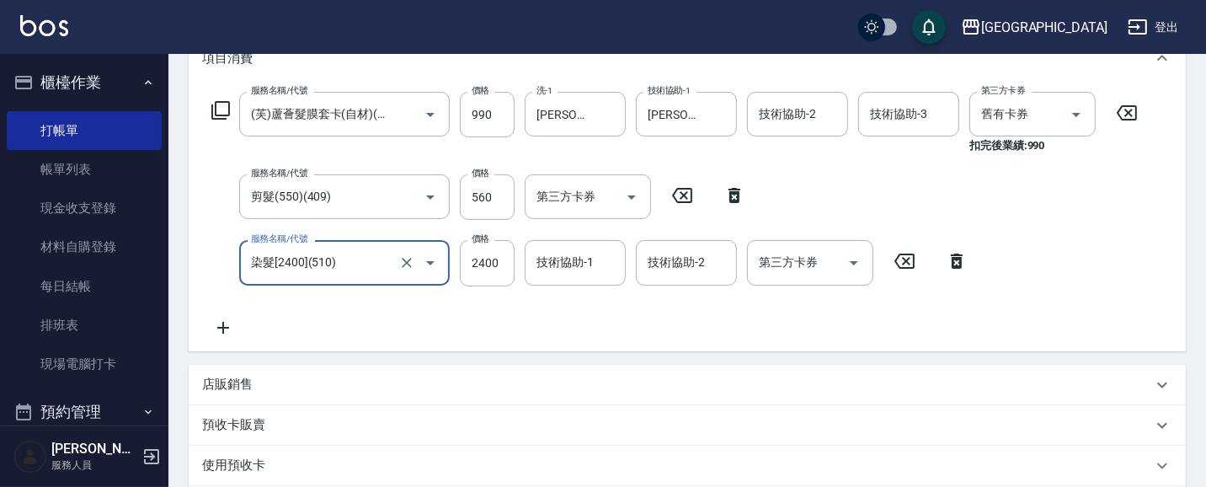
scroll to position [216, 0]
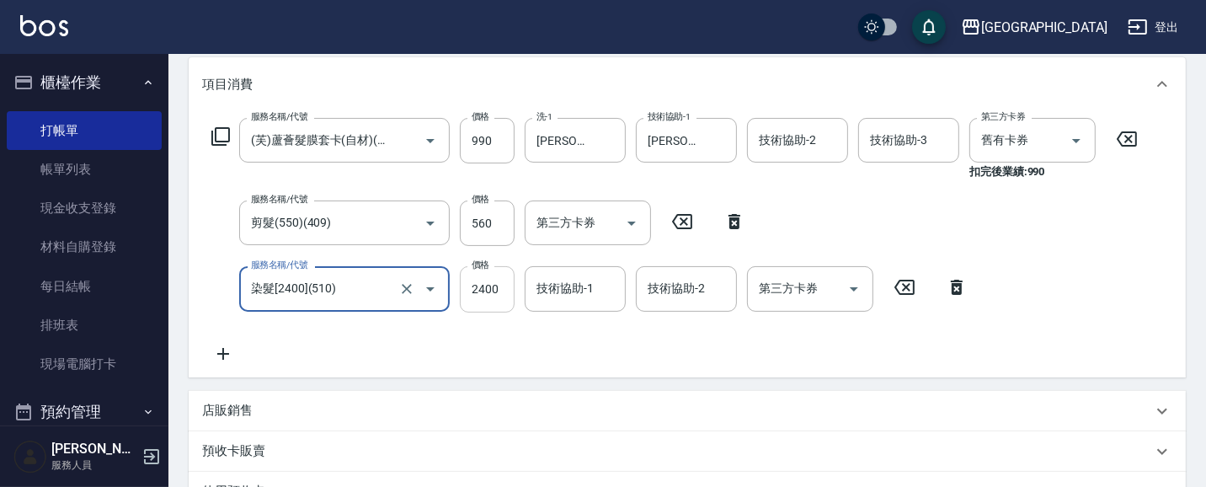
click at [501, 291] on input "2400" at bounding box center [487, 288] width 55 height 45
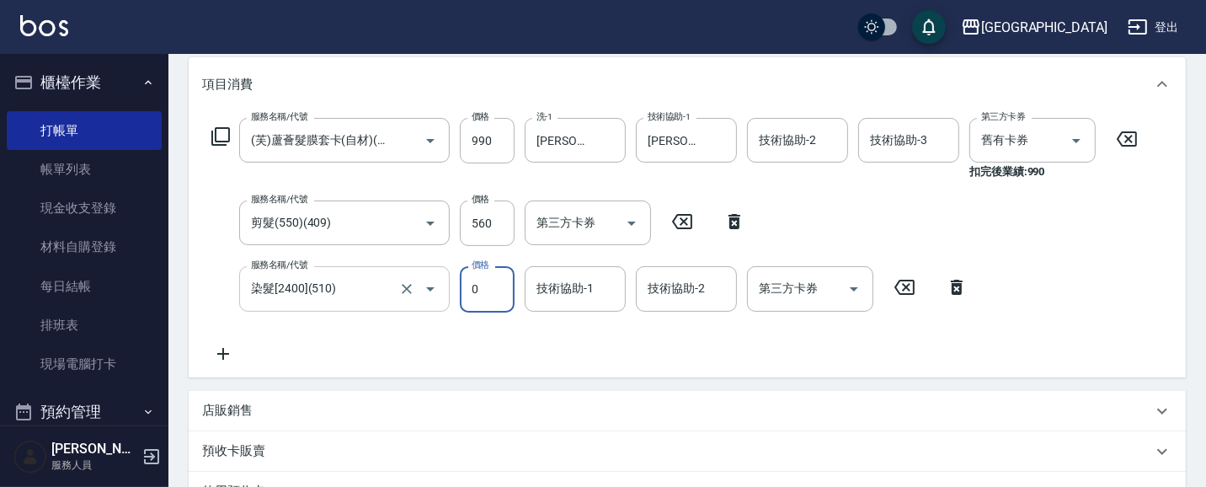
type input "0"
click at [371, 296] on input "染髮[2400](510)" at bounding box center [321, 288] width 148 height 29
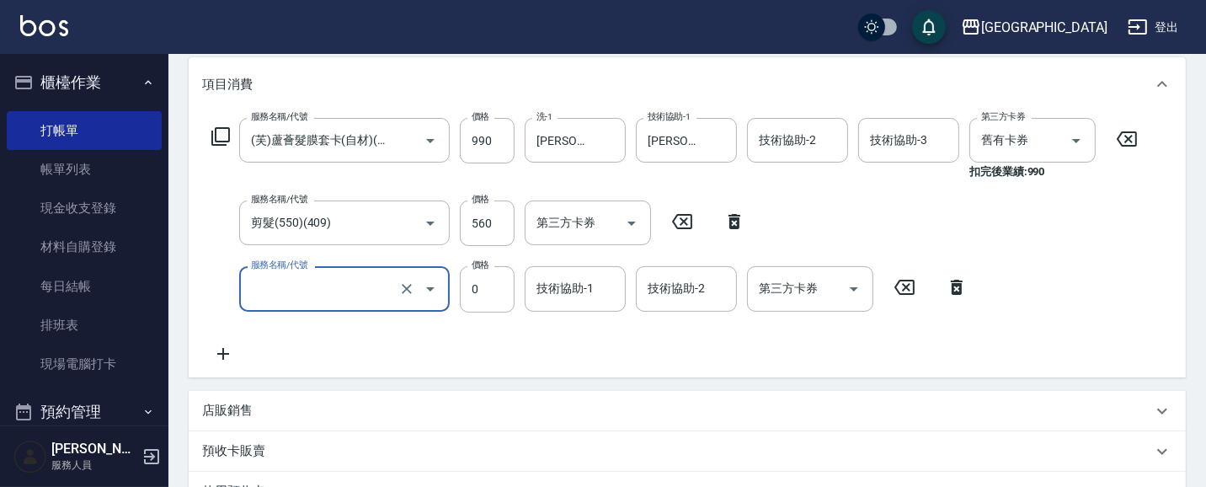
type input "0"
type input "染髮[2200](509)"
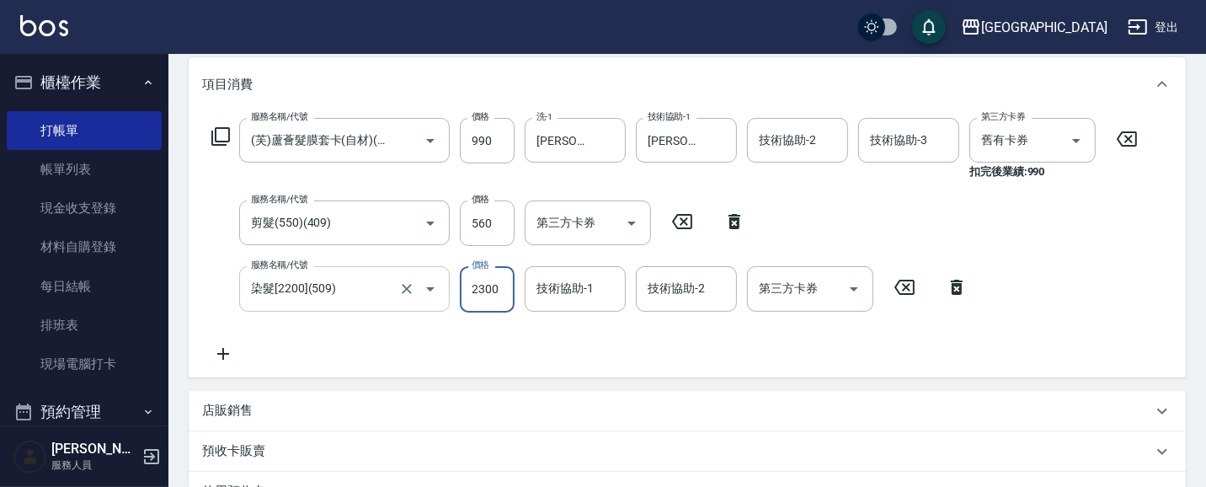
type input "2300"
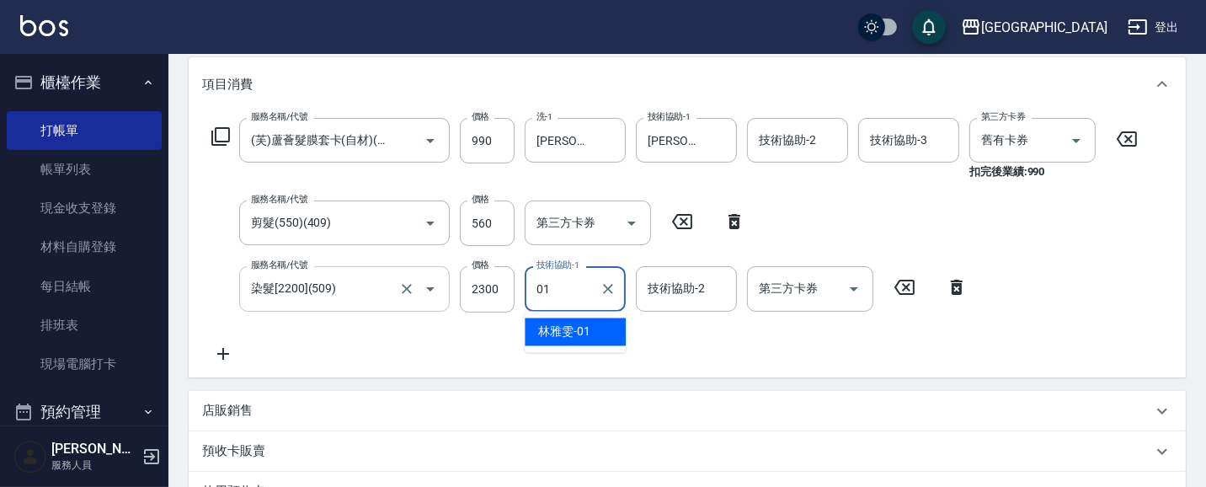
type input "[PERSON_NAME]-01"
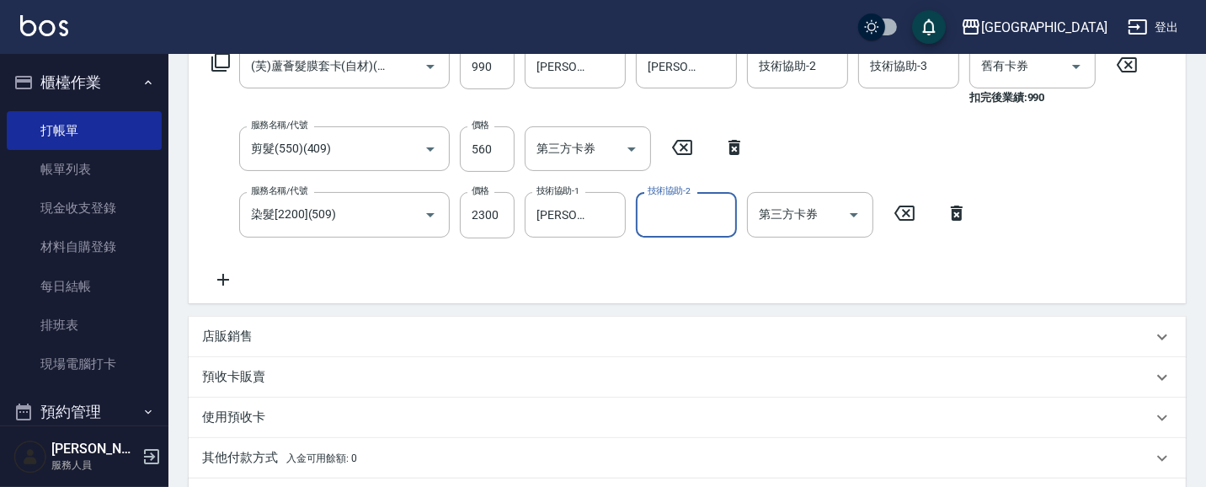
scroll to position [289, 0]
click at [507, 213] on input "2300" at bounding box center [487, 215] width 55 height 45
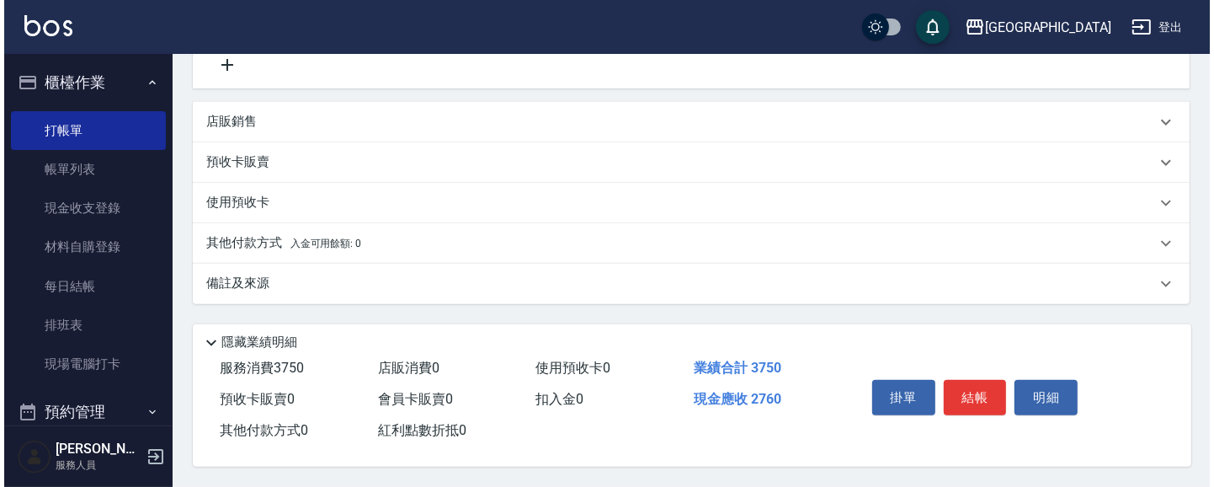
scroll to position [509, 0]
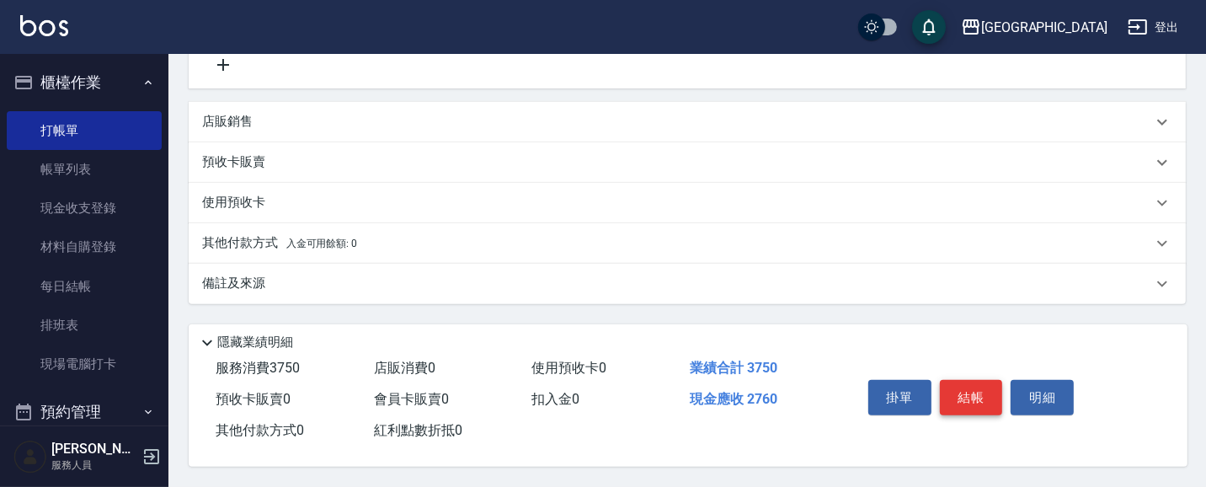
type input "2200"
click at [971, 401] on button "結帳" at bounding box center [971, 397] width 63 height 35
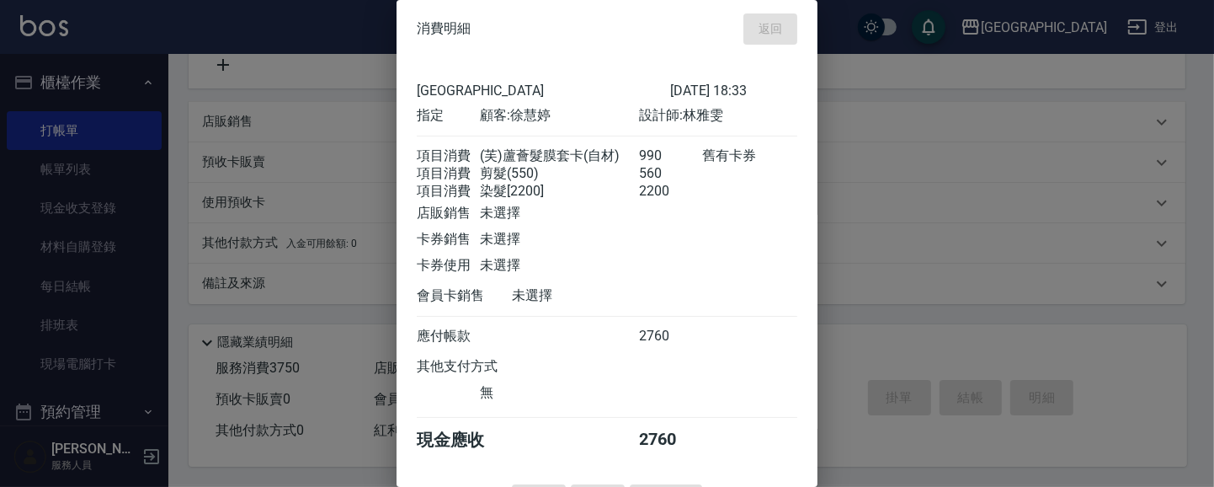
type input "[DATE] 18:34"
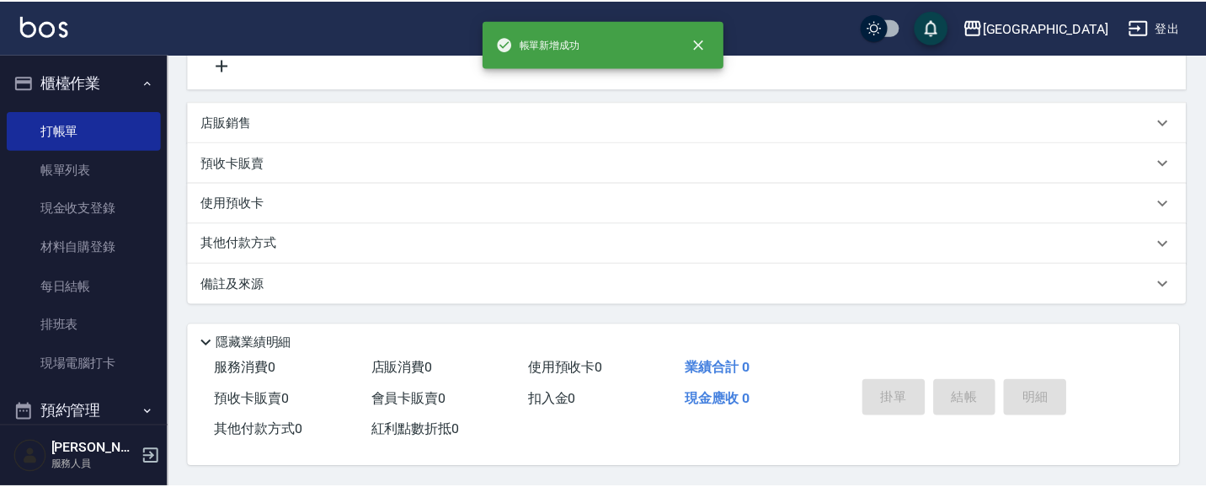
scroll to position [0, 0]
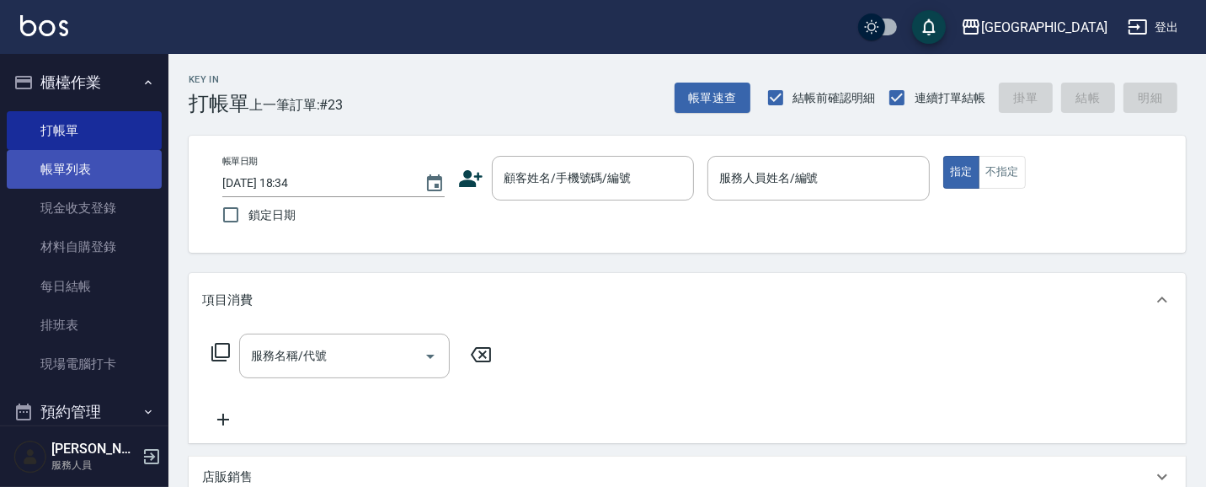
click at [80, 166] on link "帳單列表" at bounding box center [84, 169] width 155 height 39
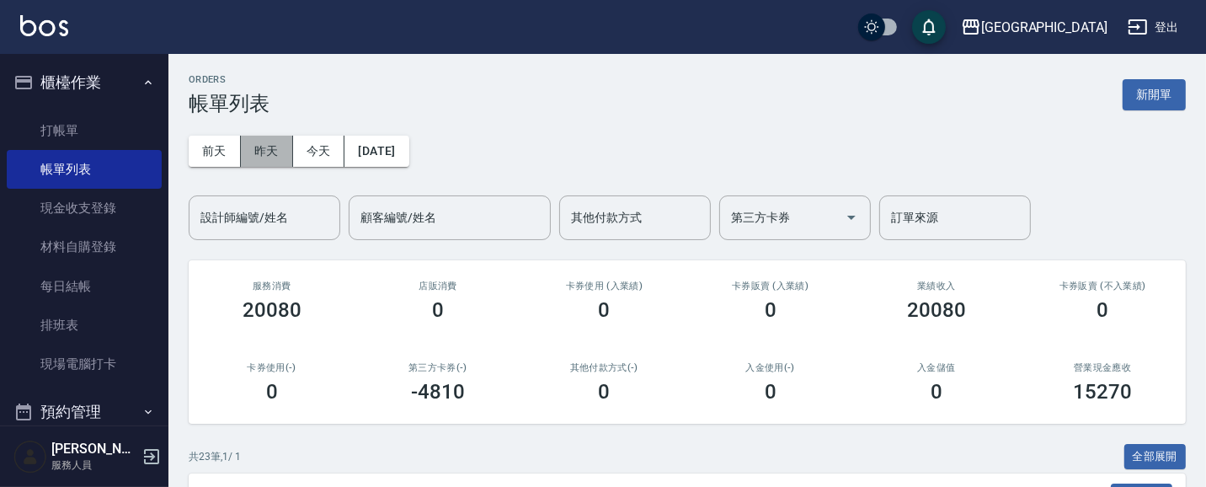
click at [267, 148] on button "昨天" at bounding box center [267, 151] width 52 height 31
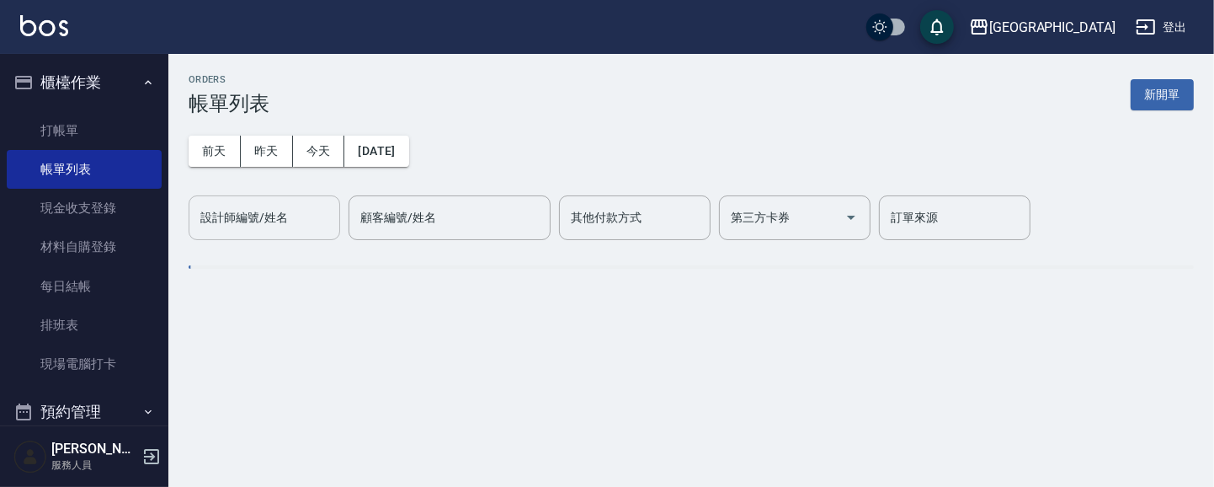
click at [299, 219] on input "設計師編號/姓名" at bounding box center [264, 217] width 136 height 29
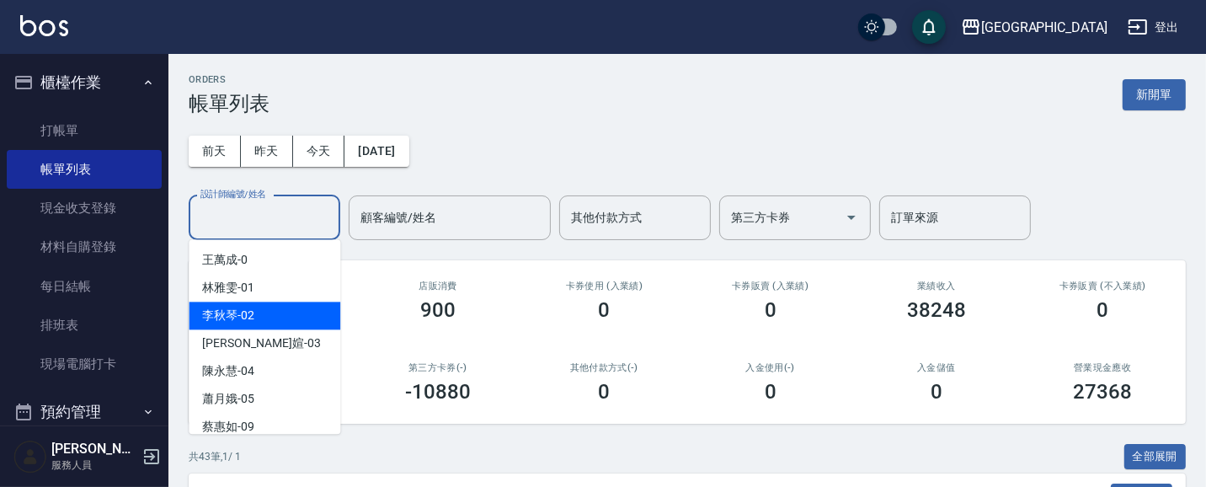
click at [289, 318] on div "[PERSON_NAME]-02" at bounding box center [265, 315] width 152 height 28
type input "[PERSON_NAME]-02"
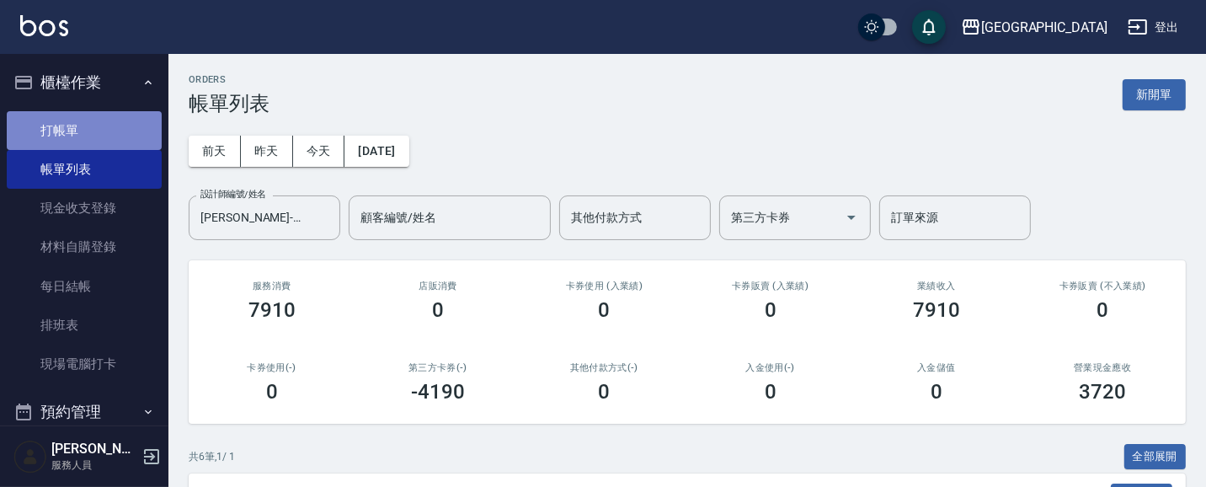
click at [88, 133] on link "打帳單" at bounding box center [84, 130] width 155 height 39
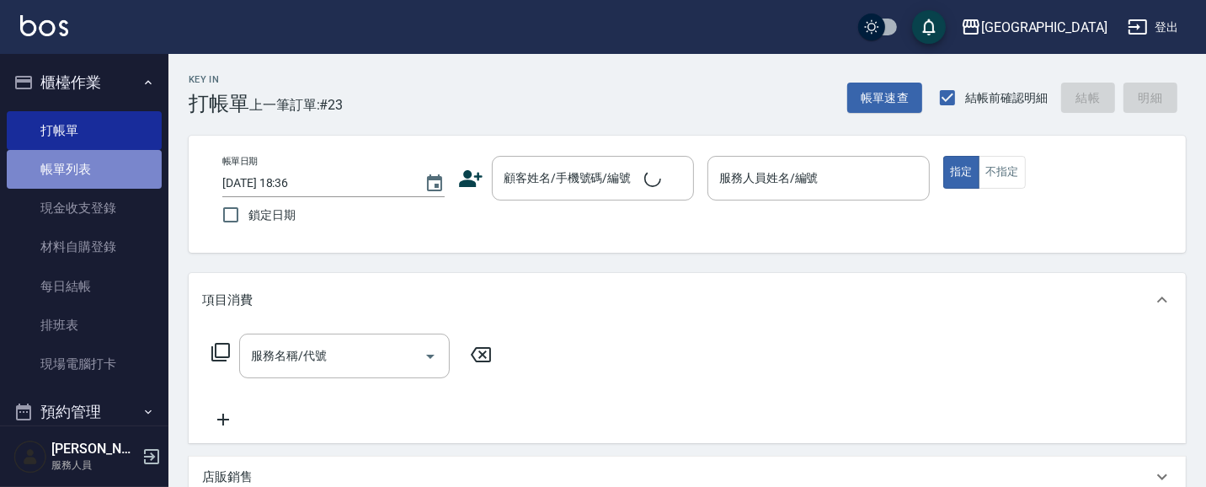
click at [98, 168] on link "帳單列表" at bounding box center [84, 169] width 155 height 39
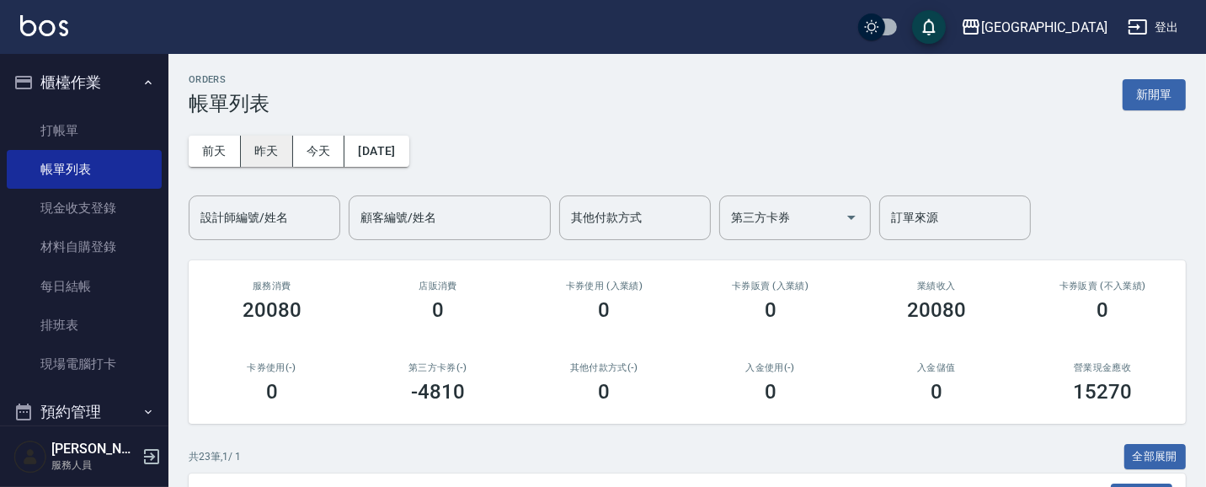
click at [272, 152] on button "昨天" at bounding box center [267, 151] width 52 height 31
click at [400, 152] on button "[DATE]" at bounding box center [376, 151] width 64 height 31
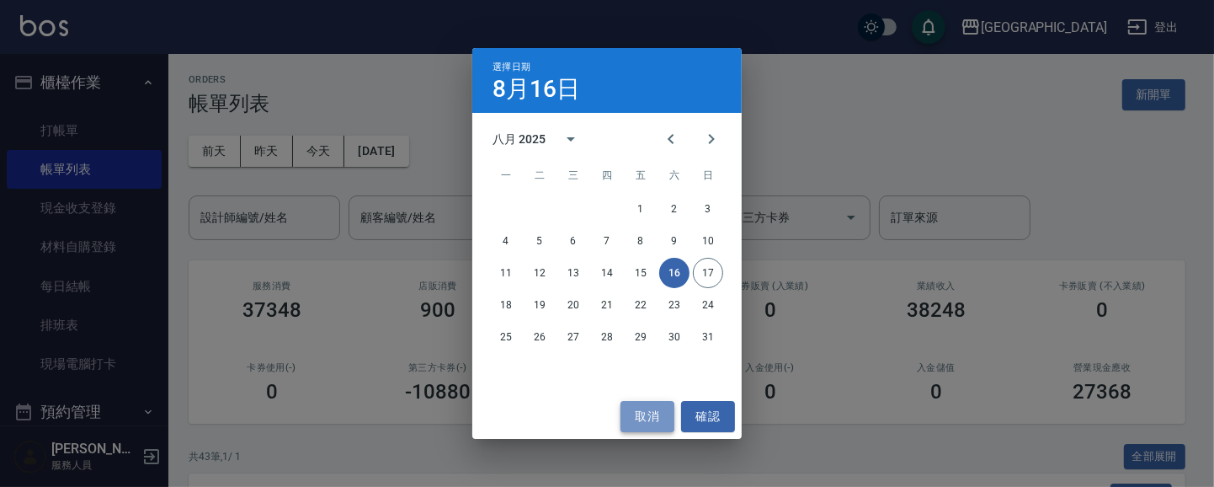
click at [648, 419] on button "取消" at bounding box center [648, 416] width 54 height 31
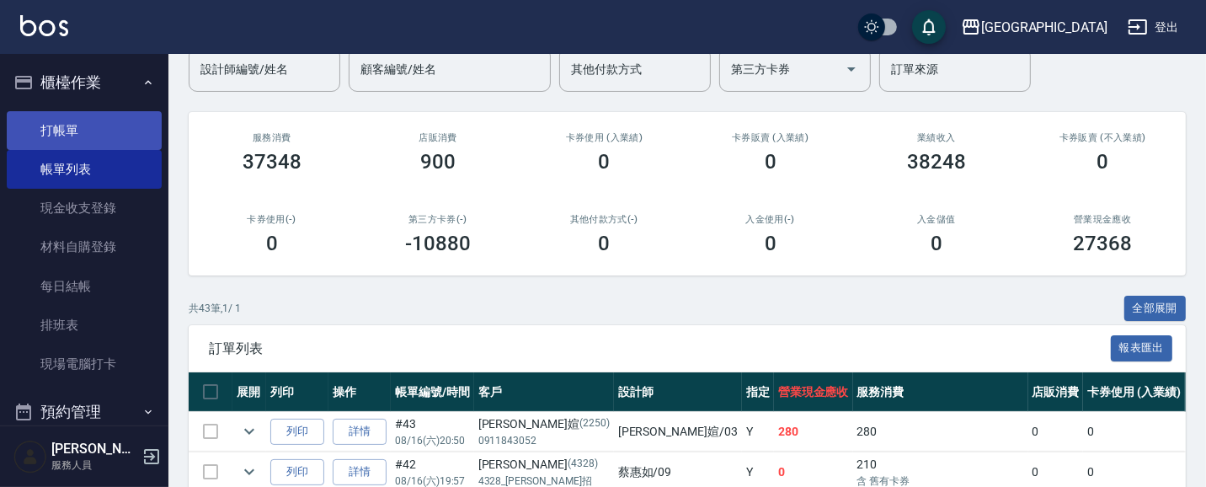
scroll to position [144, 0]
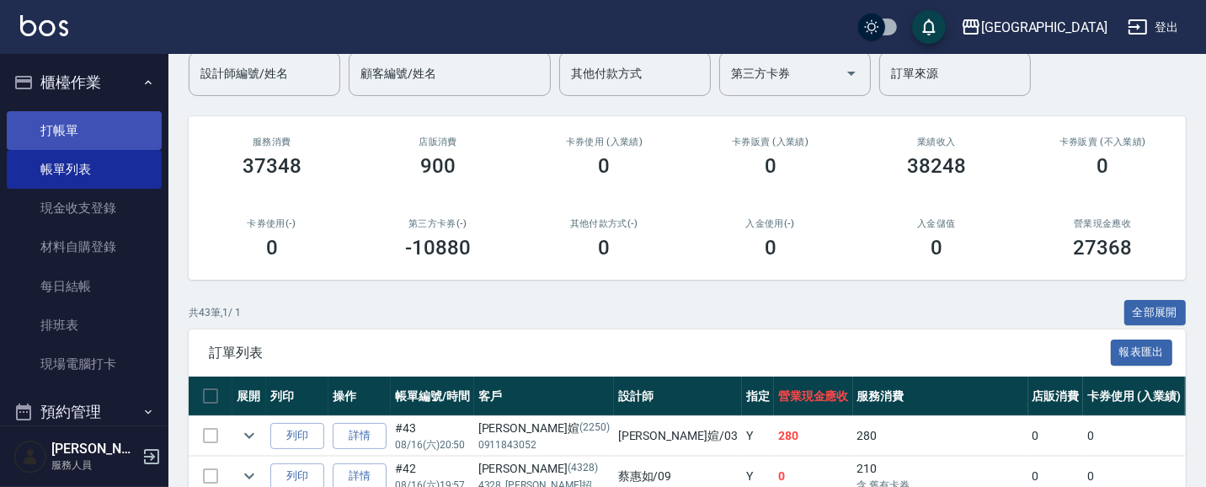
click at [66, 131] on link "打帳單" at bounding box center [84, 130] width 155 height 39
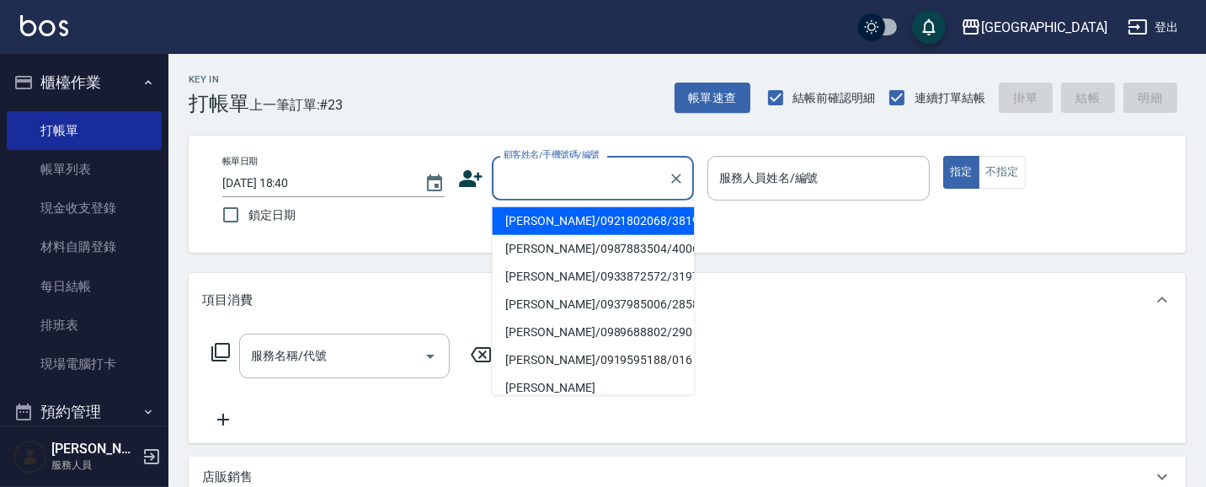
click at [534, 179] on input "顧客姓名/手機號碼/編號" at bounding box center [580, 177] width 162 height 29
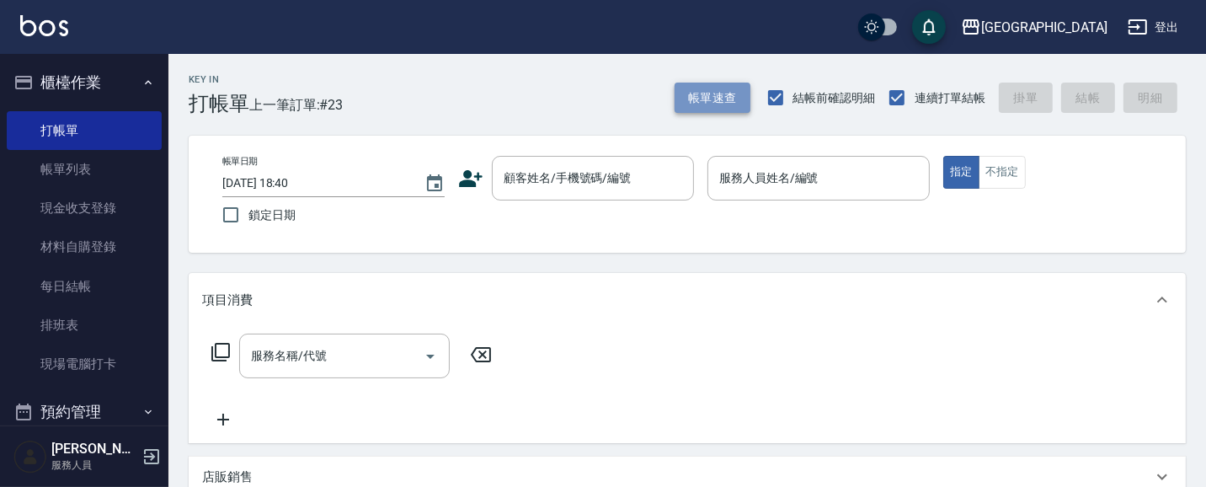
click at [710, 83] on button "帳單速查" at bounding box center [713, 98] width 76 height 31
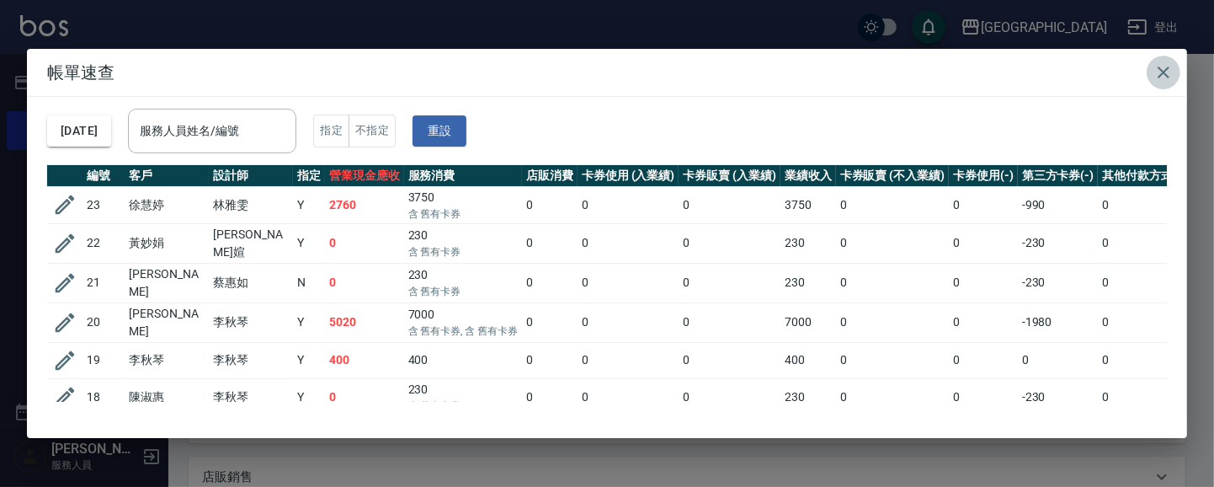
drag, startPoint x: 1165, startPoint y: 73, endPoint x: 968, endPoint y: 71, distance: 196.2
click at [1162, 71] on icon "button" at bounding box center [1164, 73] width 12 height 12
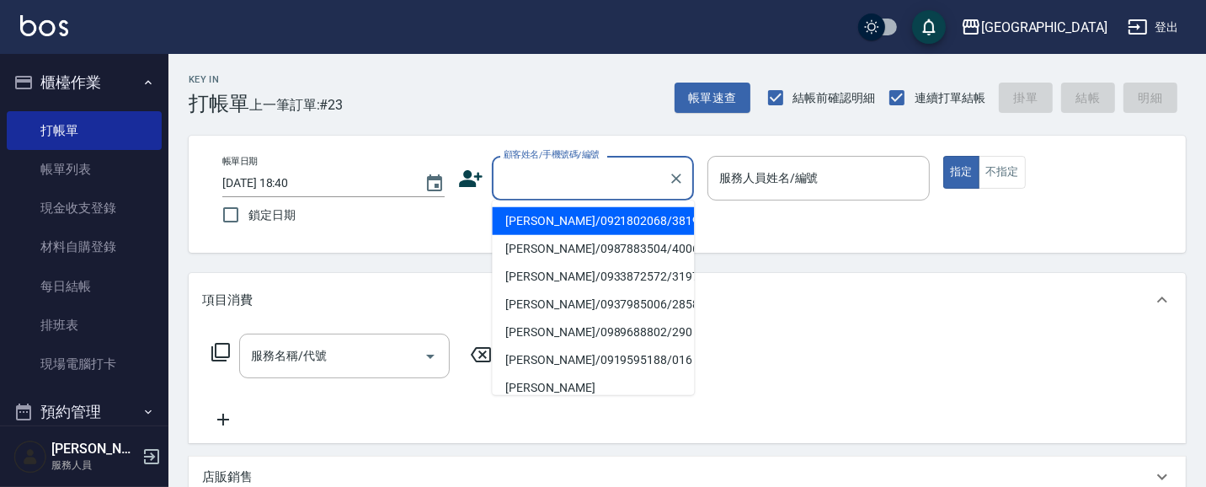
click at [551, 177] on input "顧客姓名/手機號碼/編號" at bounding box center [580, 177] width 162 height 29
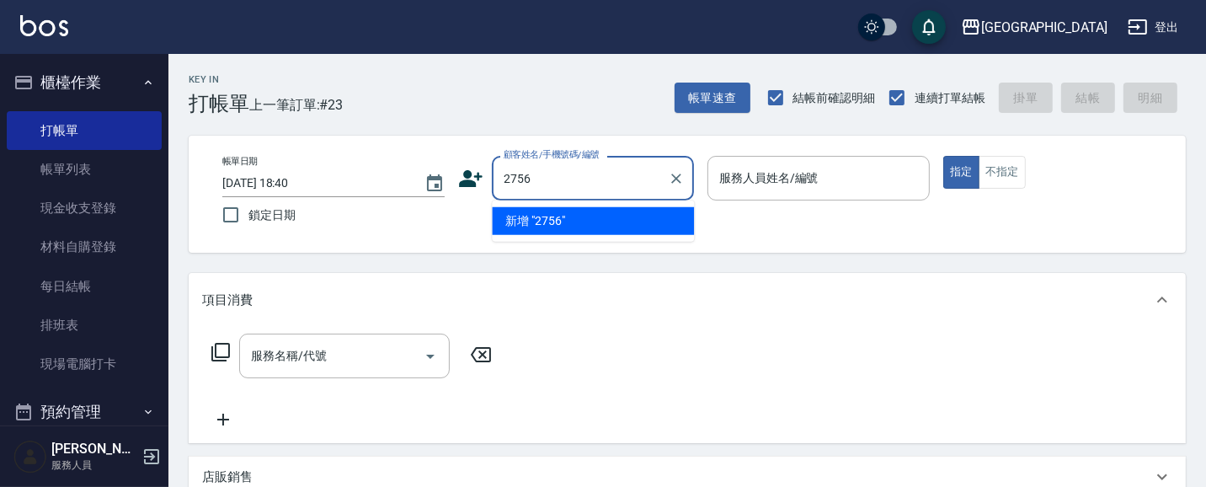
type input "2756"
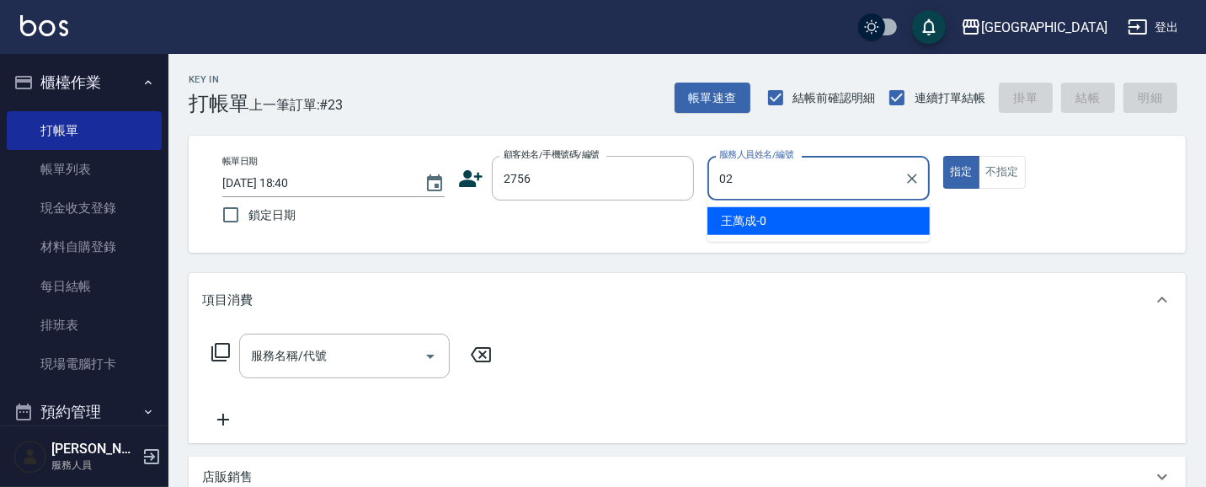
type input "[PERSON_NAME]-02"
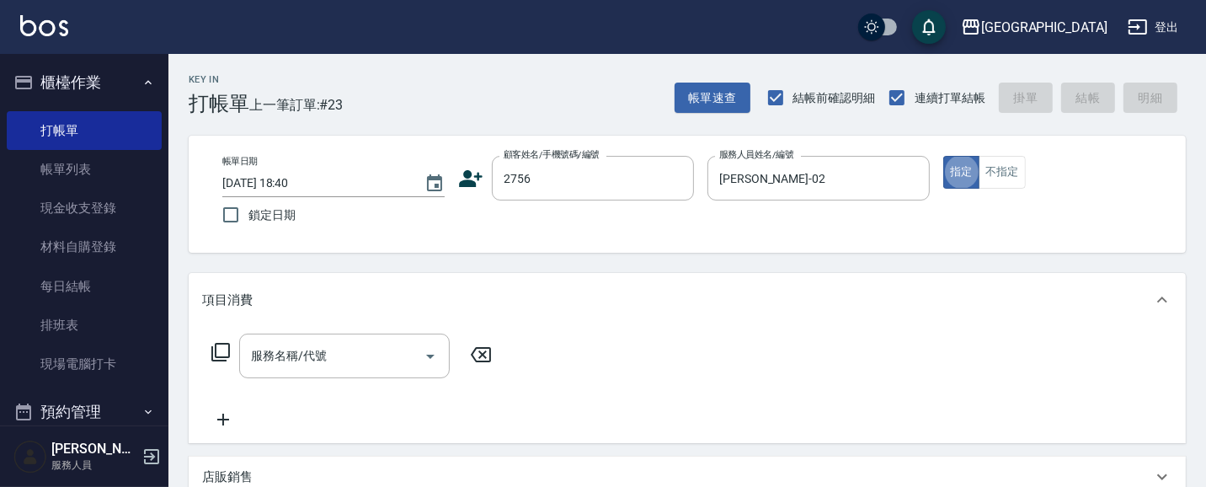
type button "true"
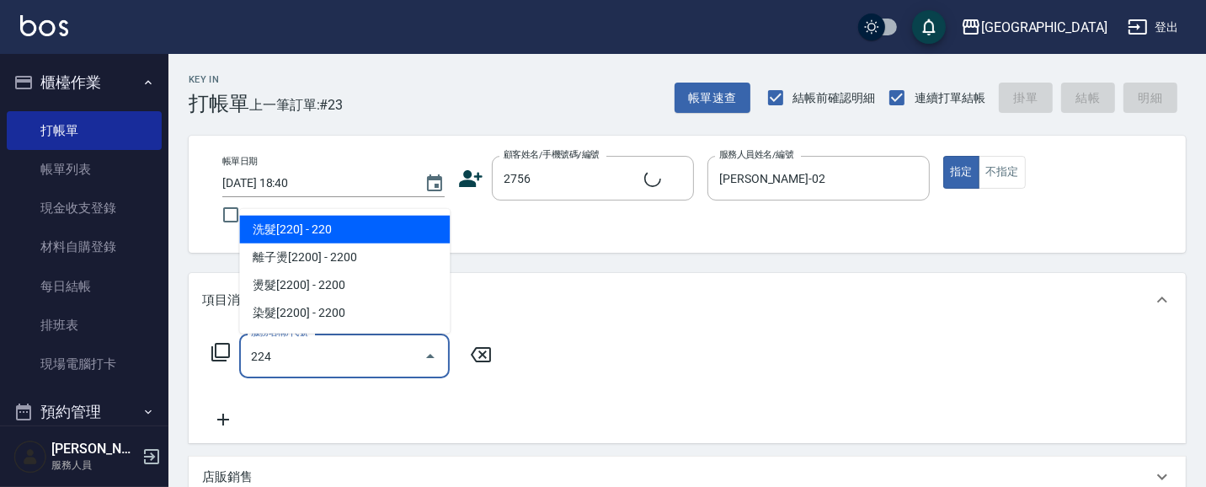
type input "224"
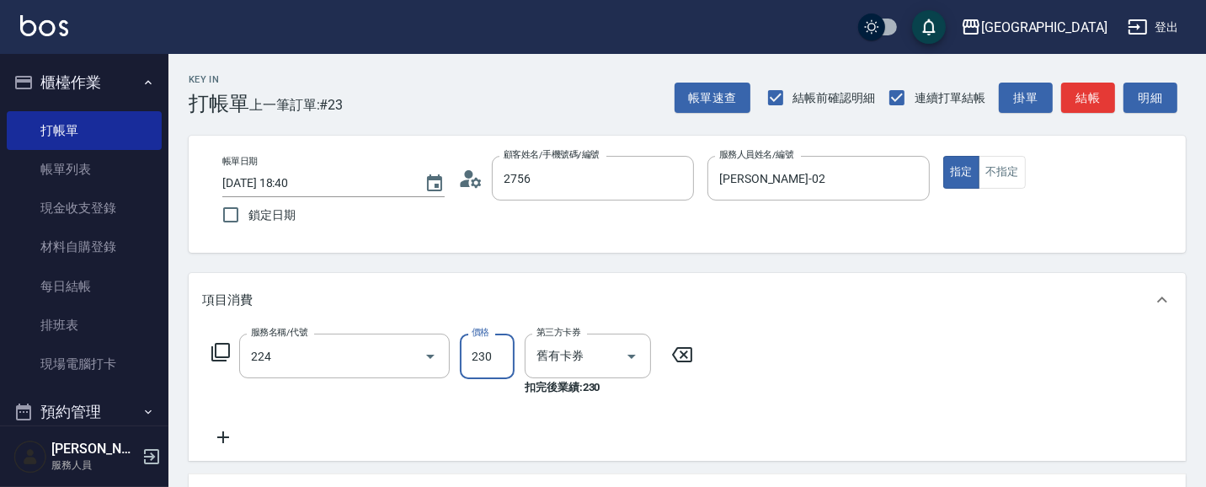
type input "[PERSON_NAME]/0918664035/2756"
type input "洗髮(卡)230(224)"
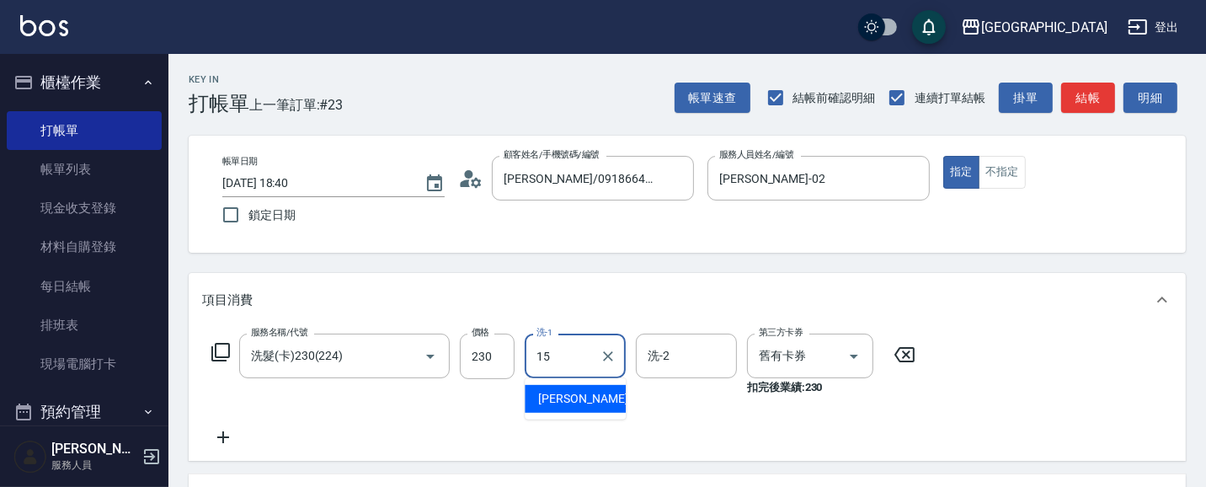
type input "[PERSON_NAME]-15"
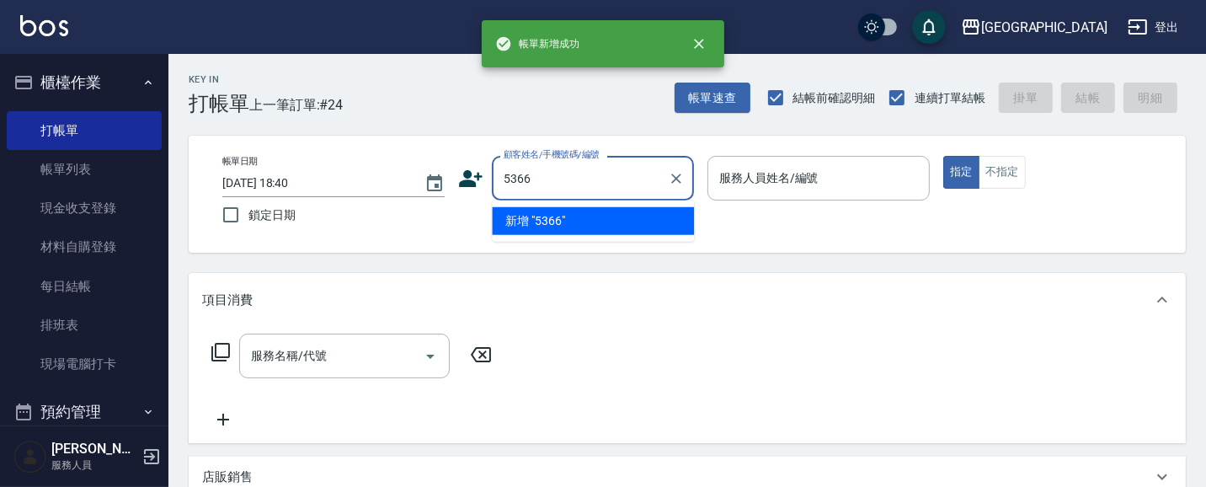
type input "5366"
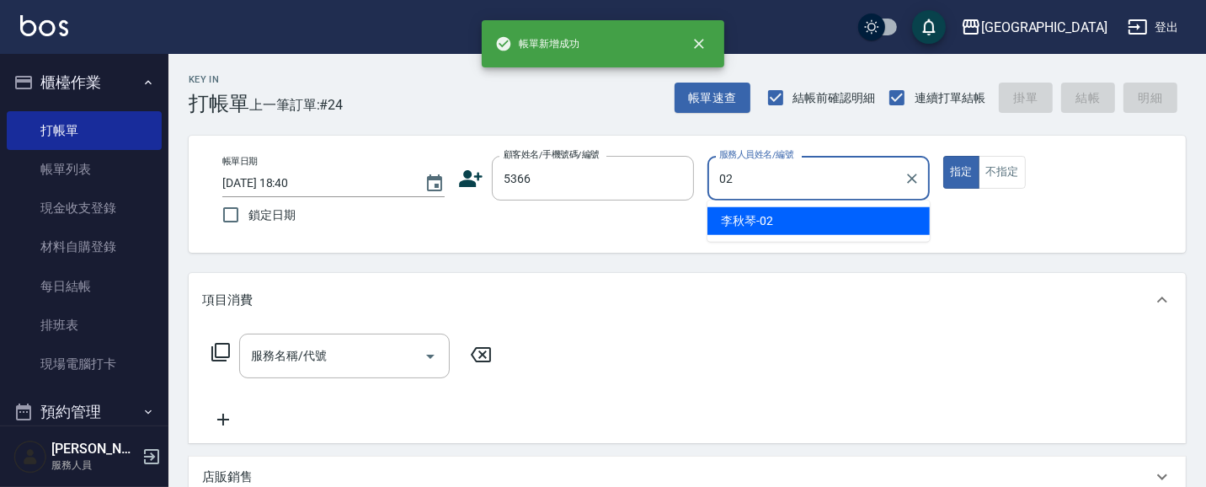
type input "[PERSON_NAME]-02"
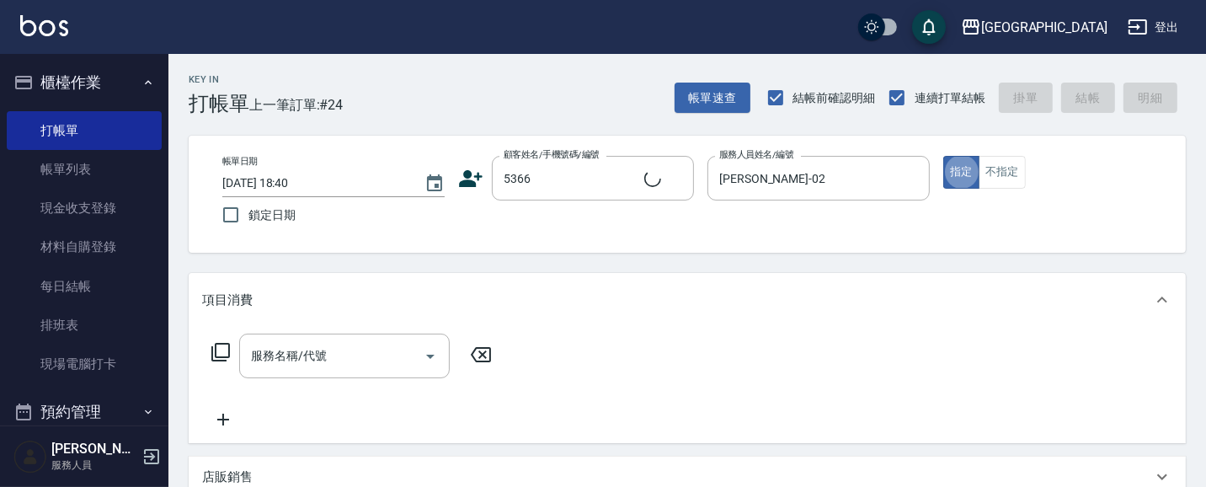
type input "[PERSON_NAME]/0933911845/5366"
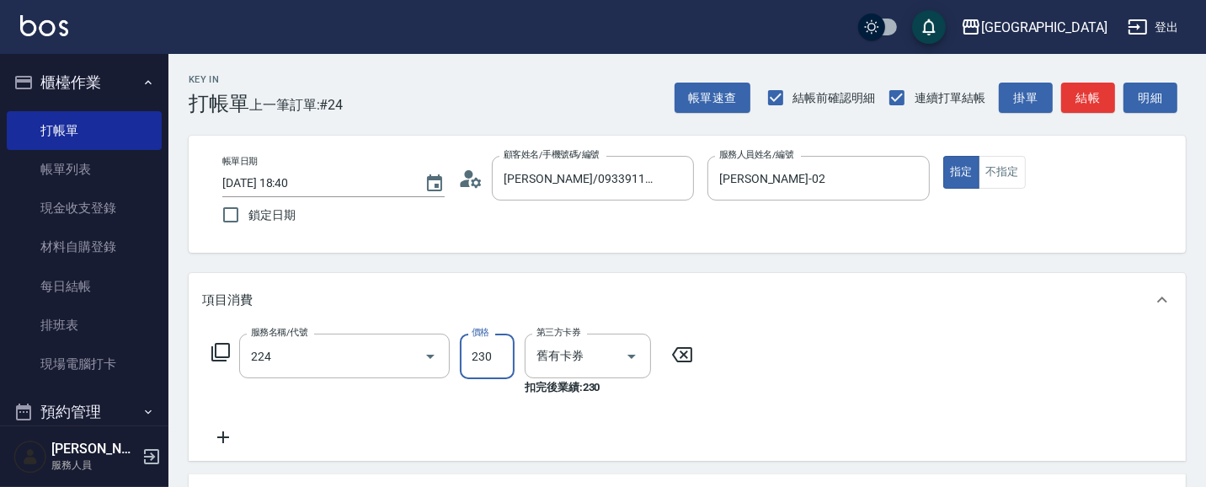
type input "洗髮(卡)230(224)"
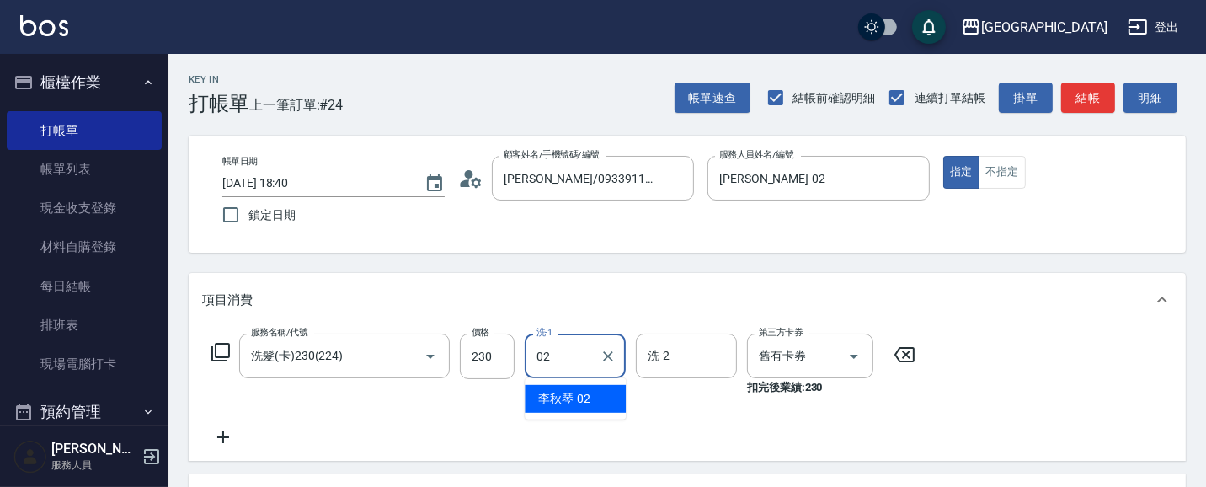
type input "[PERSON_NAME]-02"
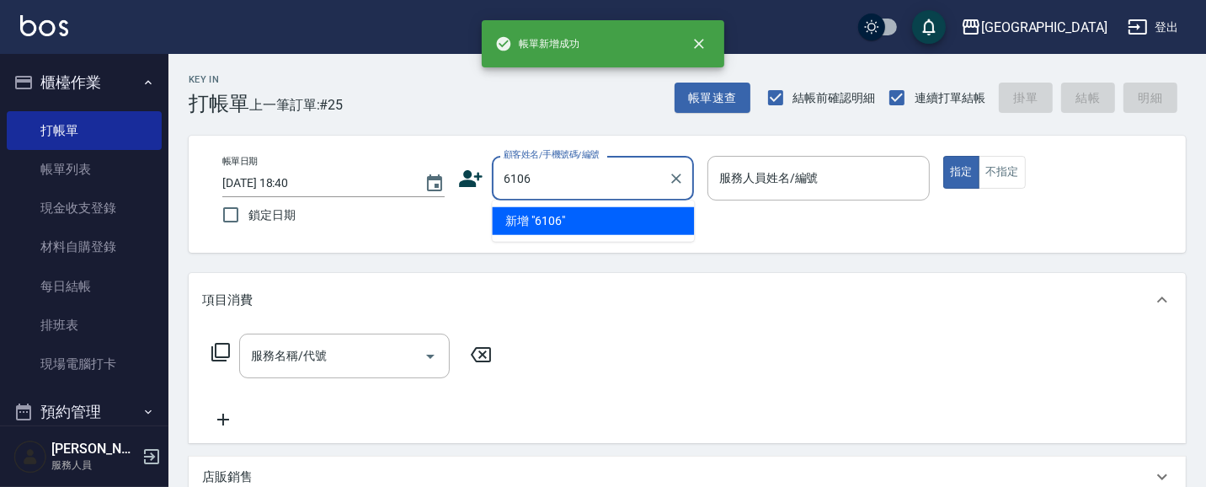
type input "6106"
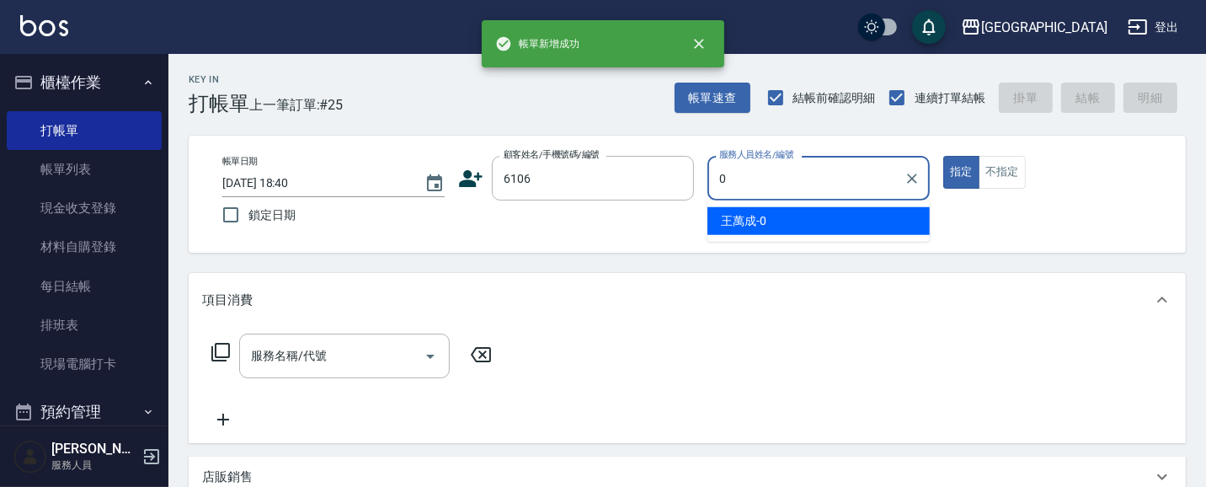
type input "02"
type input "[PERSON_NAME]/0920241221/6106"
type input "[PERSON_NAME]-02"
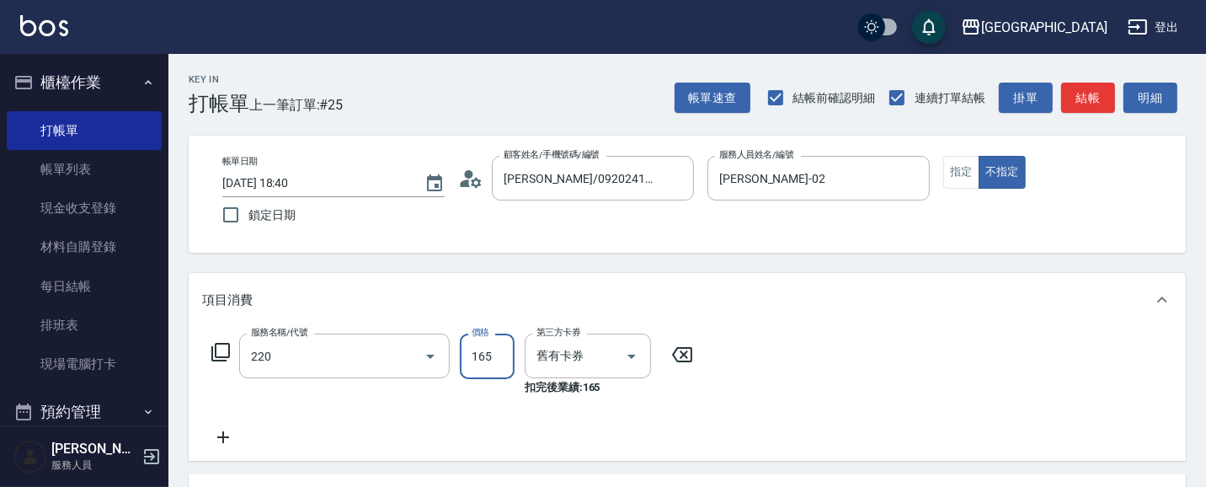
type input "洗髮卡券(165)(220)"
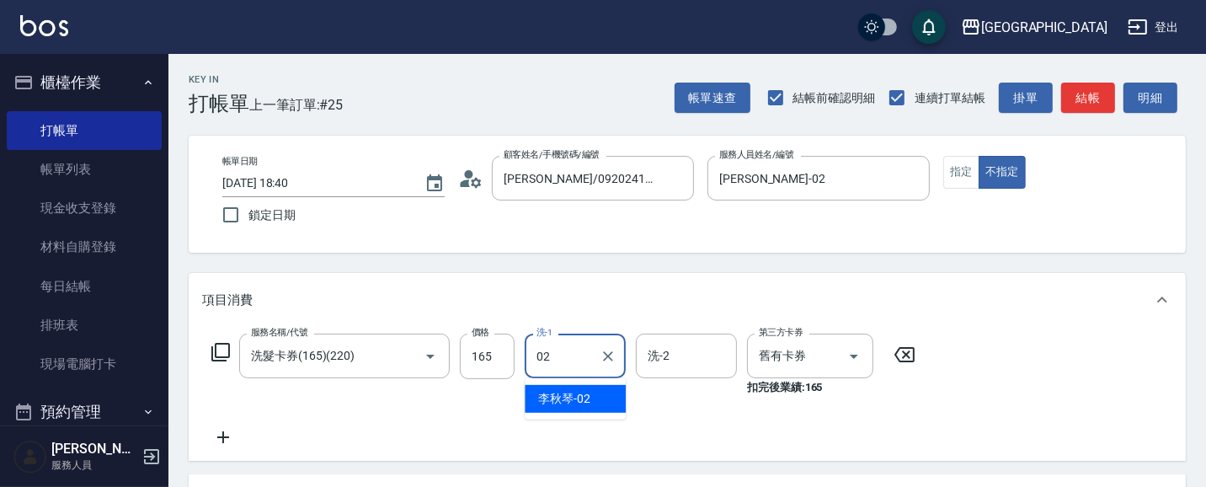
type input "[PERSON_NAME]-02"
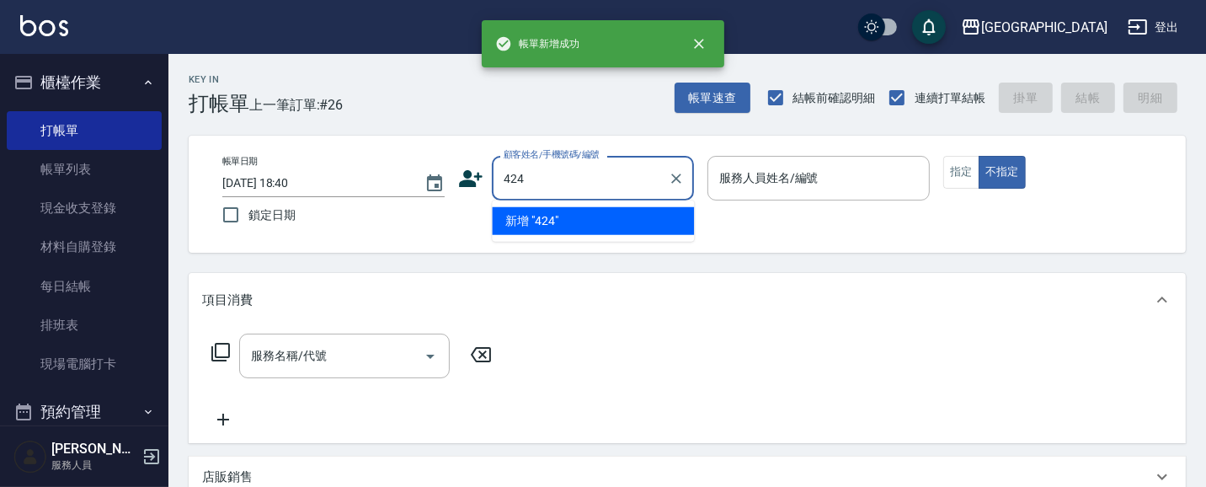
type input "424"
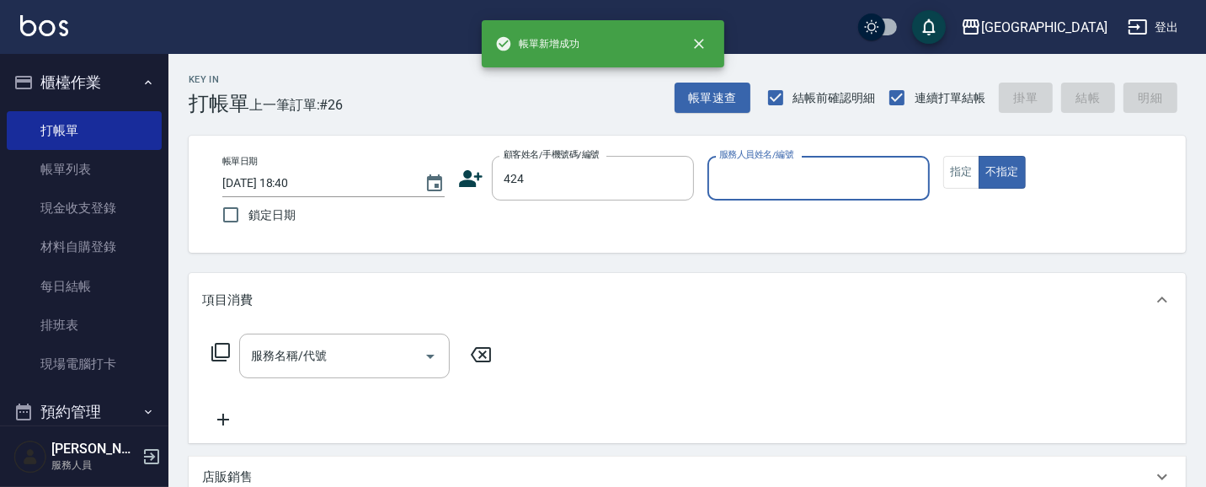
type input "0"
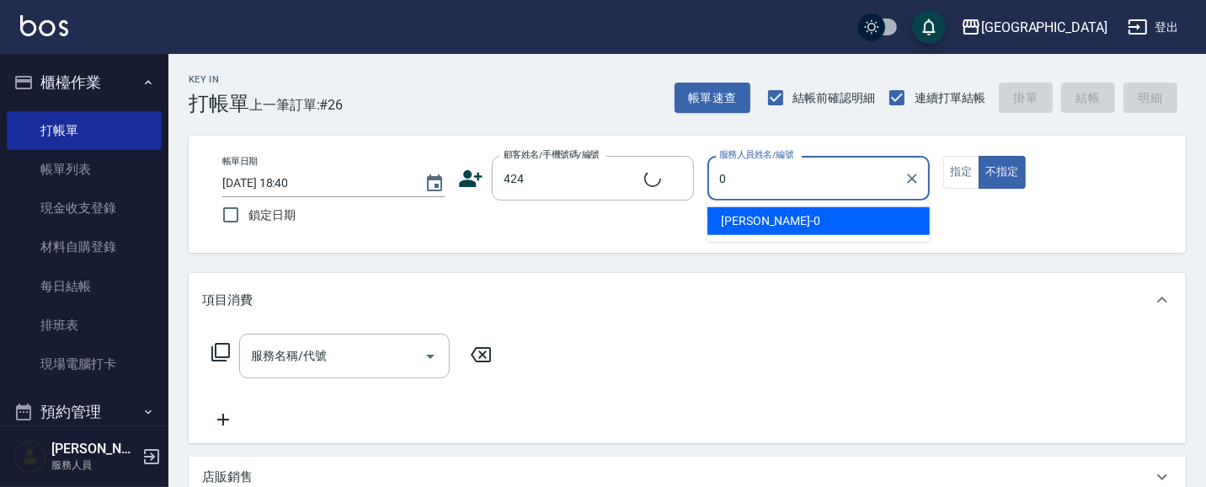
type input "[PERSON_NAME]/0916583185/424"
type input "[PERSON_NAME]-01"
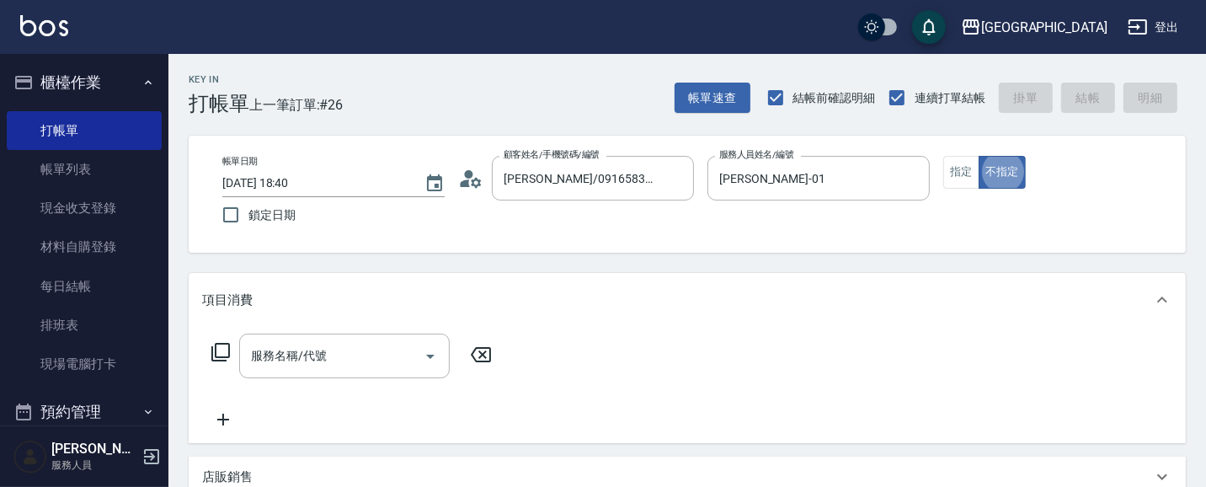
type button "false"
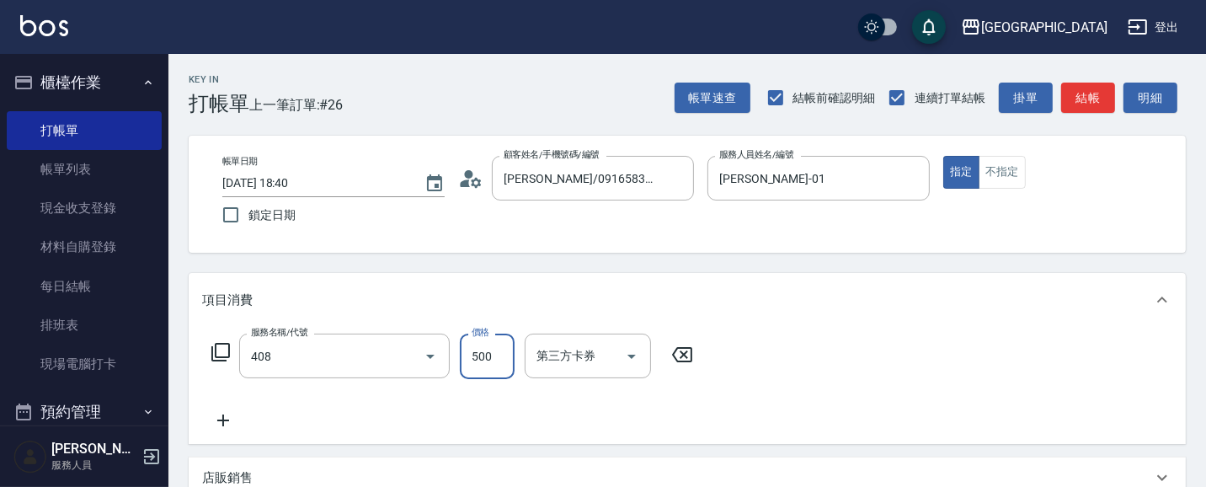
type input "剪髮(500)(408)"
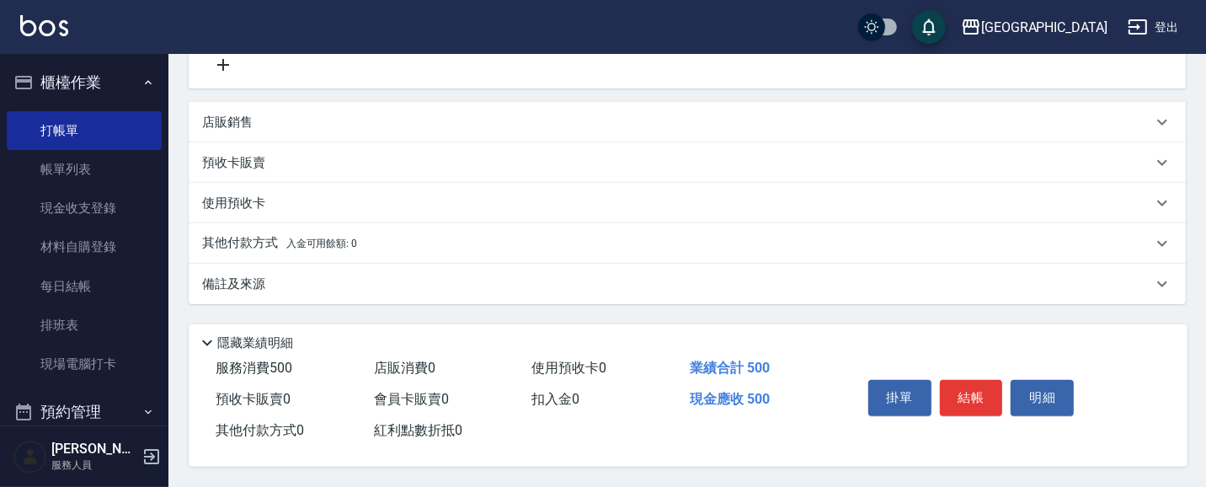
scroll to position [360, 0]
drag, startPoint x: 988, startPoint y: 401, endPoint x: 973, endPoint y: 399, distance: 15.3
click at [988, 400] on button "結帳" at bounding box center [971, 397] width 63 height 35
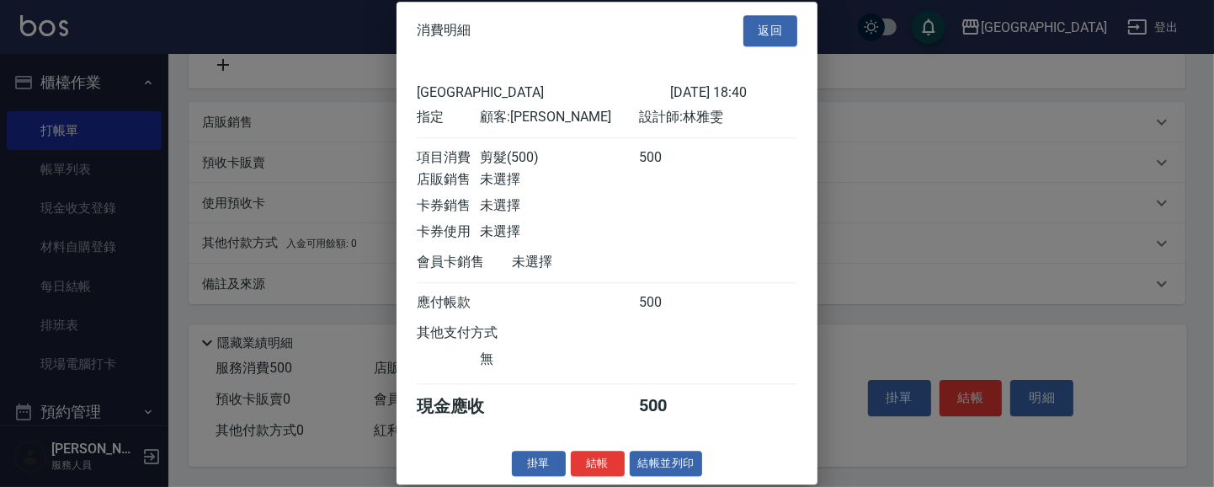
click at [759, 34] on button "返回" at bounding box center [771, 30] width 54 height 31
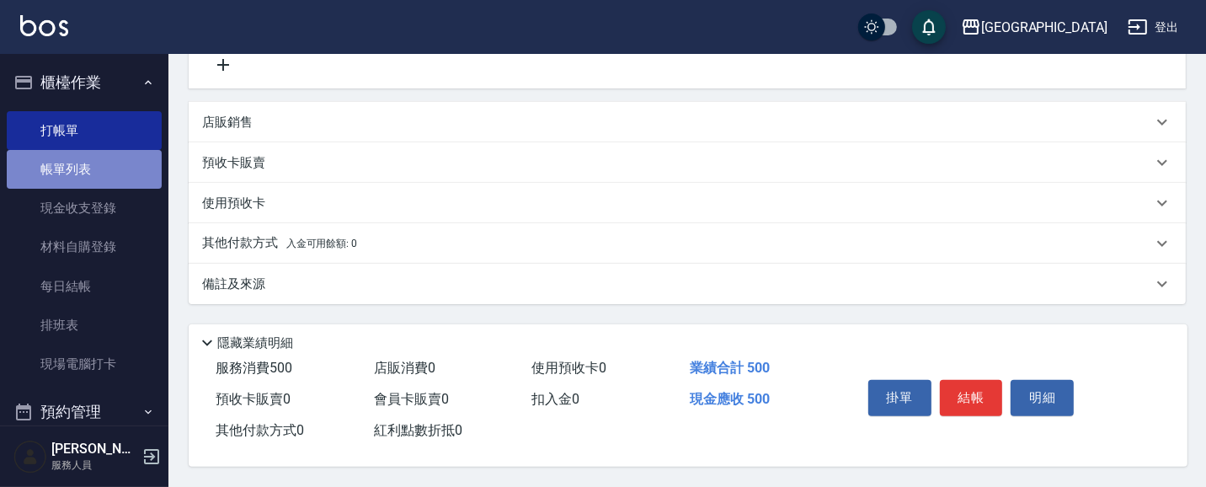
click at [97, 168] on link "帳單列表" at bounding box center [84, 169] width 155 height 39
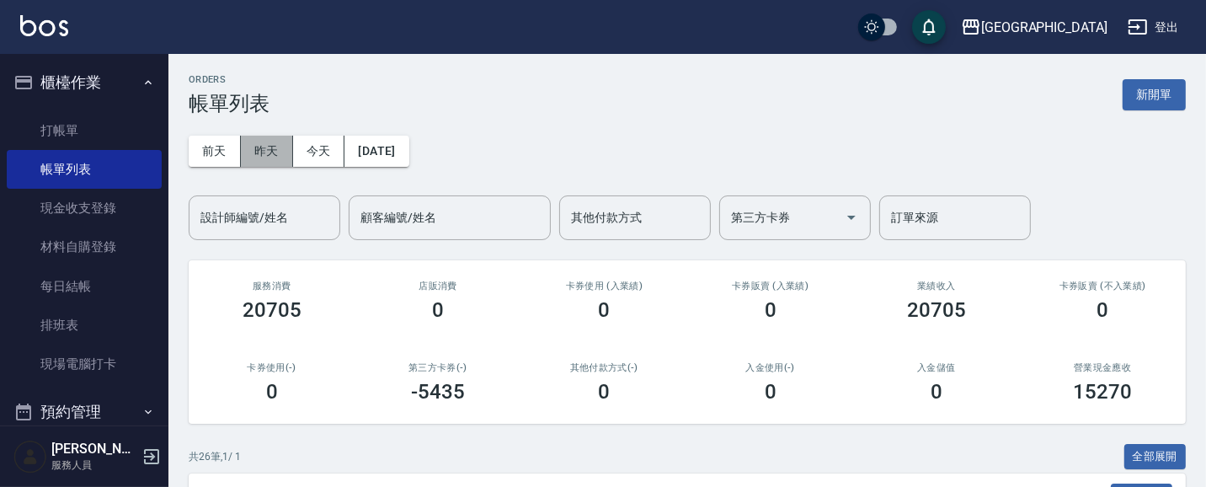
drag, startPoint x: 268, startPoint y: 153, endPoint x: 274, endPoint y: 171, distance: 18.6
click at [270, 153] on button "昨天" at bounding box center [267, 151] width 52 height 31
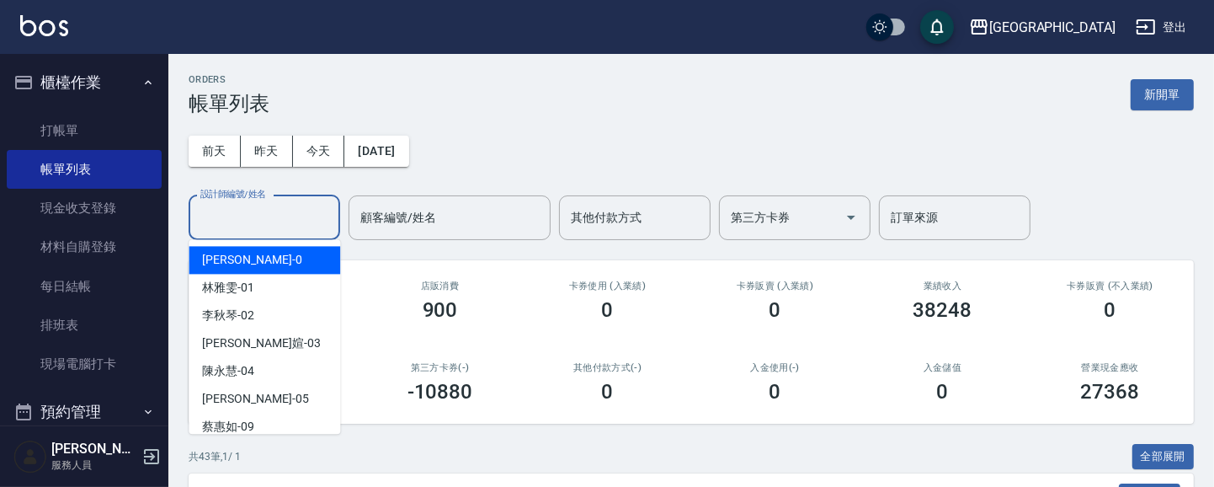
click at [296, 220] on input "設計師編號/姓名" at bounding box center [264, 217] width 136 height 29
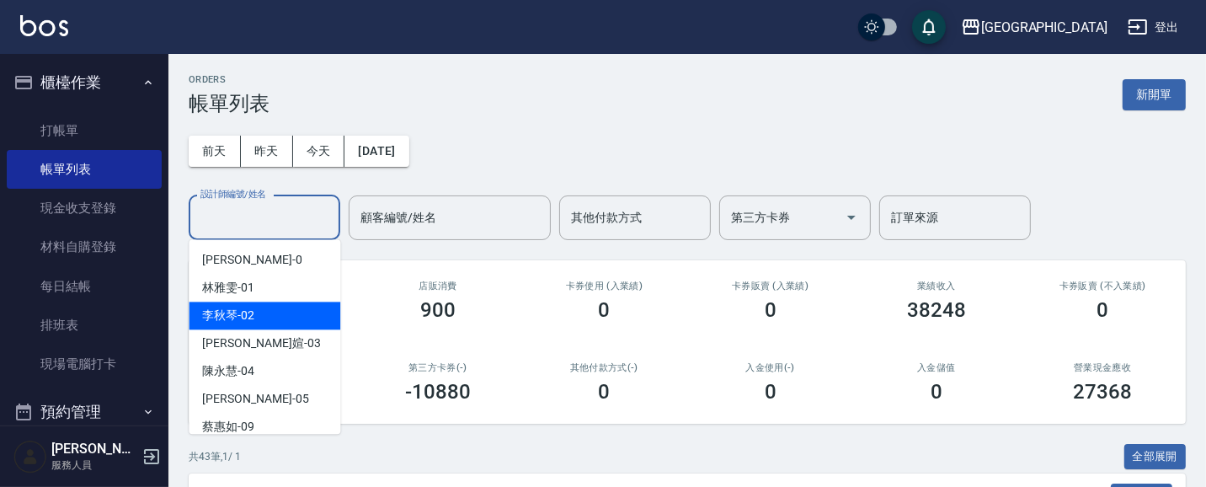
click at [276, 320] on div "[PERSON_NAME]-02" at bounding box center [265, 315] width 152 height 28
type input "[PERSON_NAME]-02"
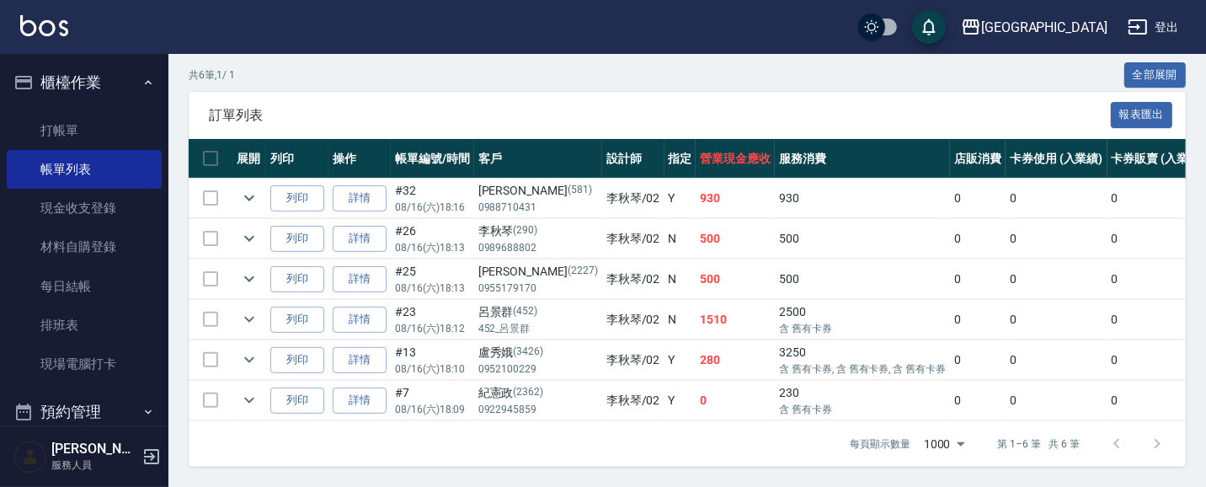
scroll to position [397, 0]
click at [338, 347] on link "詳情" at bounding box center [360, 360] width 54 height 26
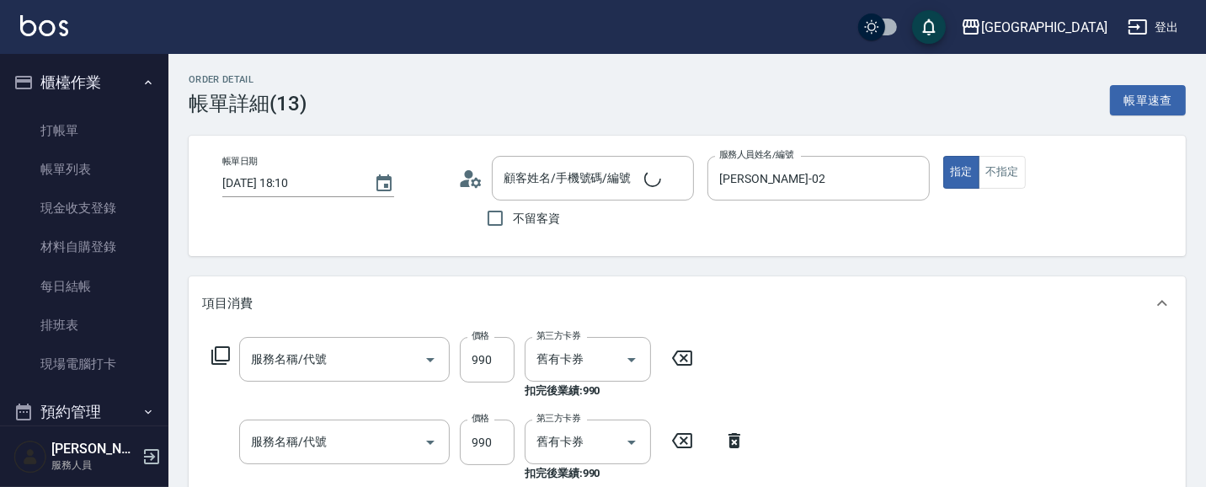
type input "[DATE] 18:10"
type input "[PERSON_NAME]-02"
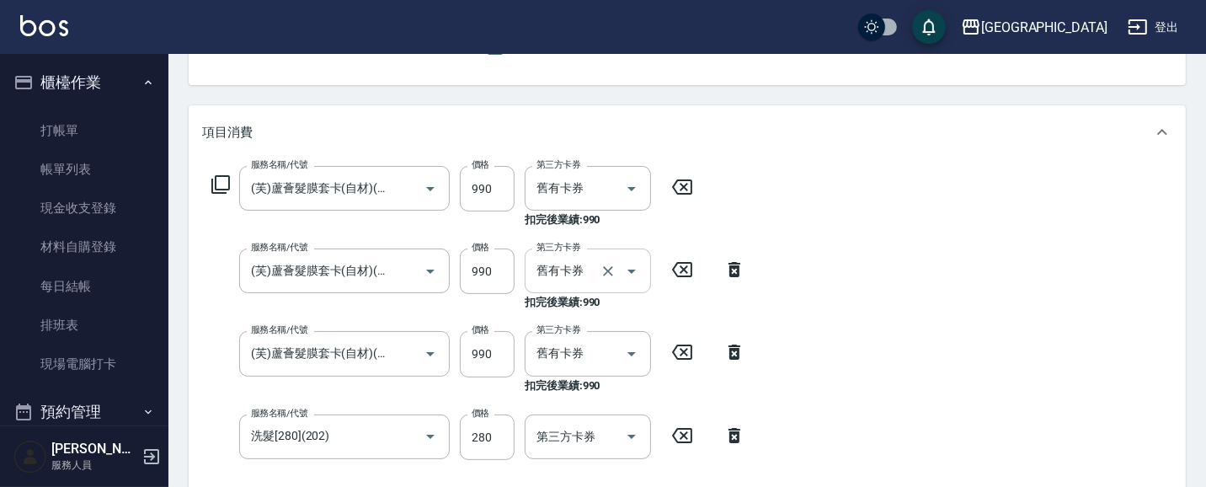
type input "(芙)蘆薈髮膜套卡(自材)(639)"
type input "洗髮[280](202)"
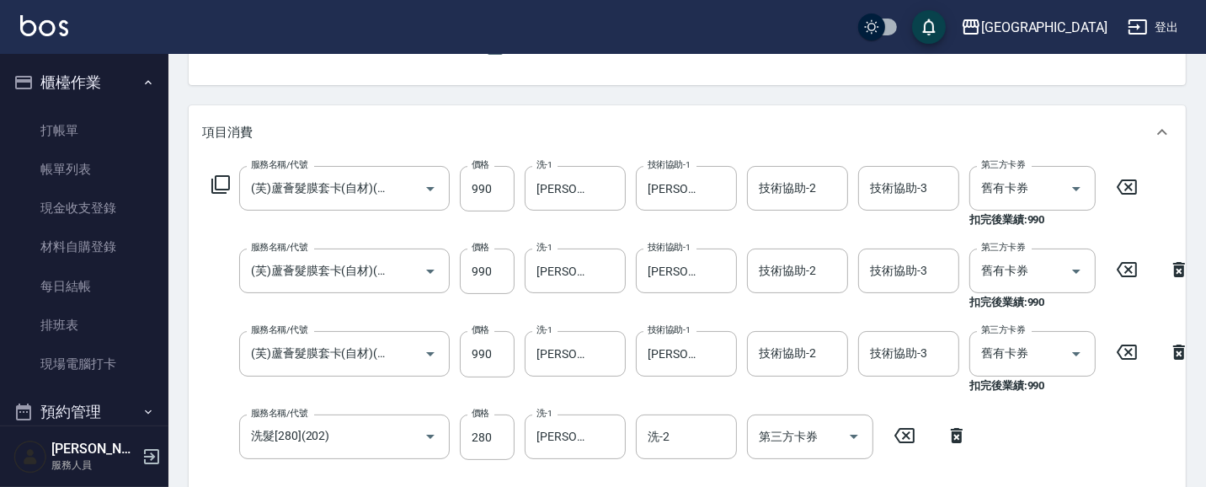
type input "[PERSON_NAME]/0952100229/3426"
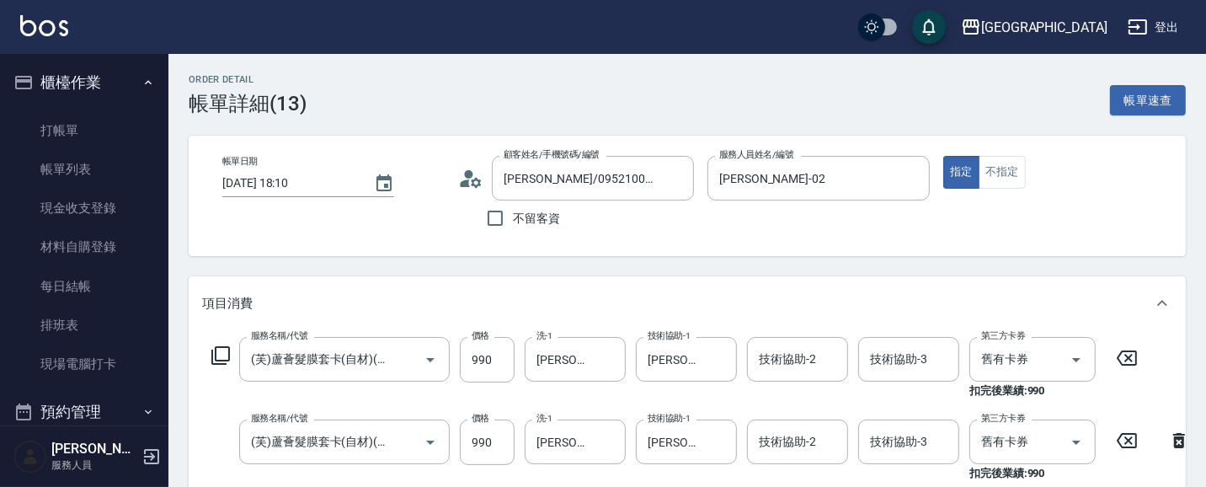
scroll to position [0, 0]
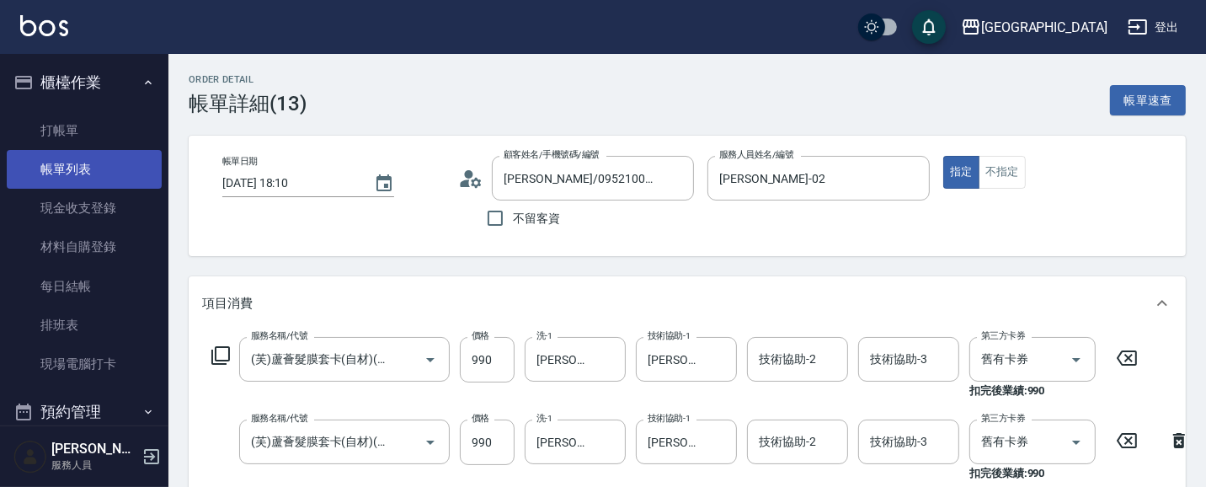
click at [104, 173] on link "帳單列表" at bounding box center [84, 169] width 155 height 39
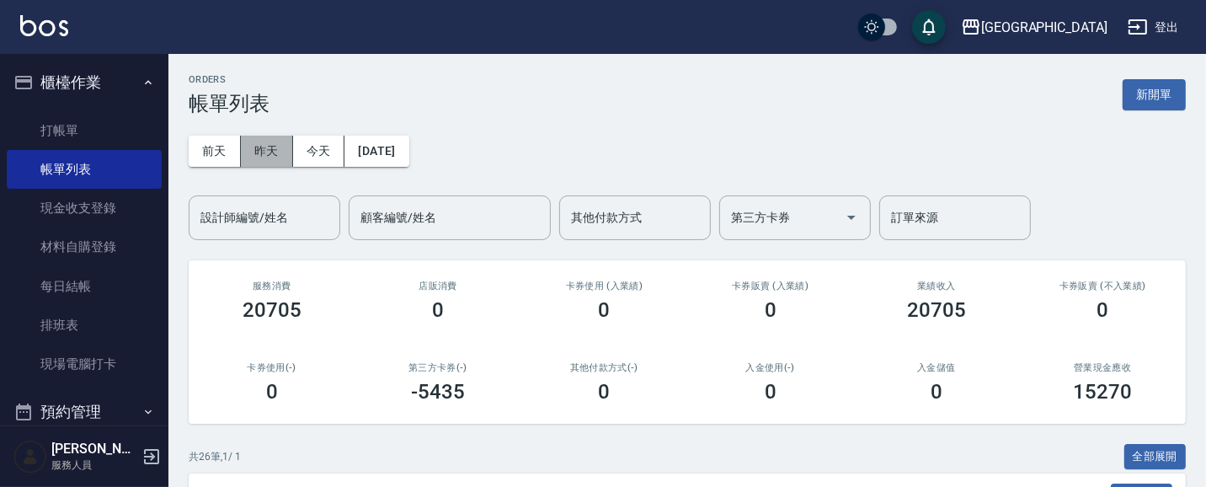
click at [275, 152] on button "昨天" at bounding box center [267, 151] width 52 height 31
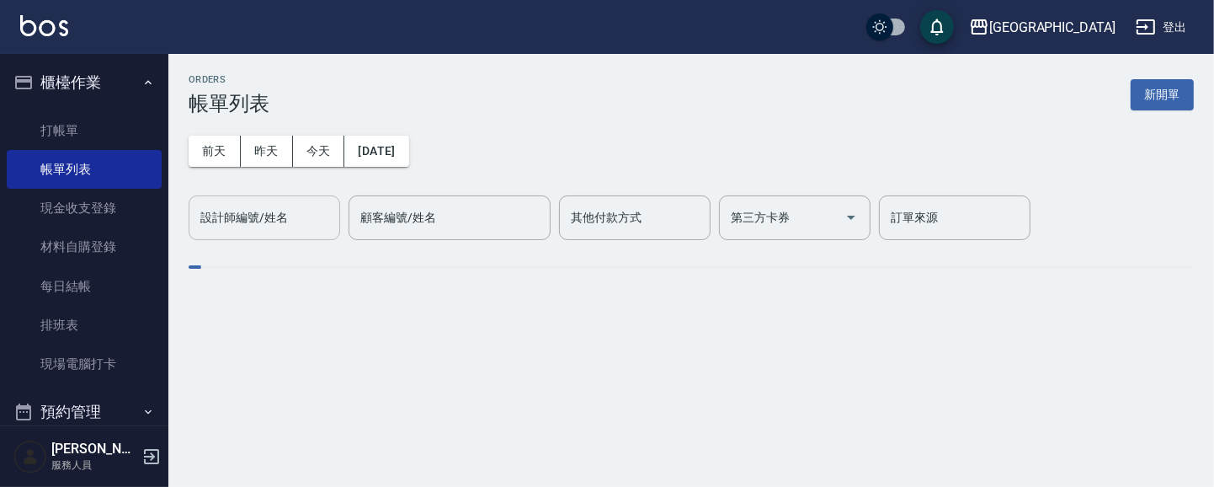
click at [281, 224] on div "設計師編號/姓名 設計師編號/姓名" at bounding box center [265, 217] width 152 height 45
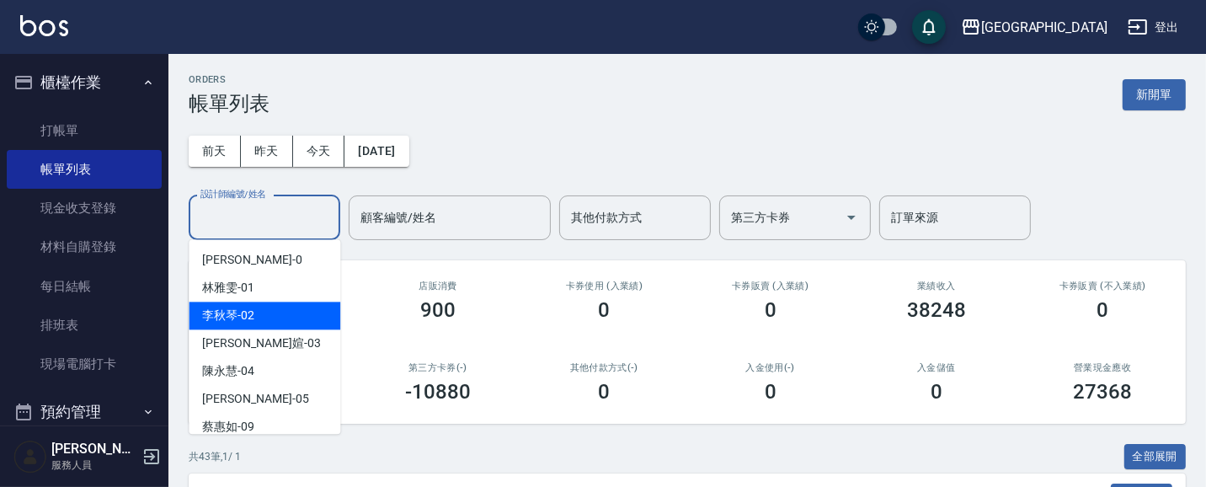
click at [268, 312] on div "[PERSON_NAME]-02" at bounding box center [265, 315] width 152 height 28
type input "[PERSON_NAME]-02"
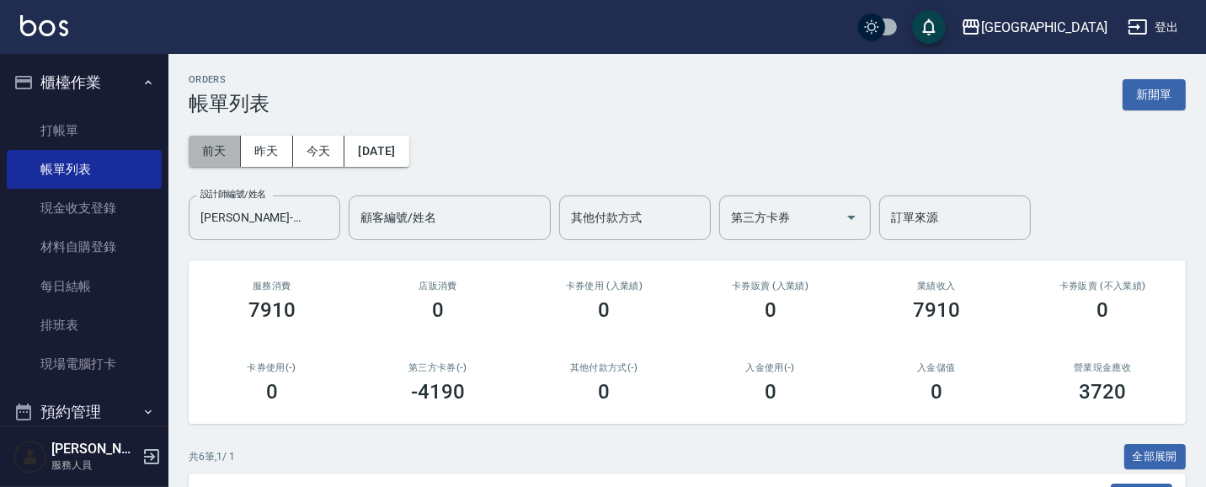
click at [216, 157] on button "前天" at bounding box center [215, 151] width 52 height 31
